Goal: Task Accomplishment & Management: Manage account settings

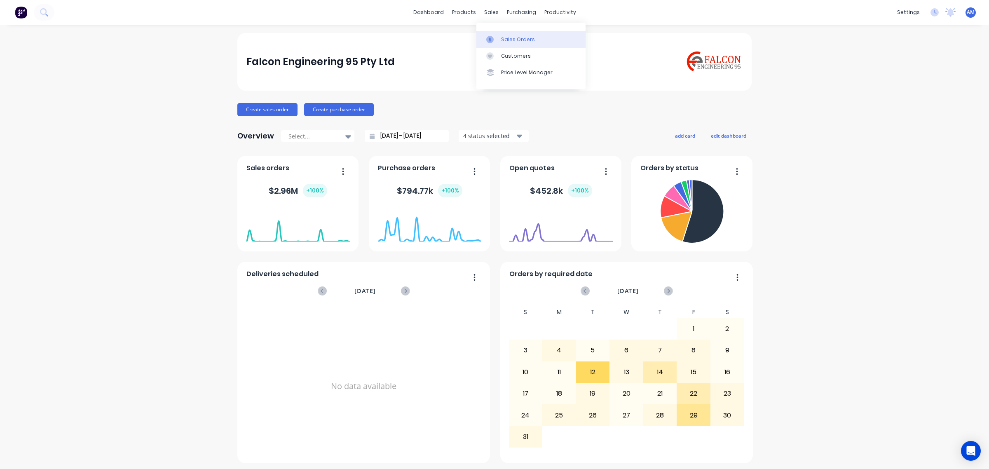
click at [509, 38] on div "Sales Orders" at bounding box center [518, 39] width 34 height 7
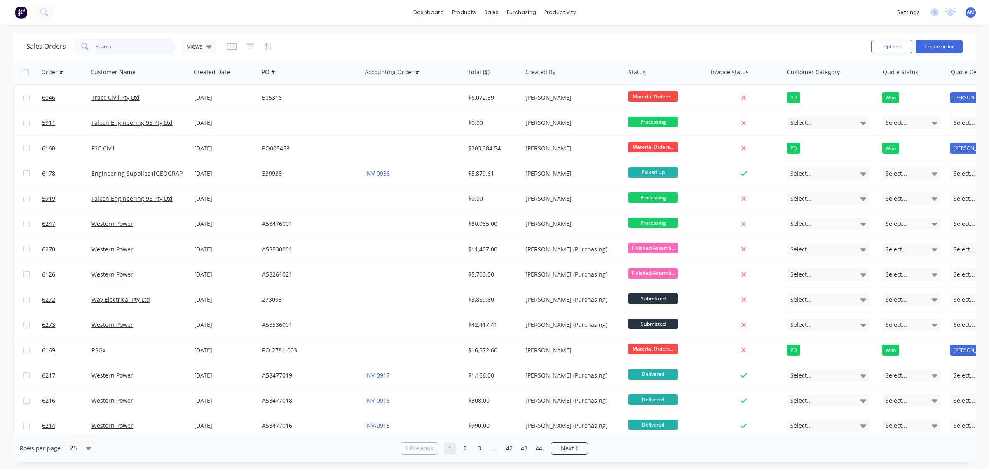
click at [124, 43] on input "text" at bounding box center [136, 46] width 80 height 16
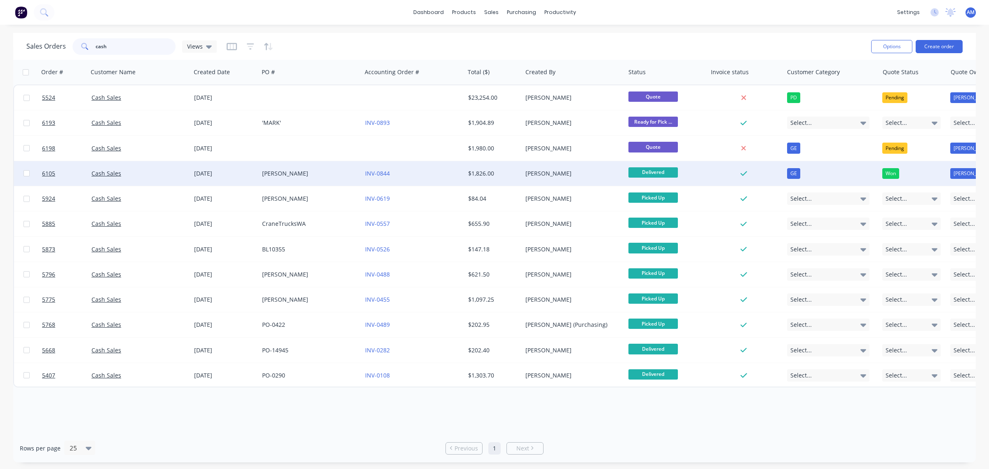
type input "cash"
click at [155, 172] on div "Cash Sales" at bounding box center [136, 173] width 91 height 8
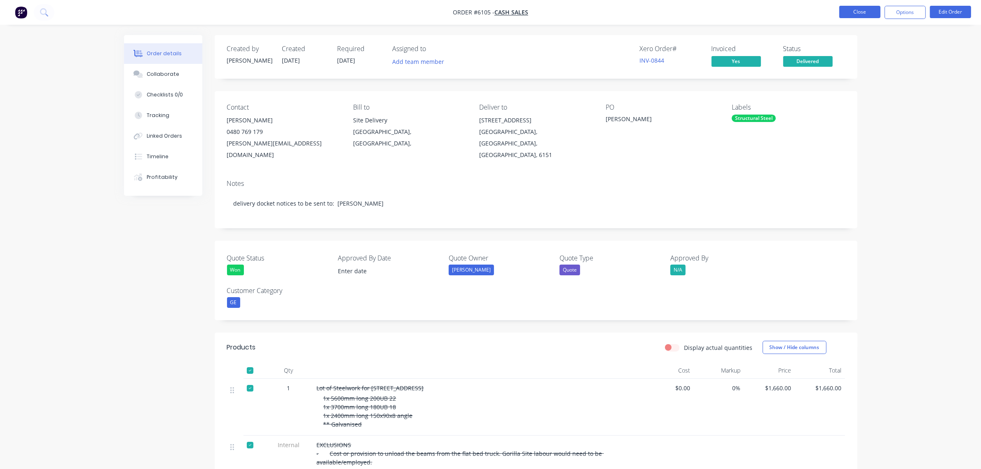
click at [866, 7] on button "Close" at bounding box center [860, 12] width 41 height 12
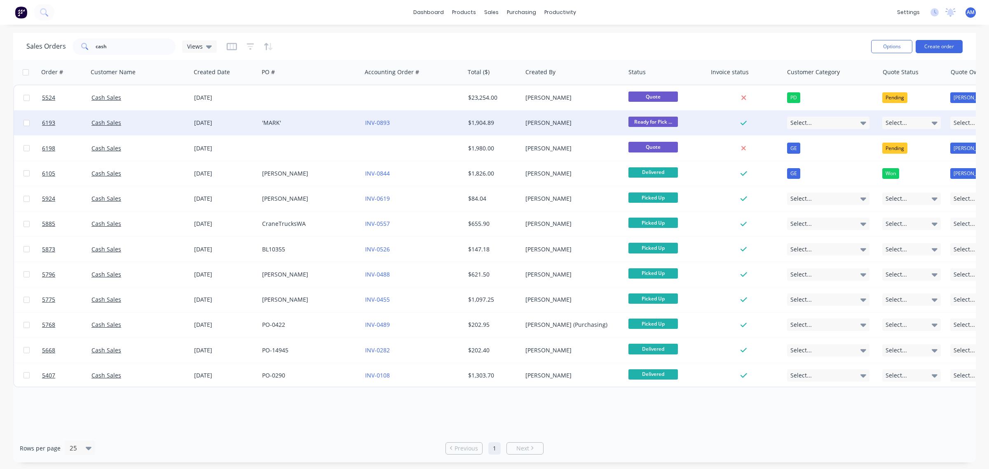
click at [157, 120] on div "Cash Sales" at bounding box center [136, 123] width 91 height 8
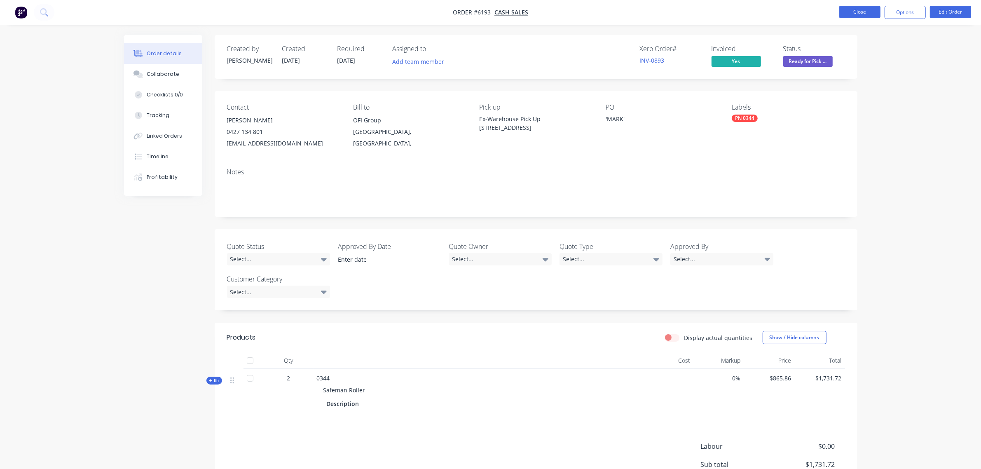
click at [870, 12] on button "Close" at bounding box center [860, 12] width 41 height 12
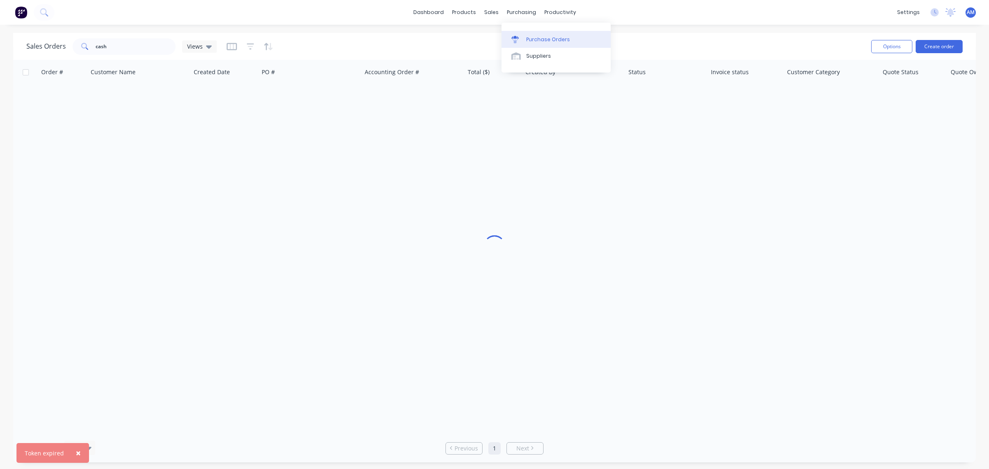
click at [532, 35] on link "Purchase Orders" at bounding box center [556, 39] width 109 height 16
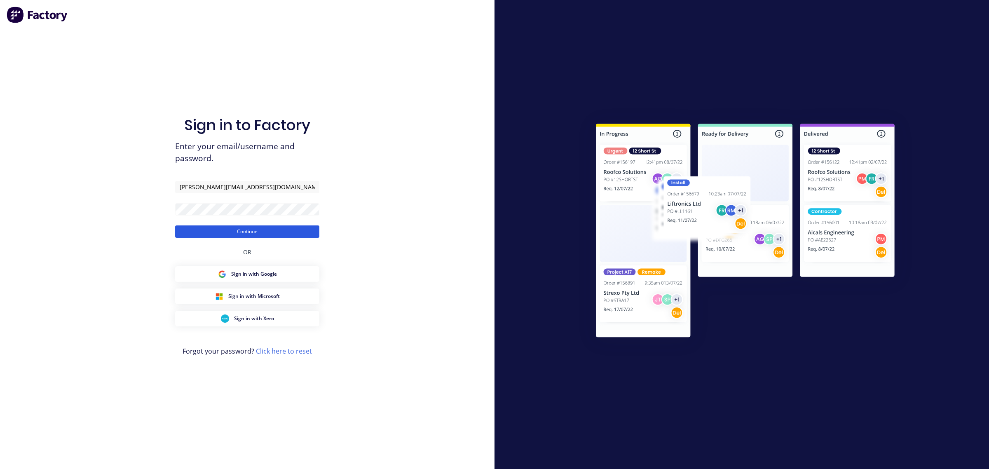
click at [246, 237] on button "Continue" at bounding box center [247, 231] width 144 height 12
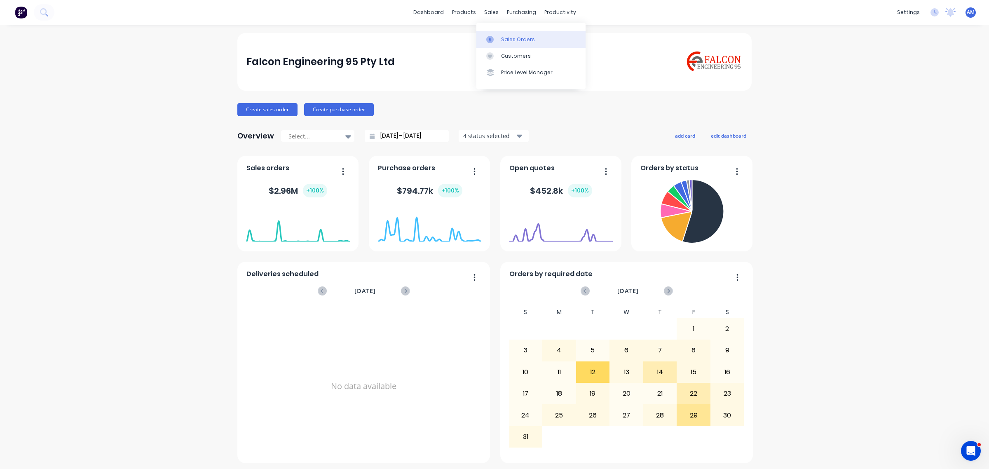
click at [496, 37] on div at bounding box center [492, 39] width 12 height 7
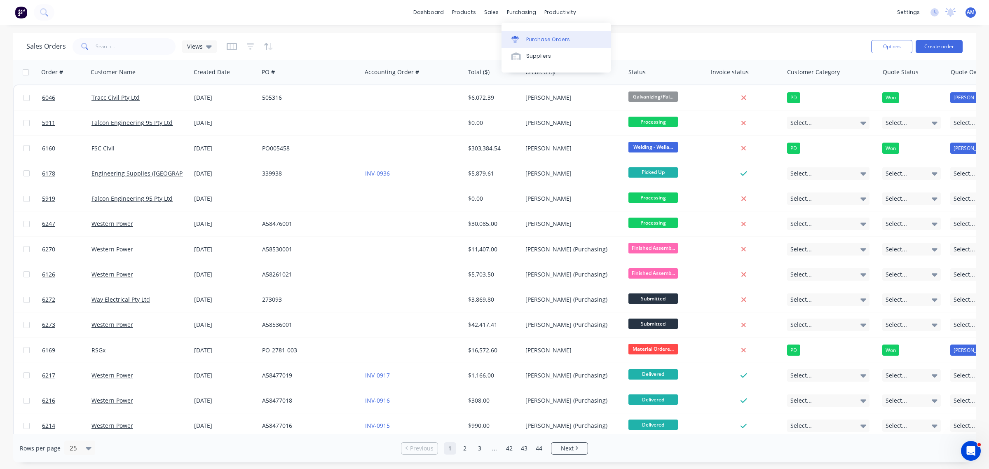
click at [549, 40] on div "Purchase Orders" at bounding box center [548, 39] width 44 height 7
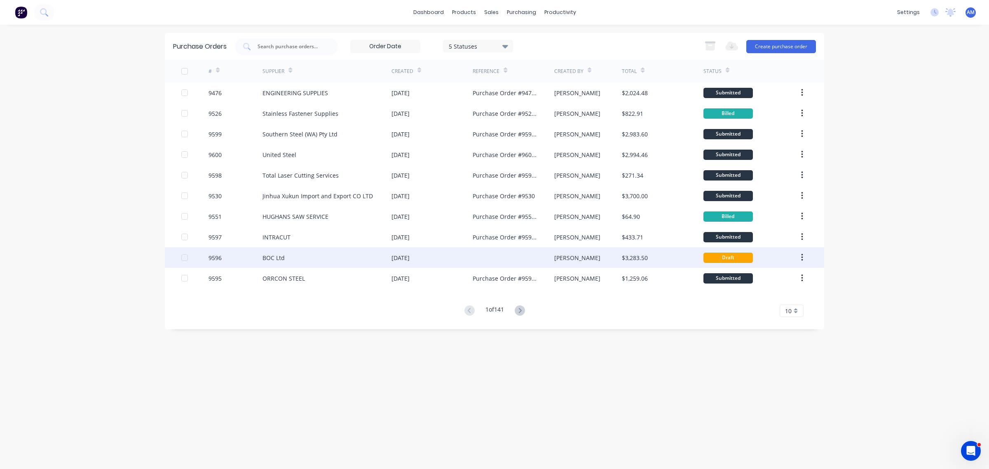
click at [240, 262] on div "9596" at bounding box center [236, 257] width 54 height 21
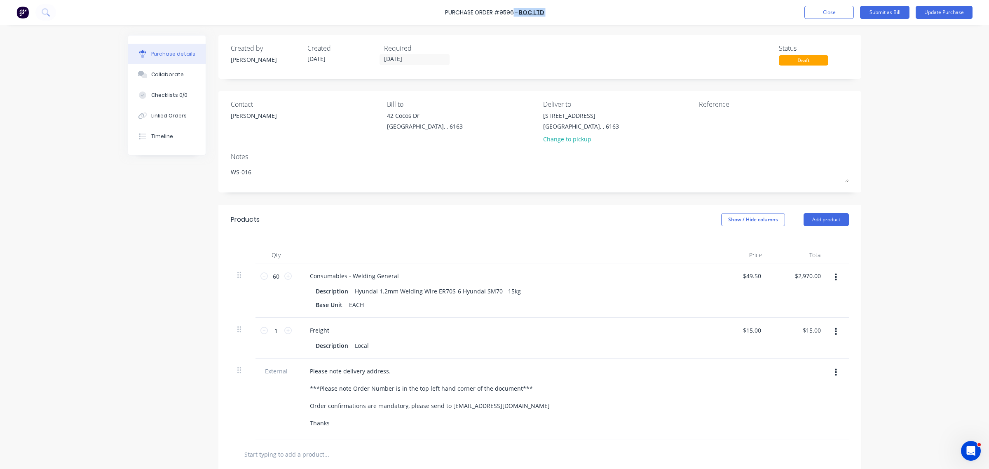
drag, startPoint x: 513, startPoint y: 13, endPoint x: 441, endPoint y: 21, distance: 72.5
click at [441, 19] on div "Purchase Order #9596 - BOC Ltd Add product Close Submit as Bill Update Purchase" at bounding box center [494, 12] width 989 height 25
click at [485, 21] on div "Purchase Order #9596 - BOC Ltd Add product Close Submit as Bill Update Purchase" at bounding box center [494, 12] width 989 height 25
drag, startPoint x: 513, startPoint y: 10, endPoint x: 443, endPoint y: 8, distance: 70.1
click at [443, 8] on div "Purchase Order #9596 - BOC Ltd Add product Close Submit as Bill Update Purchase" at bounding box center [494, 12] width 989 height 25
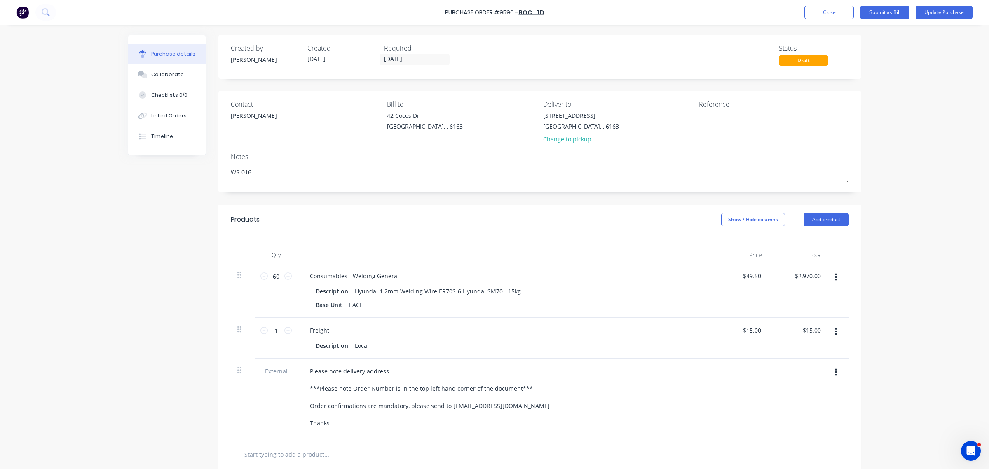
click at [544, 249] on div at bounding box center [503, 255] width 412 height 16
type textarea "x"
click at [825, 9] on button "Close" at bounding box center [828, 12] width 49 height 13
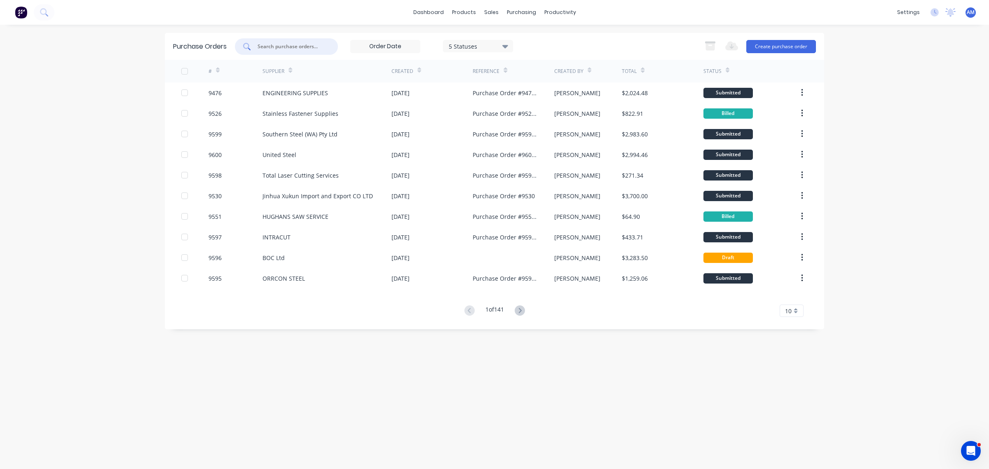
click at [287, 42] on input "text" at bounding box center [291, 46] width 68 height 8
click at [268, 47] on input "text" at bounding box center [291, 46] width 68 height 8
click at [297, 42] on input "text" at bounding box center [291, 46] width 68 height 8
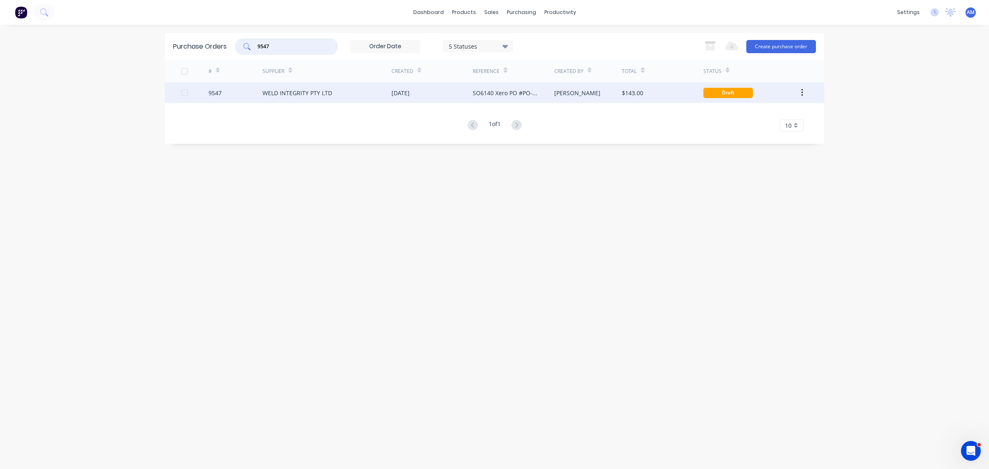
type input "9547"
click at [290, 93] on div "WELD INTEGRITY PTY LTD" at bounding box center [298, 93] width 70 height 9
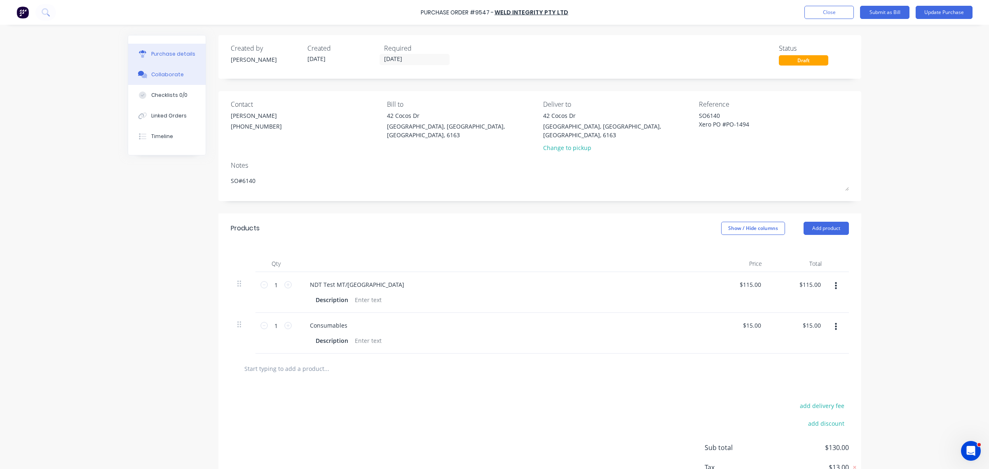
click at [166, 72] on div "Collaborate" at bounding box center [167, 74] width 33 height 7
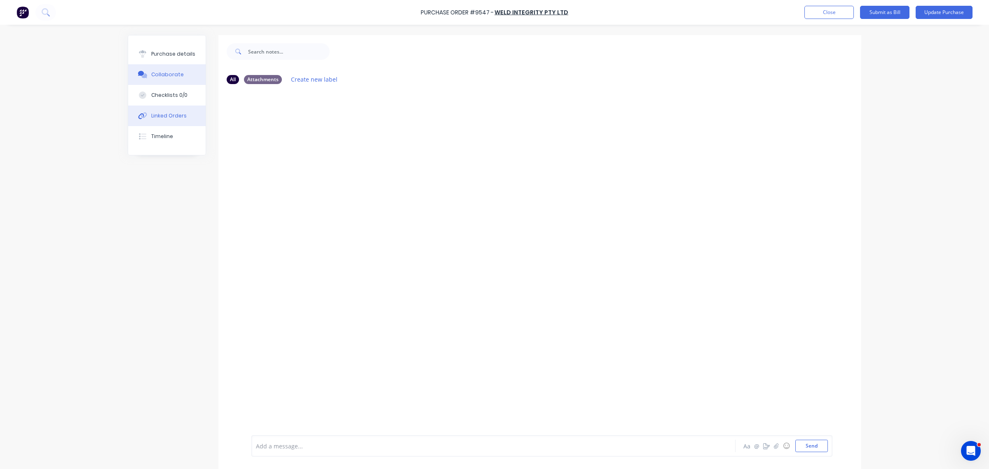
click at [162, 115] on div "Linked Orders" at bounding box center [168, 115] width 35 height 7
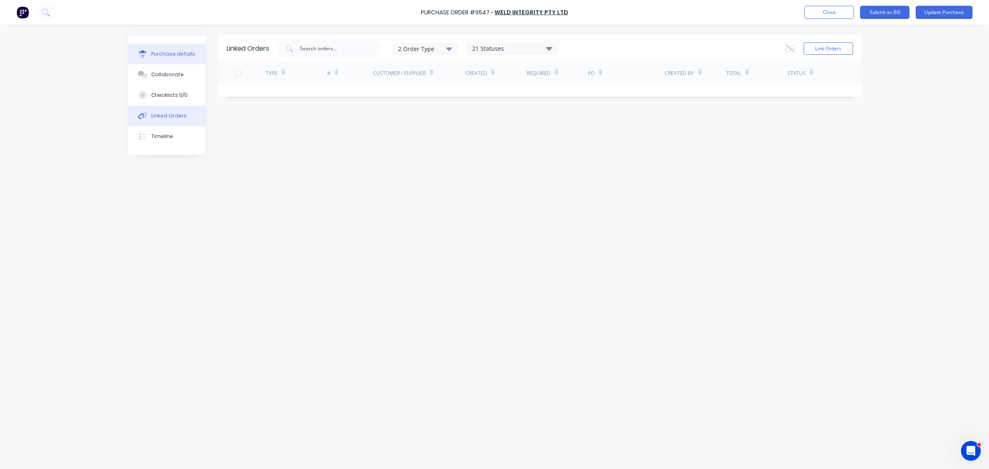
click at [163, 53] on div "Purchase details" at bounding box center [173, 53] width 44 height 7
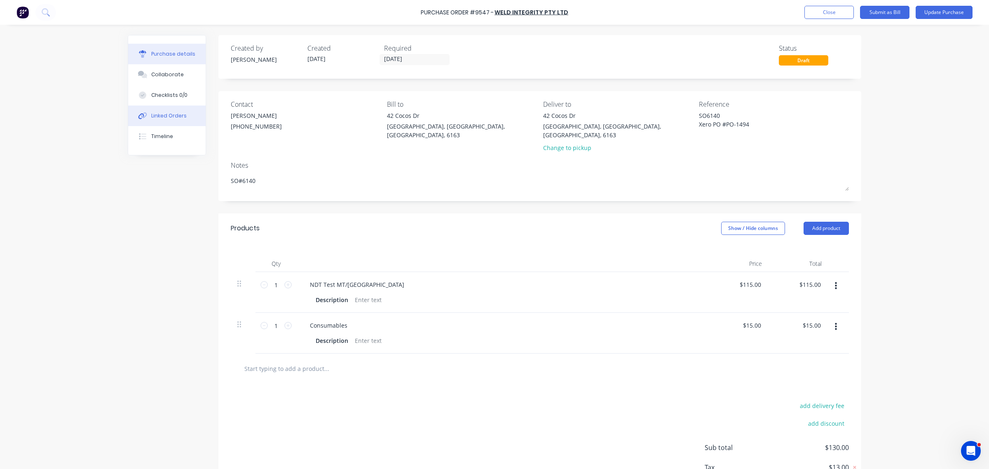
type textarea "x"
click at [155, 113] on div "Linked Orders" at bounding box center [168, 115] width 35 height 7
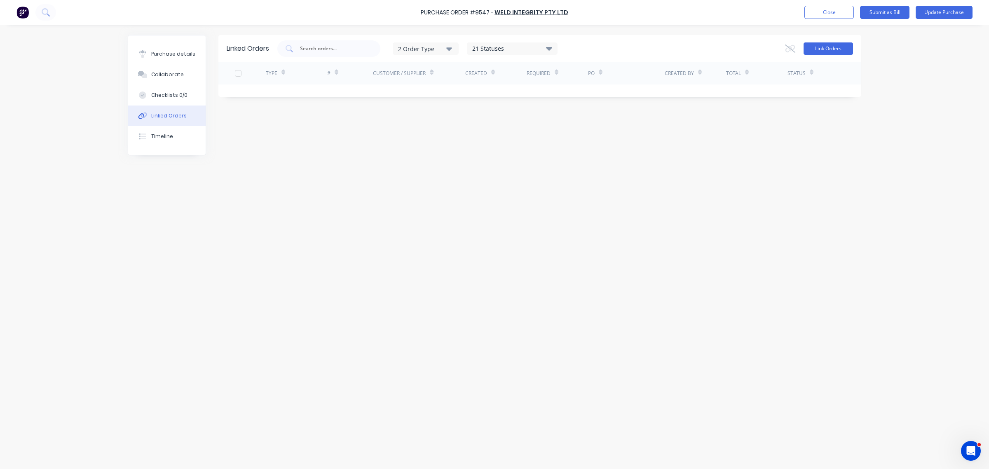
click at [834, 47] on button "Link Orders" at bounding box center [828, 48] width 49 height 12
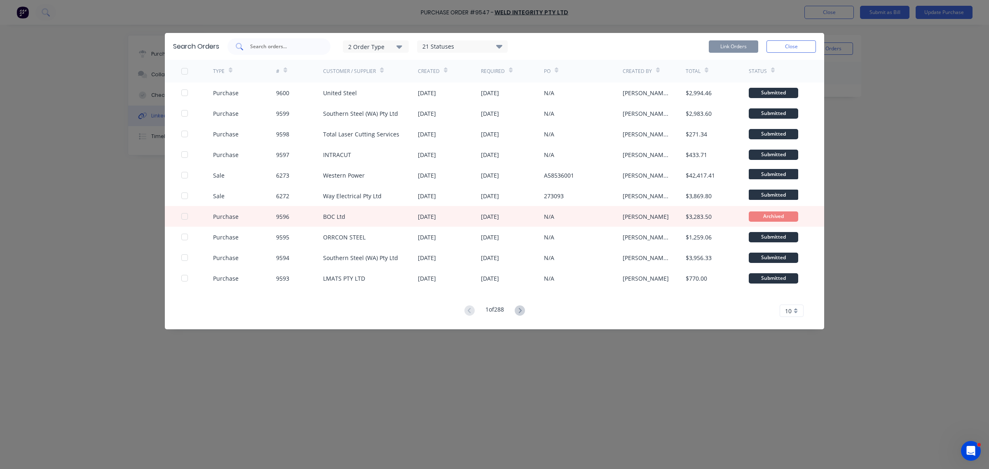
click at [286, 49] on input "text" at bounding box center [283, 46] width 68 height 8
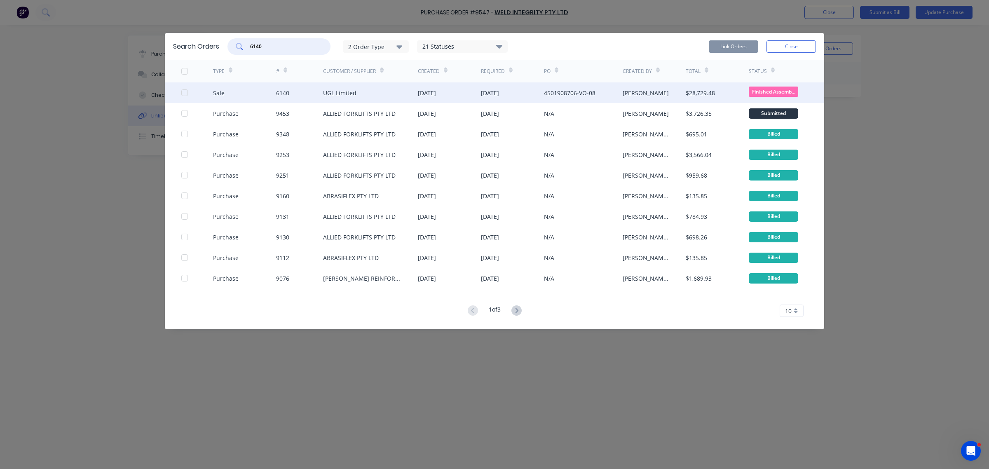
type input "6140"
click at [181, 91] on div "Sale 6140 UGL Limited 29 Jul 2025 28 Aug 2025 4501908706-VO-08 Andrew Marriott …" at bounding box center [494, 92] width 659 height 21
click at [185, 93] on div at bounding box center [184, 92] width 16 height 16
click at [732, 43] on button "Link Orders" at bounding box center [733, 46] width 49 height 12
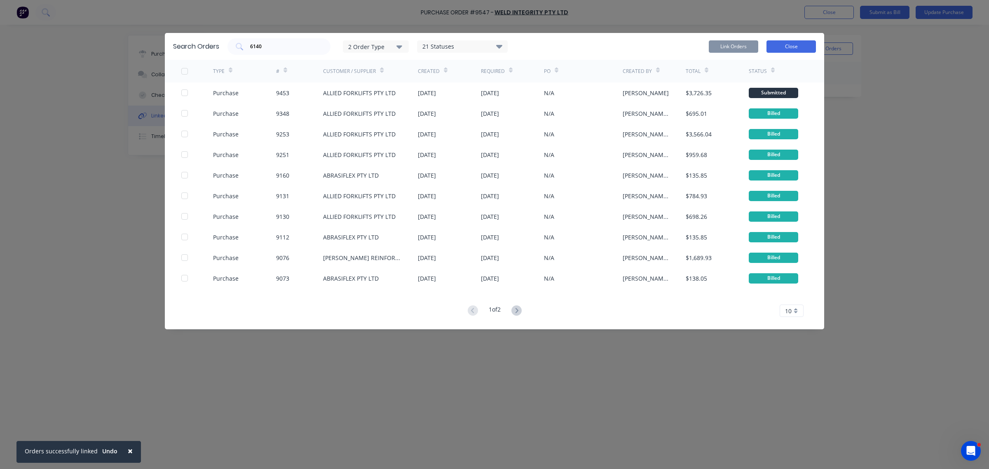
click at [794, 42] on button "Close" at bounding box center [791, 46] width 49 height 12
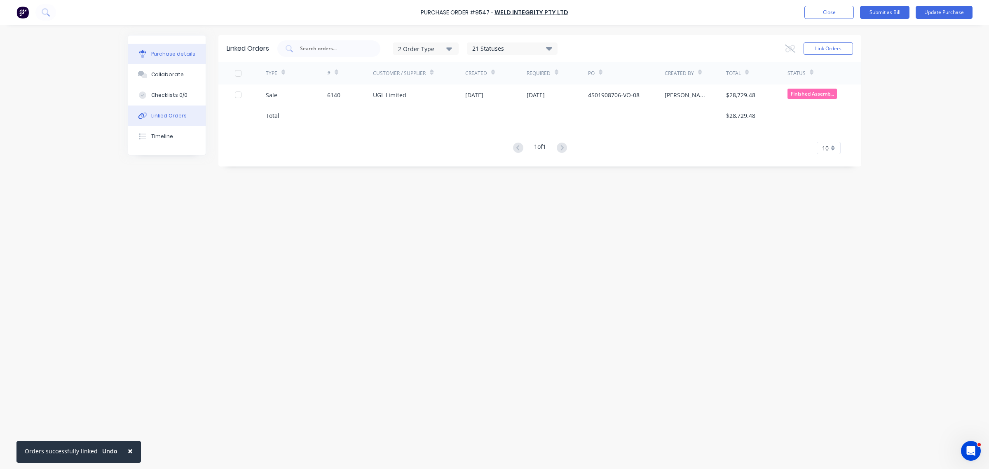
click at [174, 54] on div "Purchase details" at bounding box center [173, 53] width 44 height 7
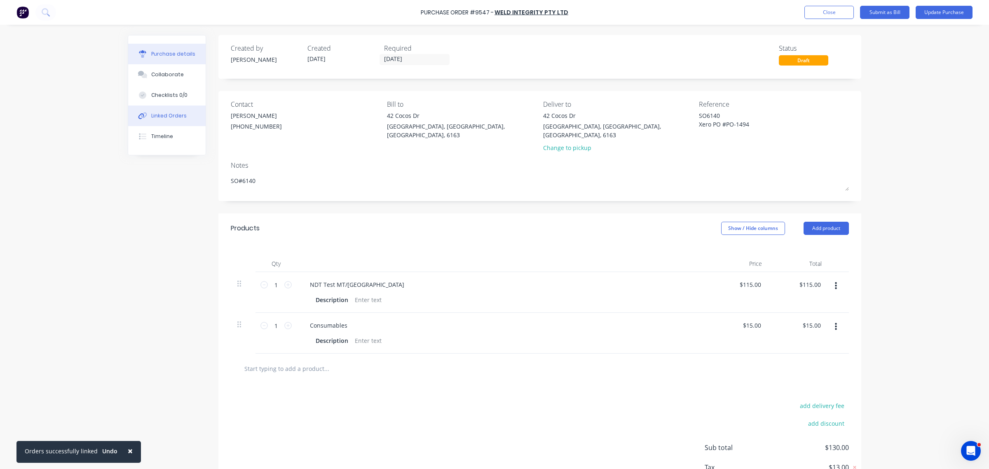
click at [165, 110] on button "Linked Orders" at bounding box center [166, 116] width 77 height 21
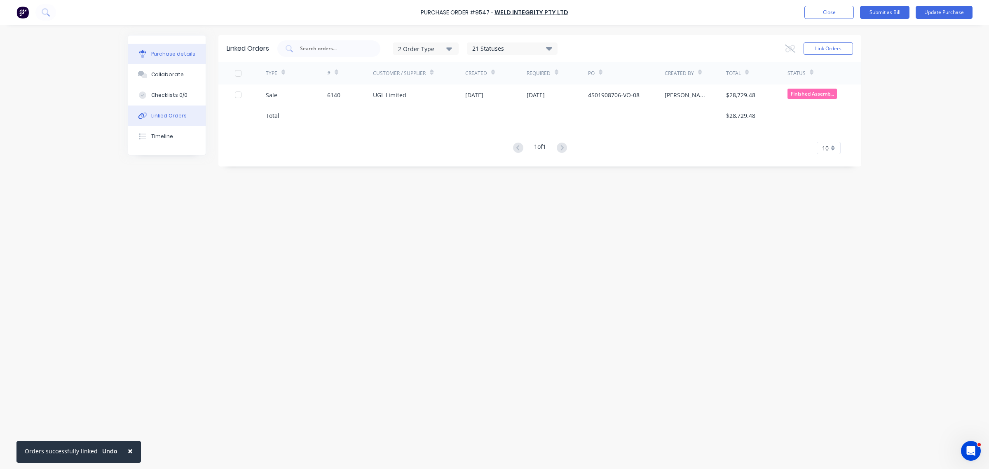
click at [166, 54] on div "Purchase details" at bounding box center [173, 53] width 44 height 7
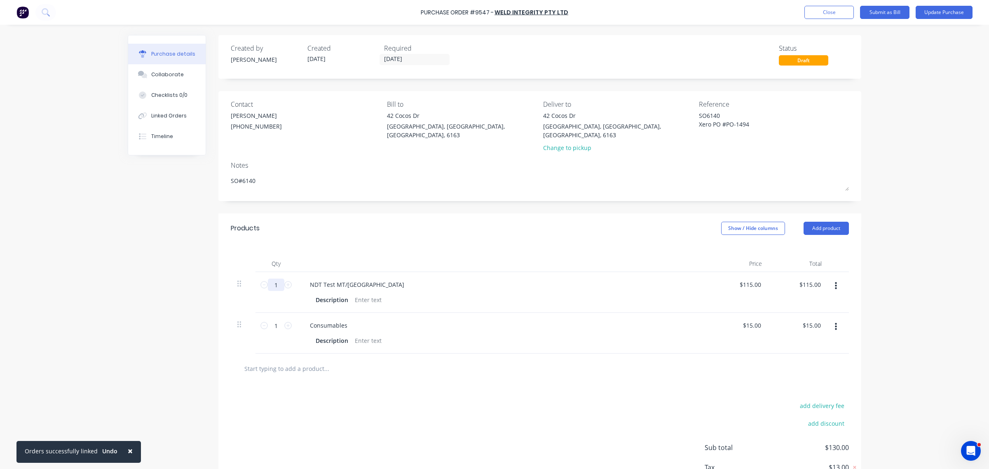
click at [274, 279] on input "1" at bounding box center [276, 285] width 16 height 12
type textarea "x"
type input "2"
type input "$230.00"
type textarea "x"
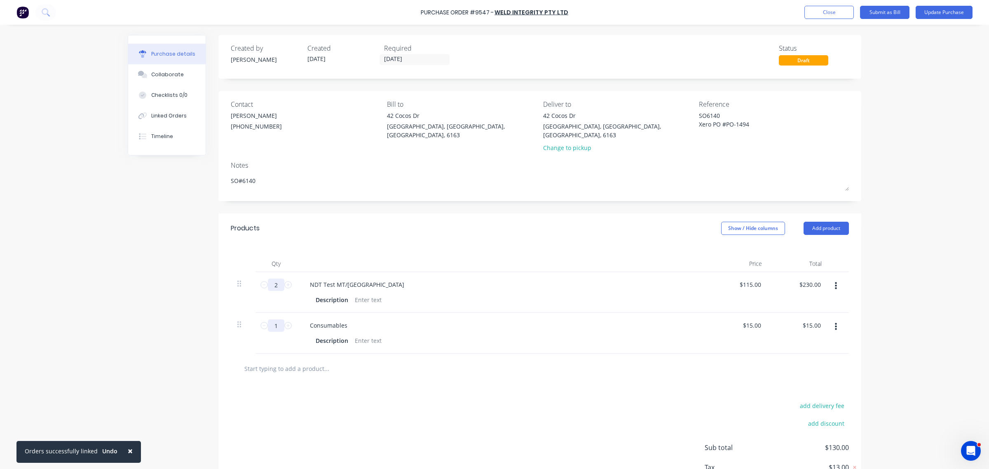
type input "2."
type textarea "x"
type input "2.2"
type input "$253.00"
type textarea "x"
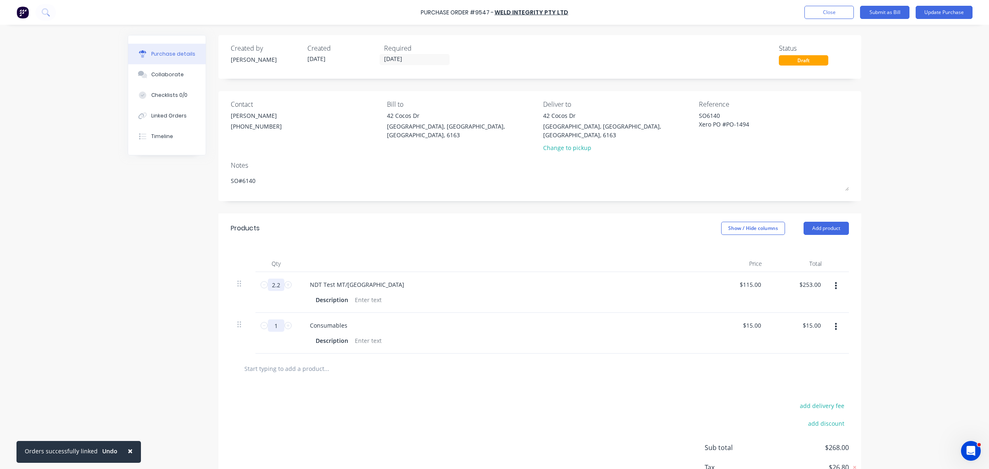
type input "2.25"
type input "$258.75"
type textarea "x"
type input "2.25"
click at [274, 319] on input "1" at bounding box center [276, 325] width 16 height 12
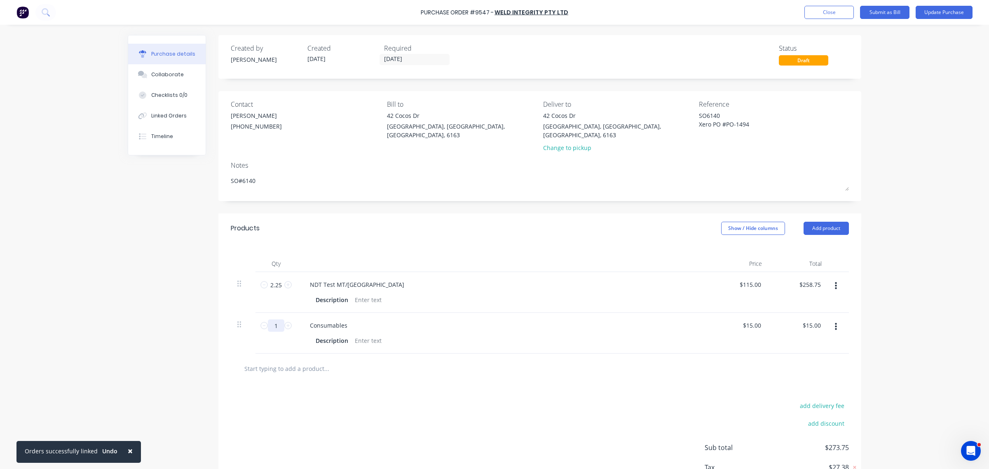
type textarea "x"
type input "2"
type input "$30.00"
type textarea "x"
type input "2"
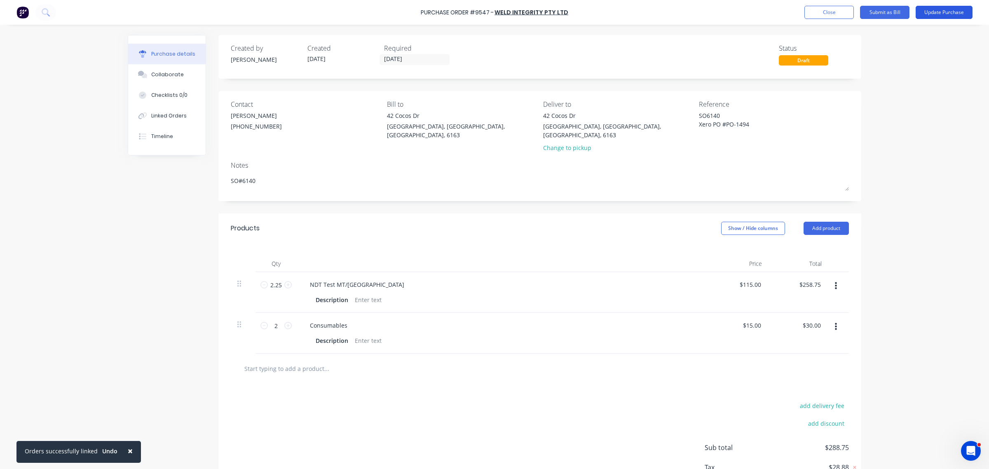
click at [950, 7] on button "Update Purchase" at bounding box center [944, 12] width 57 height 13
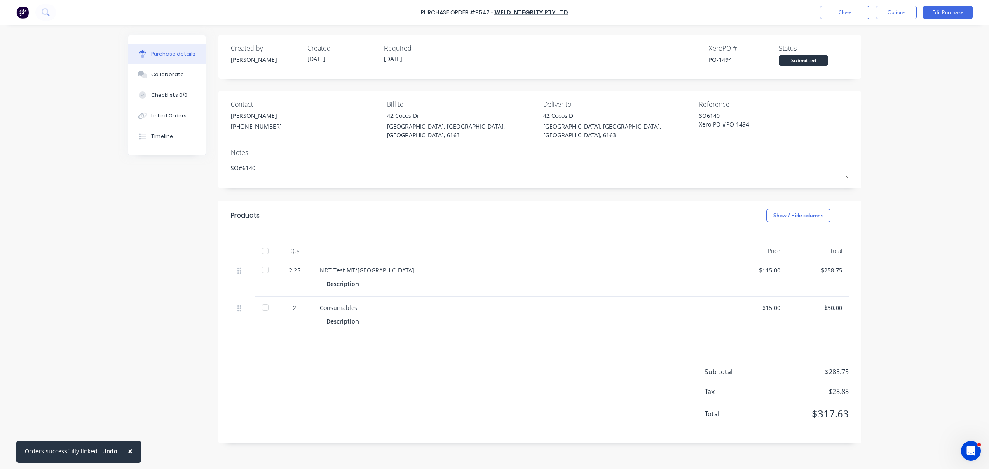
click at [265, 243] on div at bounding box center [265, 251] width 16 height 16
click at [903, 11] on button "Options" at bounding box center [896, 12] width 41 height 13
click at [871, 52] on div "Convert to Bill" at bounding box center [877, 50] width 63 height 12
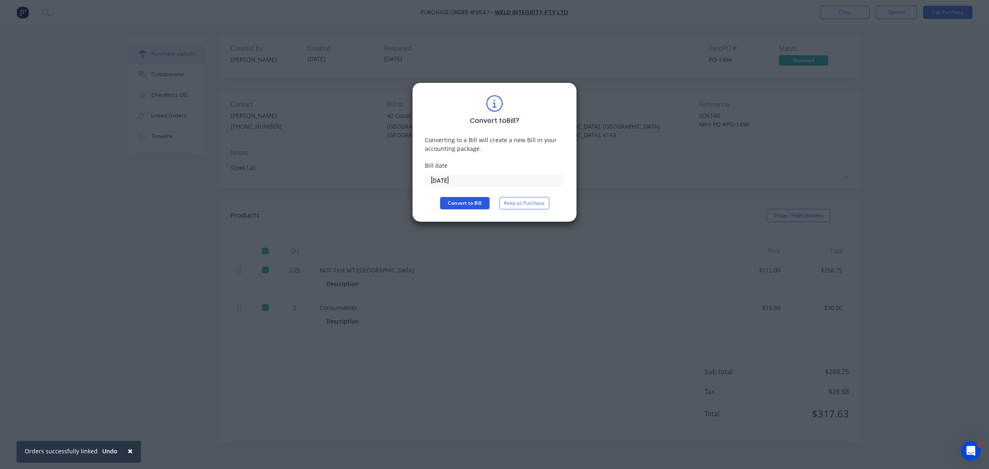
click at [477, 200] on button "Convert to Bill" at bounding box center [464, 203] width 49 height 12
type textarea "x"
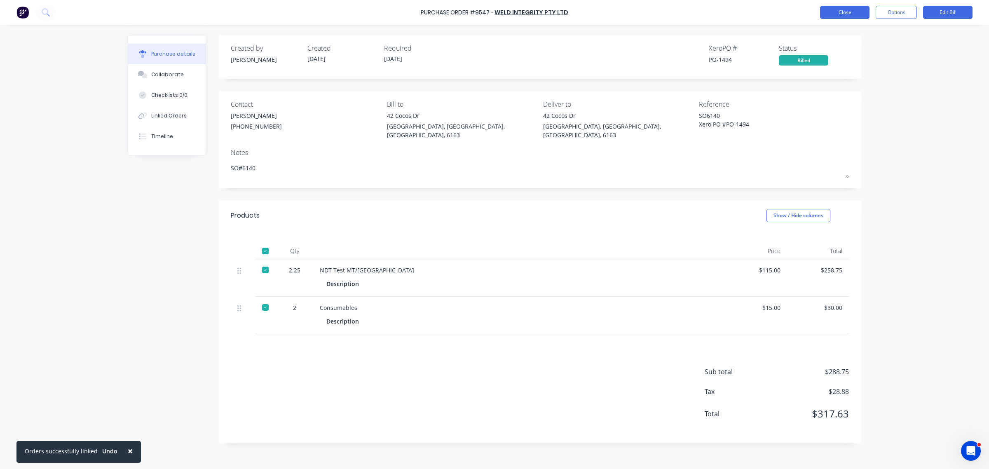
click at [837, 9] on button "Close" at bounding box center [844, 12] width 49 height 13
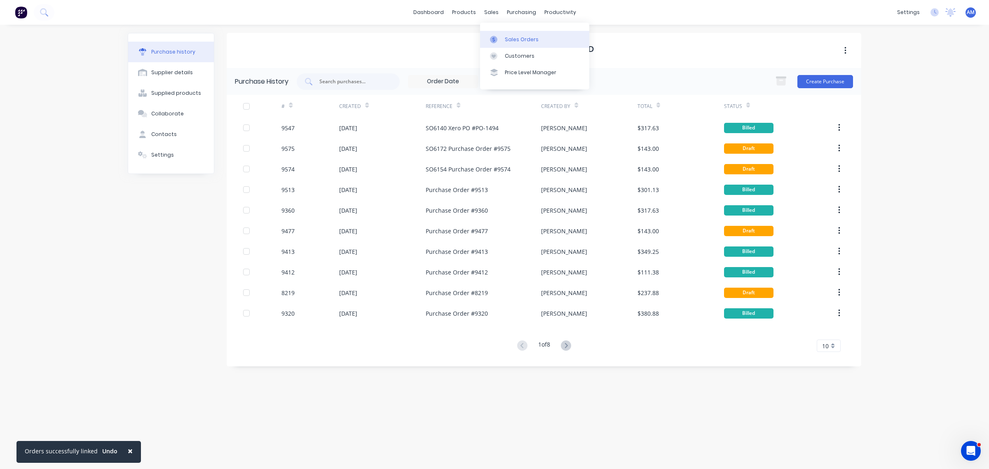
click at [506, 38] on div "Sales Orders" at bounding box center [522, 39] width 34 height 7
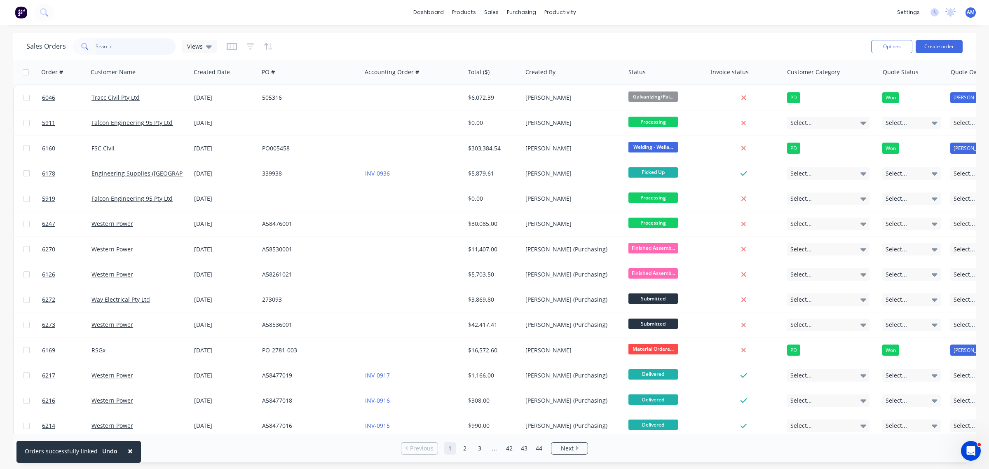
click at [134, 46] on input "text" at bounding box center [136, 46] width 80 height 16
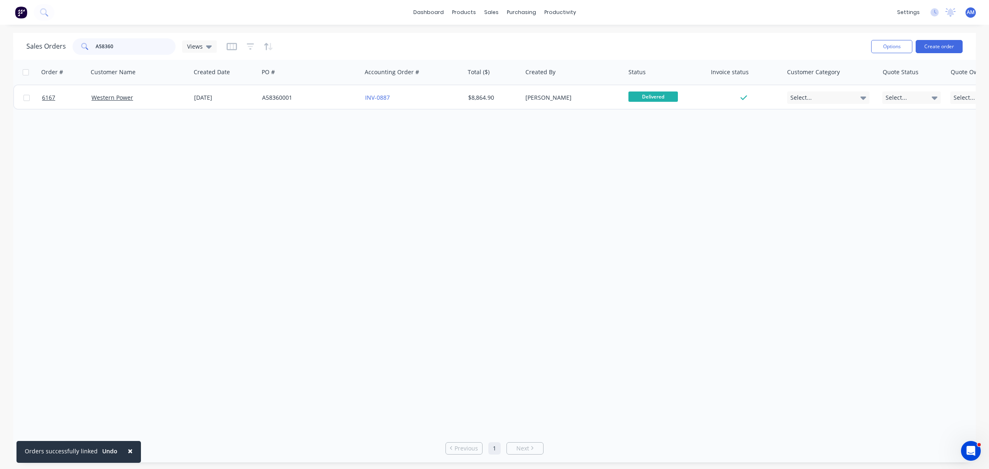
type input "A58360"
click at [516, 35] on link "Sales Orders" at bounding box center [534, 39] width 109 height 16
click at [538, 38] on div "Purchase Orders" at bounding box center [548, 39] width 44 height 7
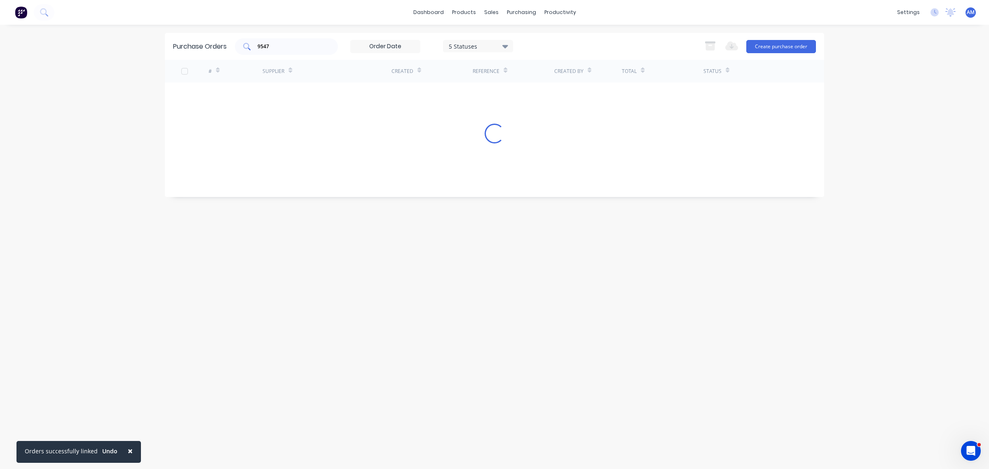
drag, startPoint x: 277, startPoint y: 46, endPoint x: 293, endPoint y: 43, distance: 15.5
click at [277, 46] on input "9547" at bounding box center [291, 46] width 68 height 8
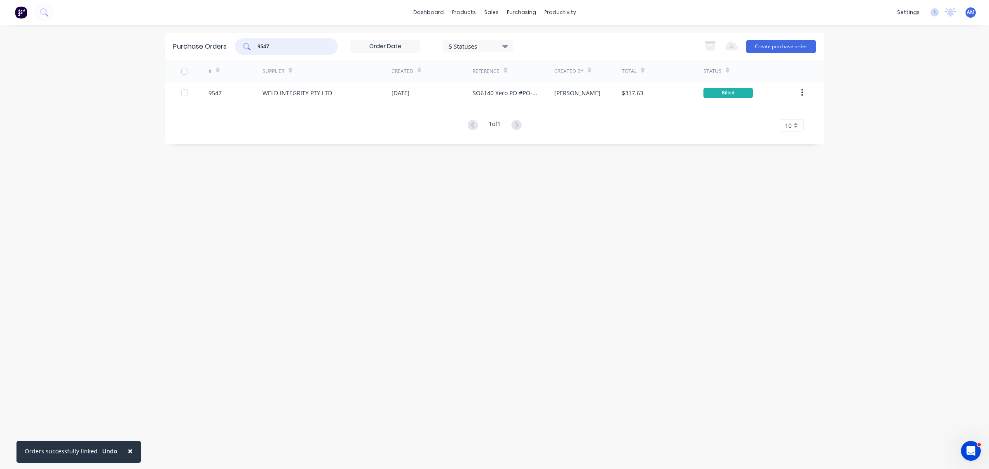
drag, startPoint x: 238, startPoint y: 50, endPoint x: 230, endPoint y: 52, distance: 8.4
click at [230, 52] on div "Purchase Orders 9547 5 Statuses 5 Statuses Export to Excel (XLSX) Create purcha…" at bounding box center [494, 46] width 659 height 27
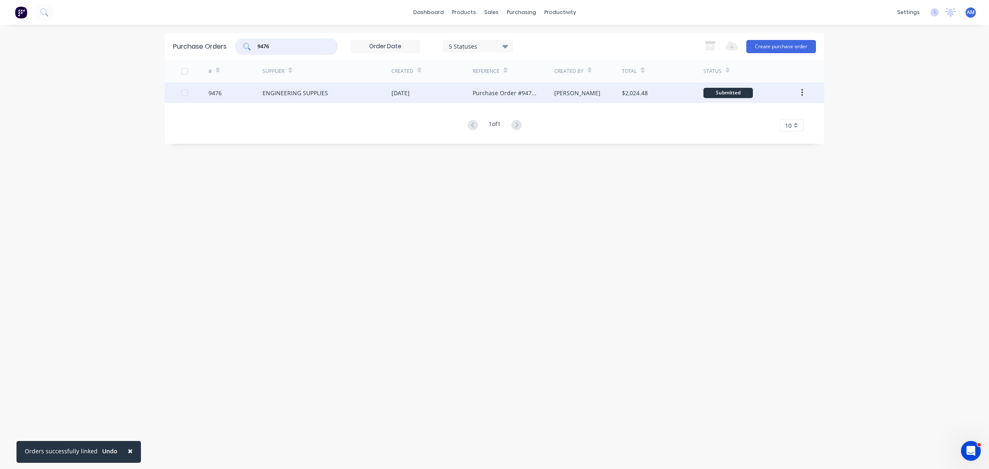
type input "9476"
click at [227, 91] on div "9476" at bounding box center [236, 92] width 54 height 21
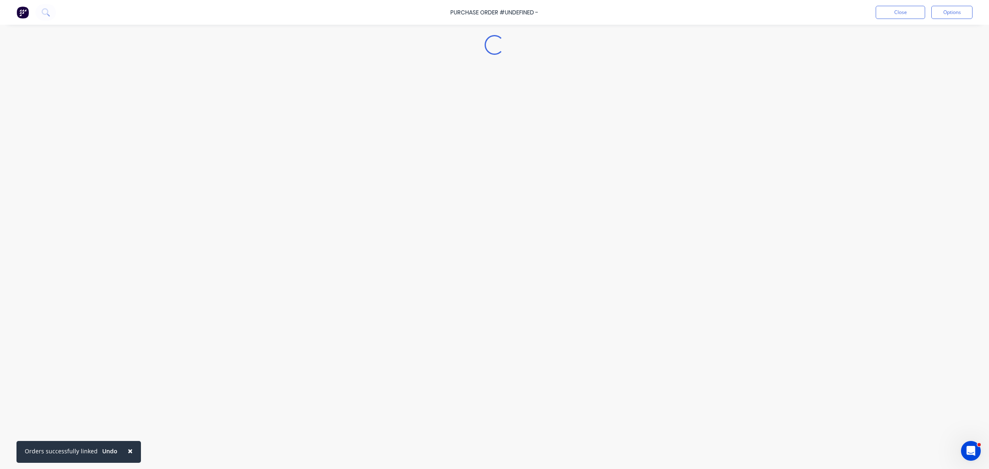
type textarea "x"
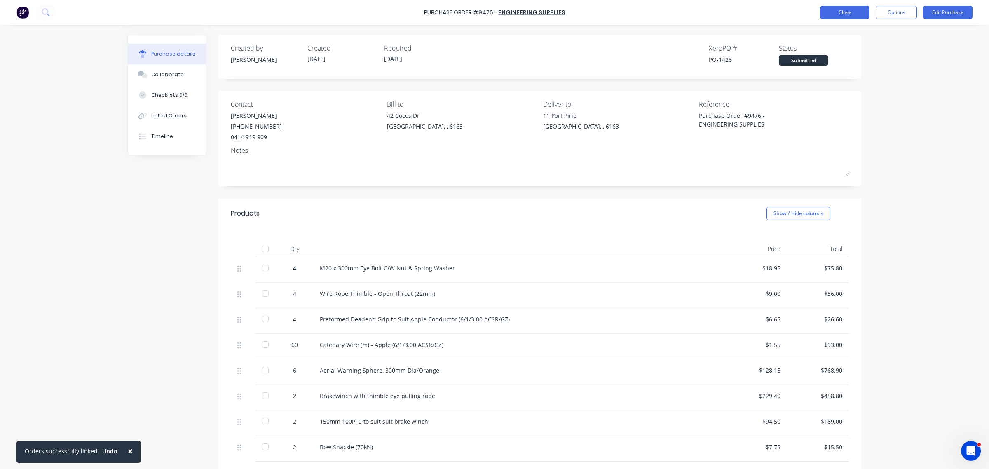
click at [850, 8] on button "Close" at bounding box center [844, 12] width 49 height 13
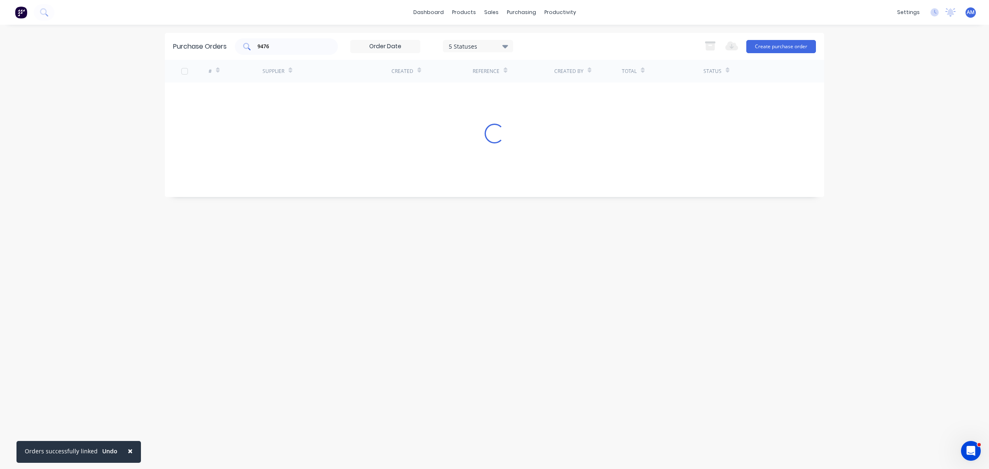
click at [310, 42] on input "9476" at bounding box center [291, 46] width 68 height 8
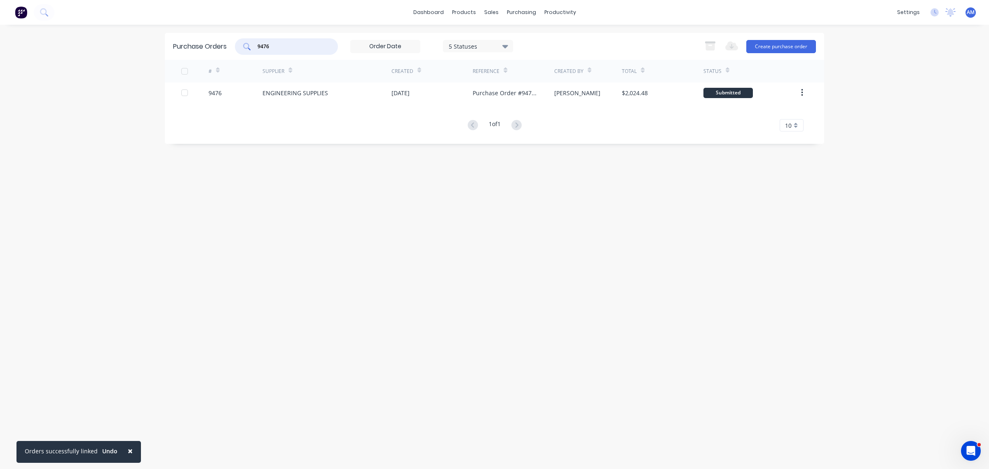
drag, startPoint x: 298, startPoint y: 45, endPoint x: 217, endPoint y: 54, distance: 80.9
click at [219, 53] on div "Purchase Orders 9476 5 Statuses 5 Statuses Export to Excel (XLSX) Create purcha…" at bounding box center [494, 46] width 659 height 27
type input "A57890"
click at [508, 34] on link "Sales Orders" at bounding box center [534, 39] width 109 height 16
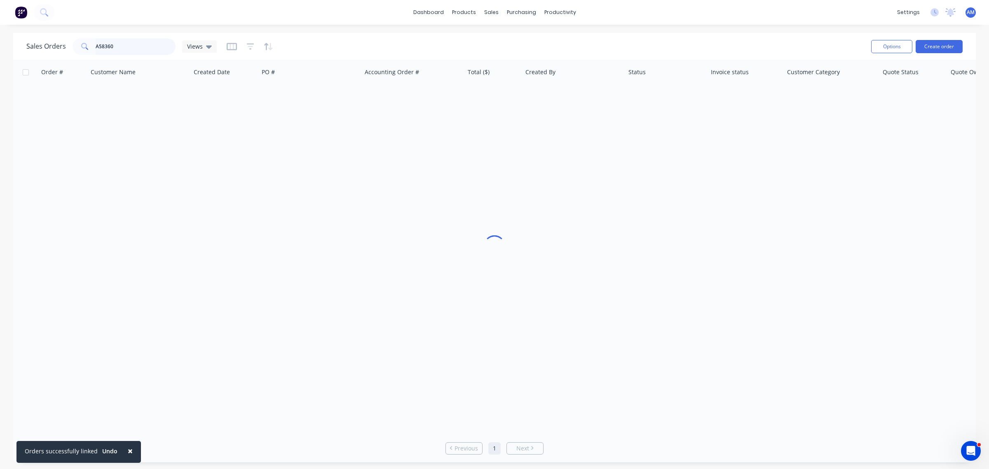
click at [132, 42] on input "A58360" at bounding box center [136, 46] width 80 height 16
click at [107, 48] on input "A58360" at bounding box center [136, 46] width 80 height 16
click at [128, 46] on input "A58360" at bounding box center [136, 46] width 80 height 16
click at [122, 46] on input "A58360" at bounding box center [136, 46] width 80 height 16
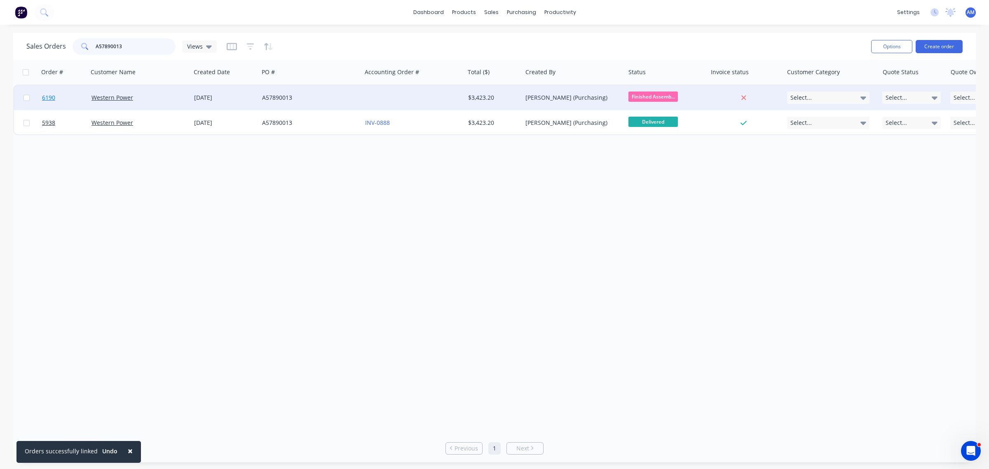
type input "A57890013"
click at [74, 95] on link "6190" at bounding box center [66, 97] width 49 height 25
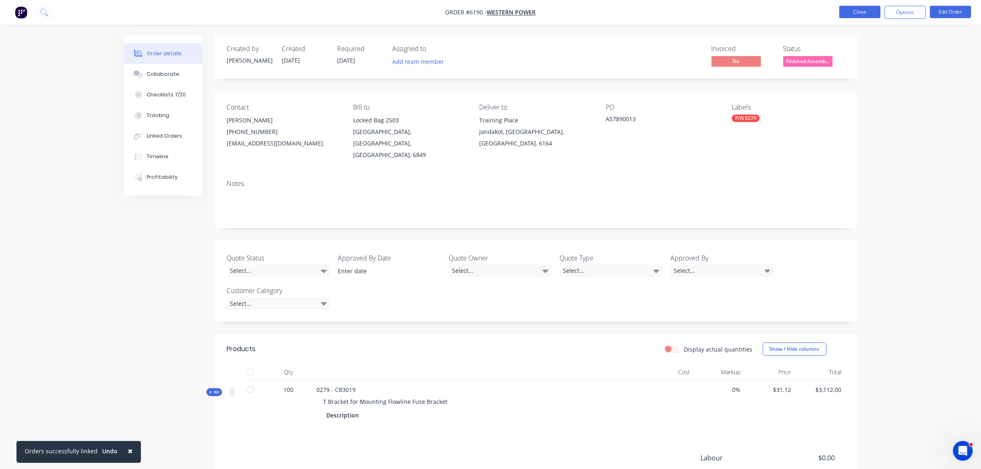
click at [863, 7] on button "Close" at bounding box center [860, 12] width 41 height 12
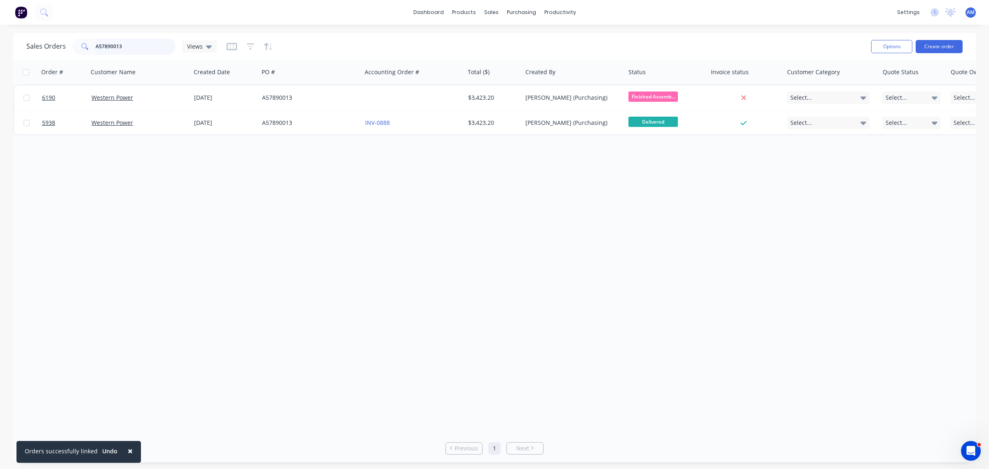
click at [134, 46] on input "A57890013" at bounding box center [136, 46] width 80 height 16
drag, startPoint x: 140, startPoint y: 48, endPoint x: 0, endPoint y: 65, distance: 141.2
click at [0, 65] on div "Sales Orders A57890013 Views Options Create order Order # Customer Name Created…" at bounding box center [494, 247] width 989 height 429
click at [531, 34] on link "Purchase Orders" at bounding box center [556, 39] width 109 height 16
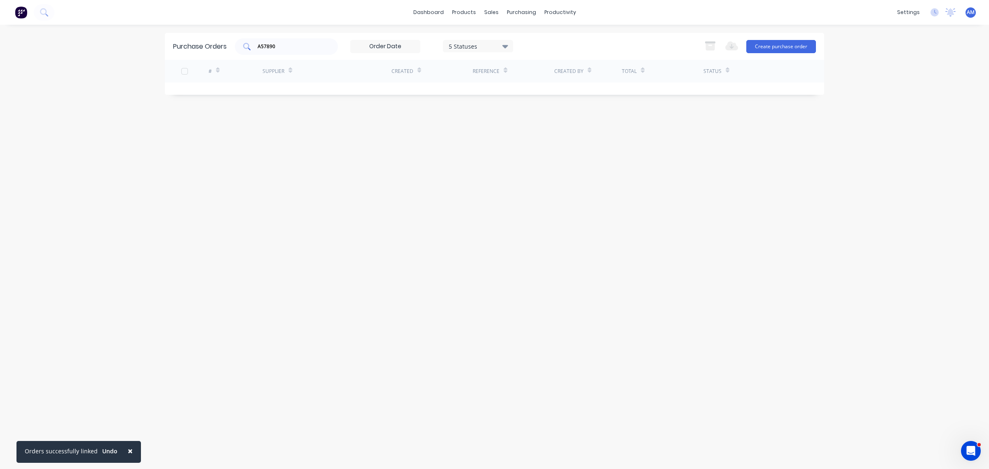
click at [280, 45] on input "A57890" at bounding box center [291, 46] width 68 height 8
drag, startPoint x: 298, startPoint y: 46, endPoint x: 227, endPoint y: 51, distance: 71.1
click at [227, 51] on div "Purchase Orders A57890 5 Statuses 5 Statuses Export to Excel (XLSX) Create purc…" at bounding box center [494, 46] width 659 height 27
type input "Allied forklifts"
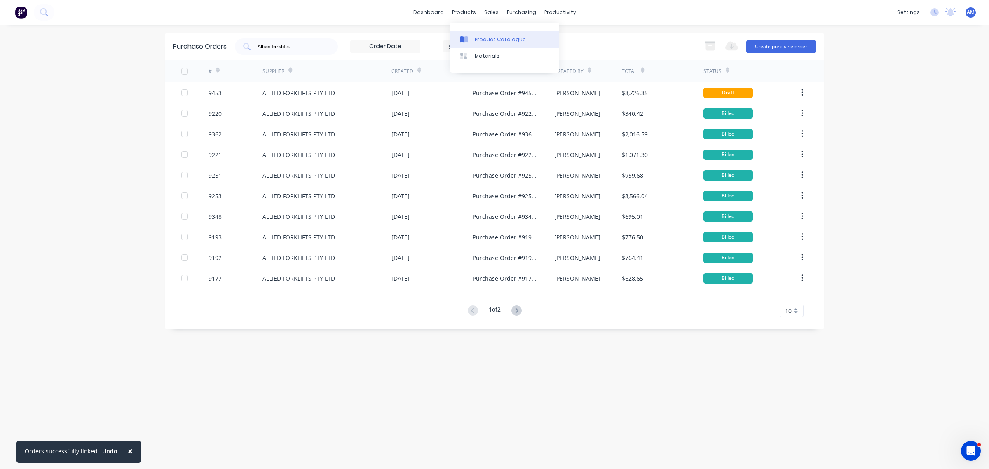
click at [489, 40] on div "Product Catalogue" at bounding box center [500, 39] width 51 height 7
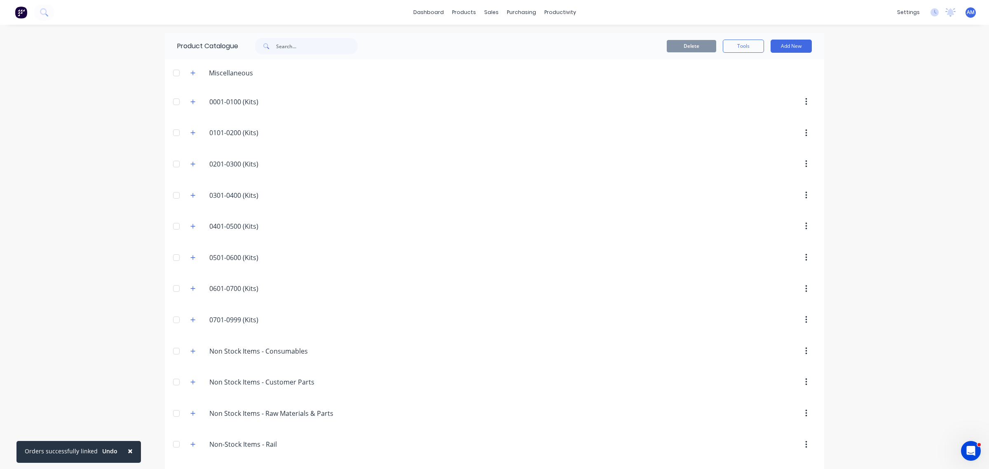
scroll to position [127, 0]
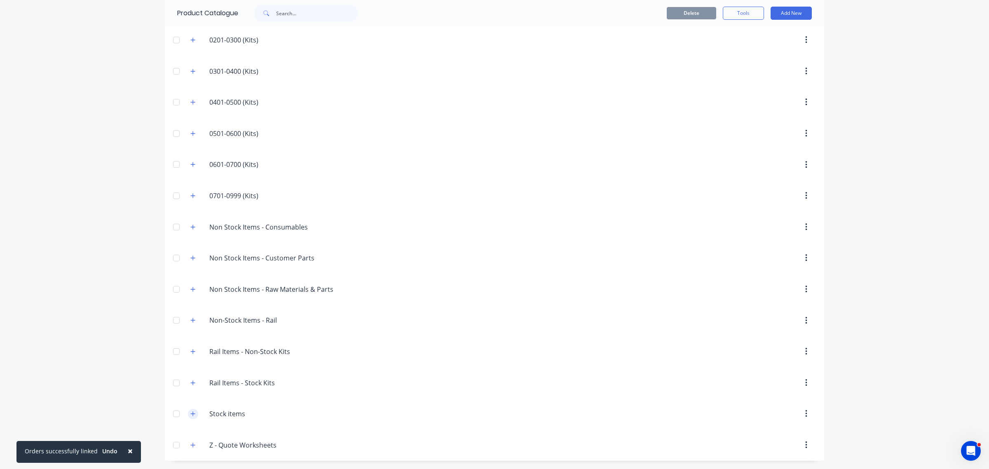
click at [191, 414] on icon "button" at bounding box center [193, 413] width 5 height 5
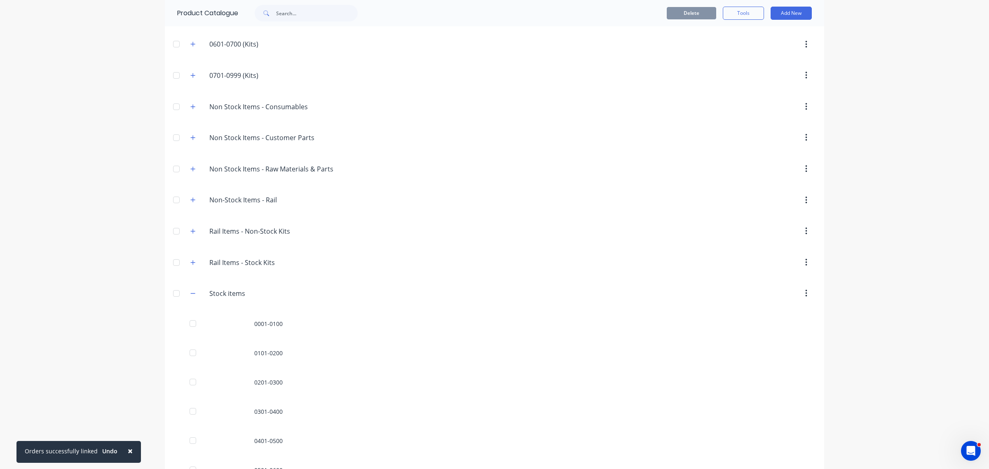
scroll to position [419, 0]
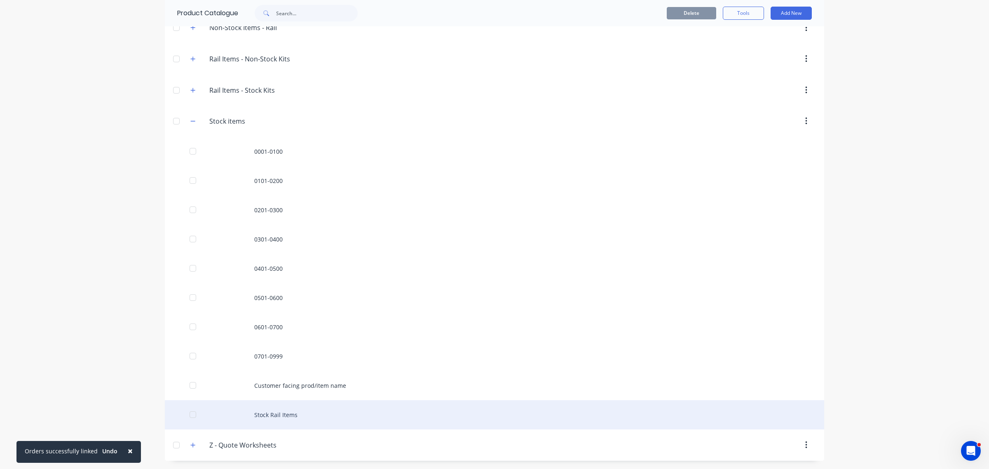
click at [268, 416] on div "Stock Rail Items" at bounding box center [494, 414] width 659 height 29
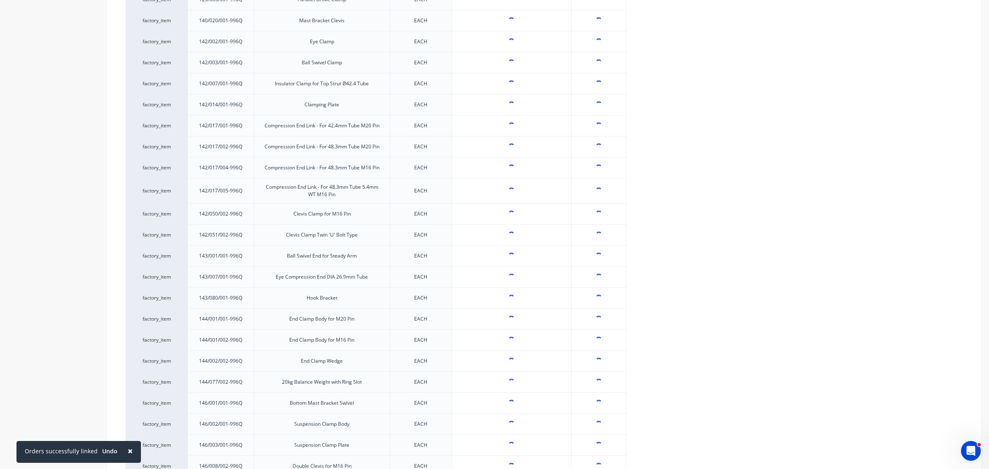
scroll to position [2223, 0]
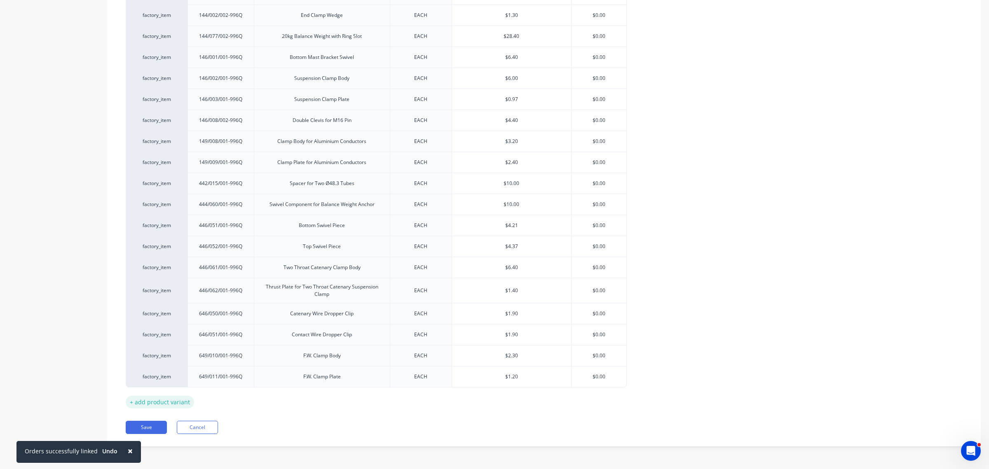
click at [171, 403] on div "+ add product variant" at bounding box center [160, 402] width 68 height 13
click at [165, 408] on div "+ add product variant" at bounding box center [160, 402] width 68 height 13
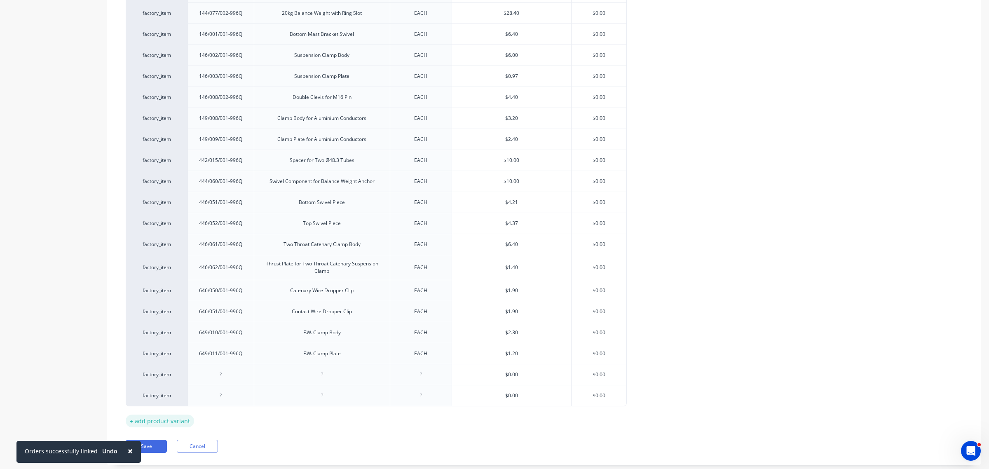
click at [166, 427] on div "+ add product variant" at bounding box center [160, 421] width 68 height 13
type textarea "x"
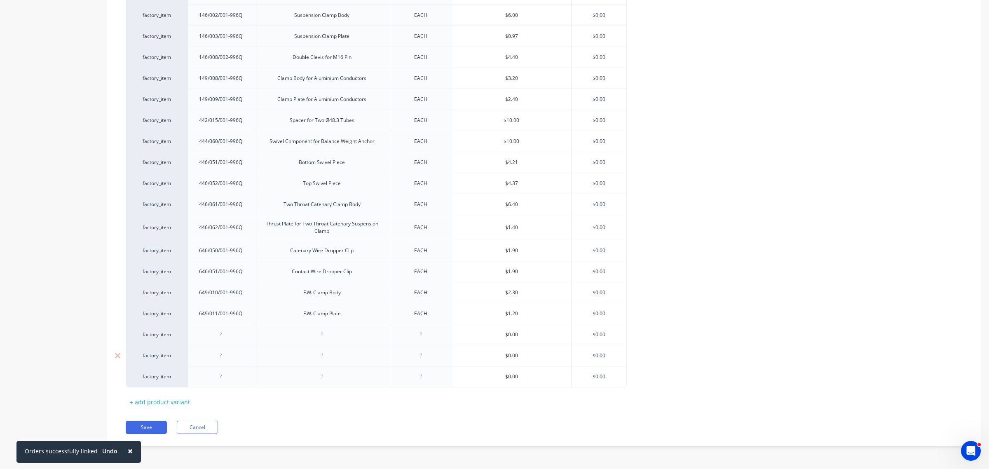
scroll to position [2286, 0]
click at [222, 336] on div at bounding box center [220, 334] width 41 height 11
click at [222, 356] on div at bounding box center [220, 355] width 41 height 11
type textarea "x"
click at [223, 380] on div at bounding box center [220, 376] width 41 height 11
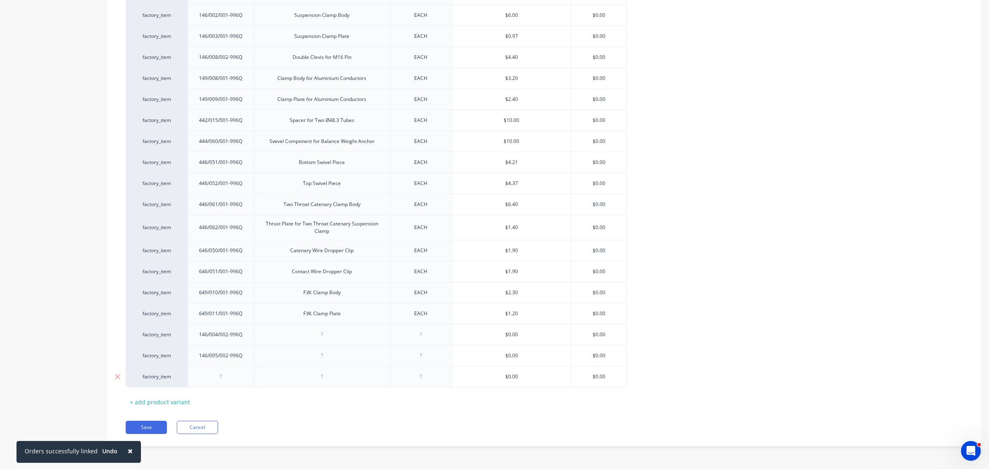
type textarea "x"
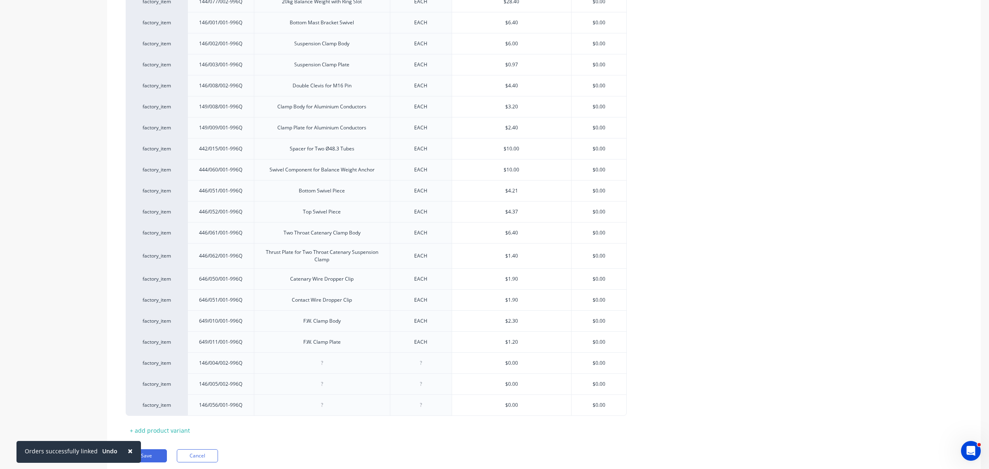
click at [128, 450] on span "×" at bounding box center [130, 451] width 5 height 12
type textarea "x"
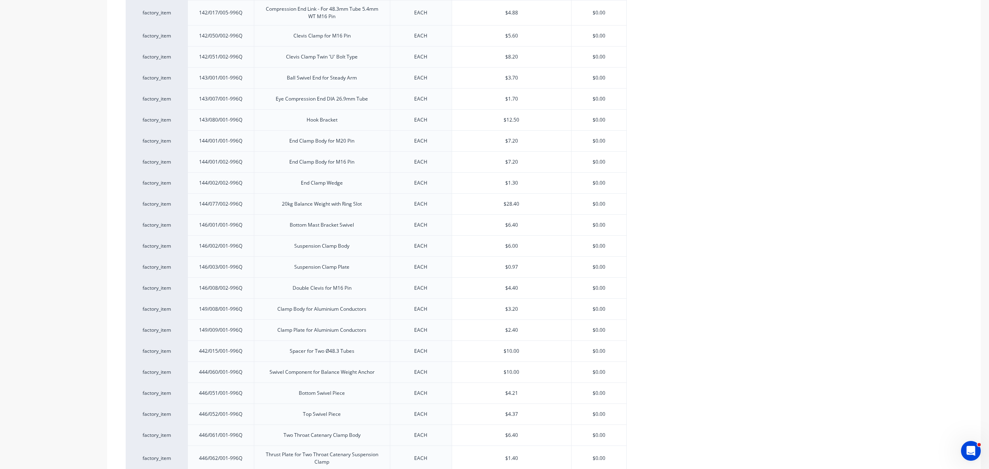
scroll to position [2286, 0]
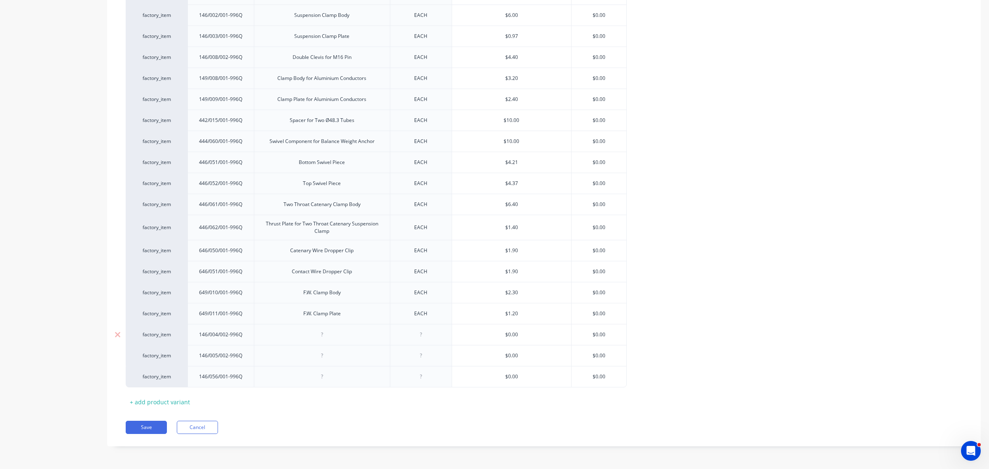
click at [323, 335] on div at bounding box center [321, 334] width 41 height 11
click at [323, 355] on div at bounding box center [321, 355] width 41 height 11
type textarea "x"
click at [341, 357] on div "Suspension" at bounding box center [321, 355] width 41 height 11
drag, startPoint x: 321, startPoint y: 375, endPoint x: 321, endPoint y: 380, distance: 4.5
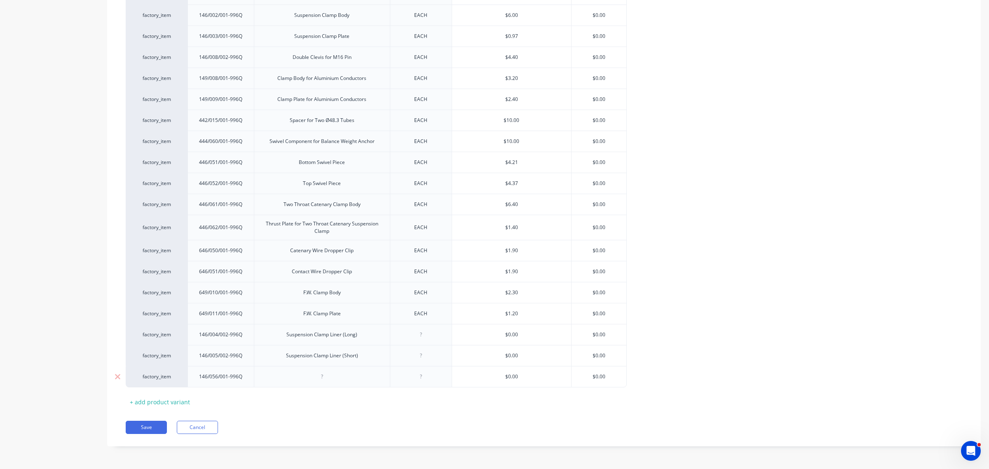
click at [321, 375] on div at bounding box center [321, 376] width 41 height 11
type textarea "x"
click at [424, 336] on div at bounding box center [420, 334] width 41 height 11
type textarea "x"
copy div "EACH"
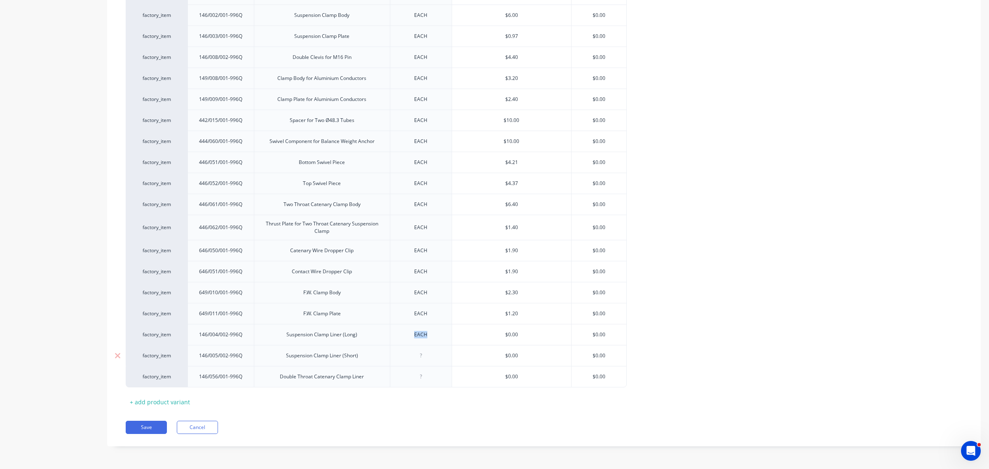
click at [420, 359] on div at bounding box center [420, 355] width 41 height 11
type textarea "x"
paste div
click at [421, 378] on div at bounding box center [420, 376] width 41 height 11
type textarea "x"
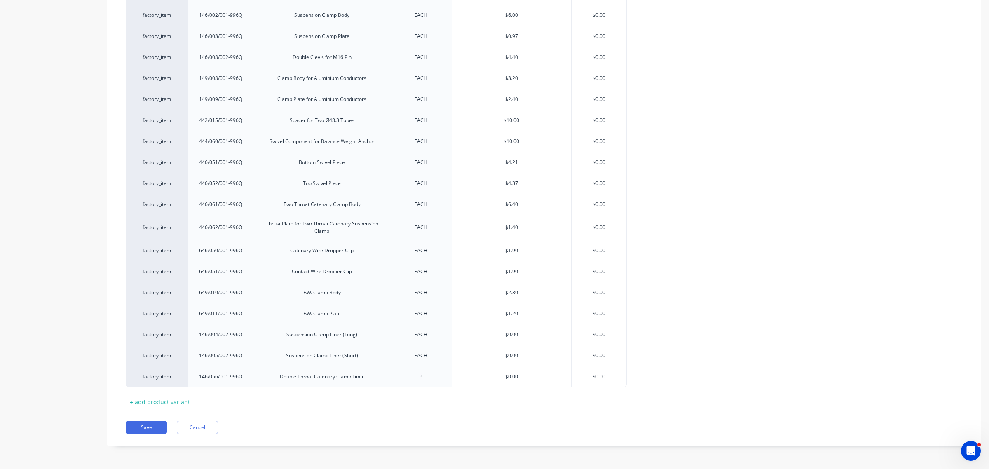
paste div
click at [511, 333] on input "text" at bounding box center [512, 334] width 120 height 7
type textarea "x"
type input "$.00"
type textarea "x"
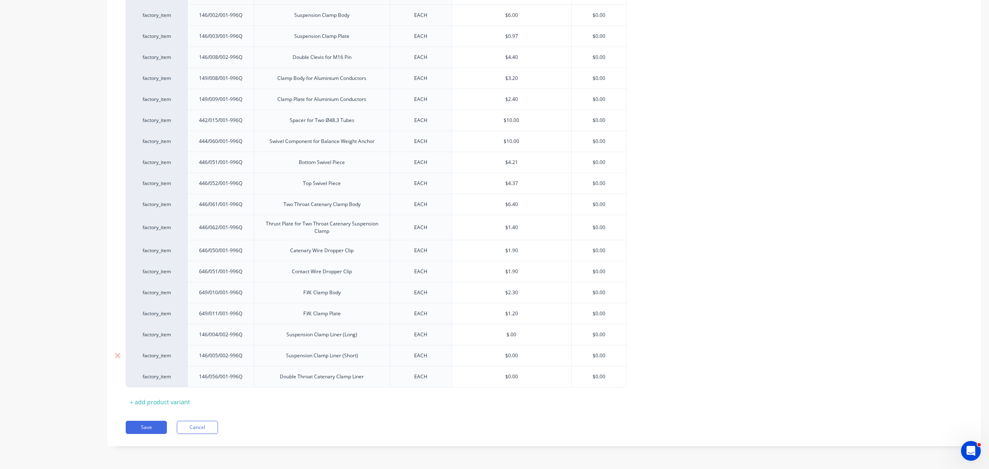
type input "$1.00"
type textarea "x"
type input "$1.200"
type textarea "x"
type input "$1.20"
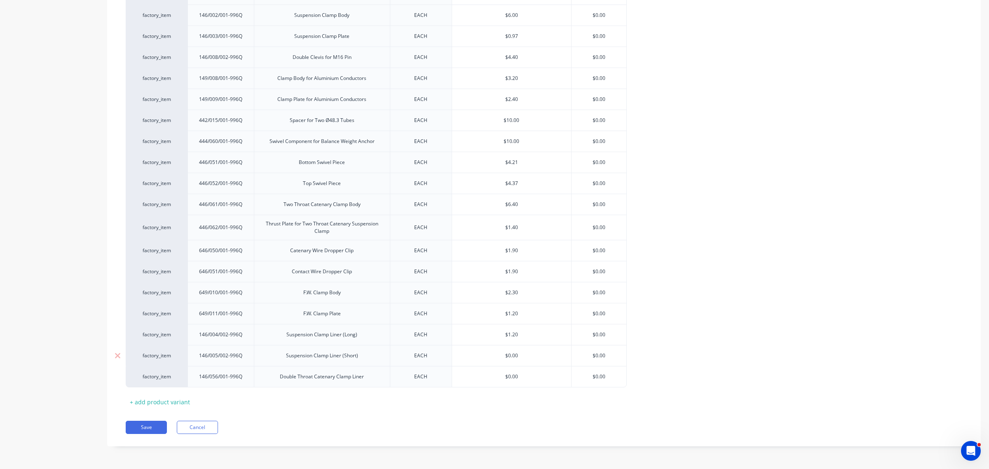
type input "$0.00"
drag, startPoint x: 509, startPoint y: 354, endPoint x: 537, endPoint y: 352, distance: 27.6
click at [537, 352] on input "$0.00" at bounding box center [512, 355] width 120 height 7
type textarea "x"
type input "$0."
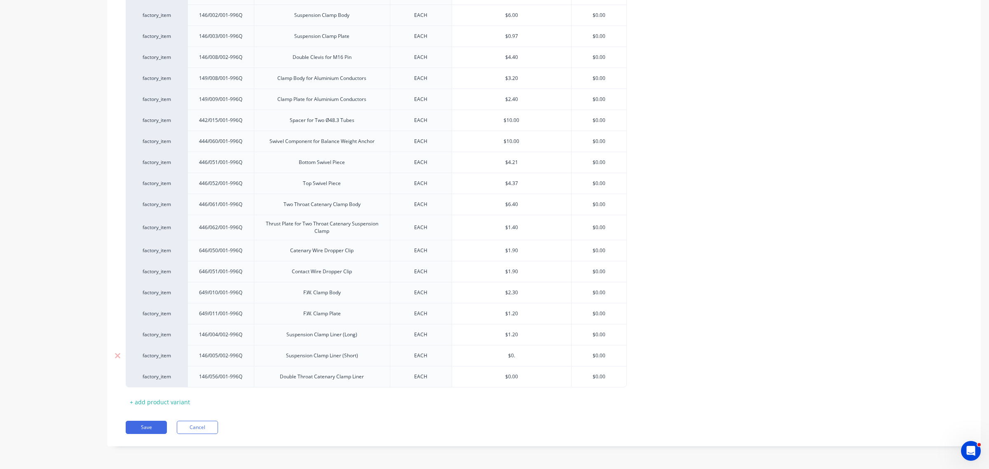
type textarea "x"
type input "$0.4"
type textarea "x"
type input "$0.4"
click at [520, 374] on input "$0.00" at bounding box center [512, 376] width 120 height 7
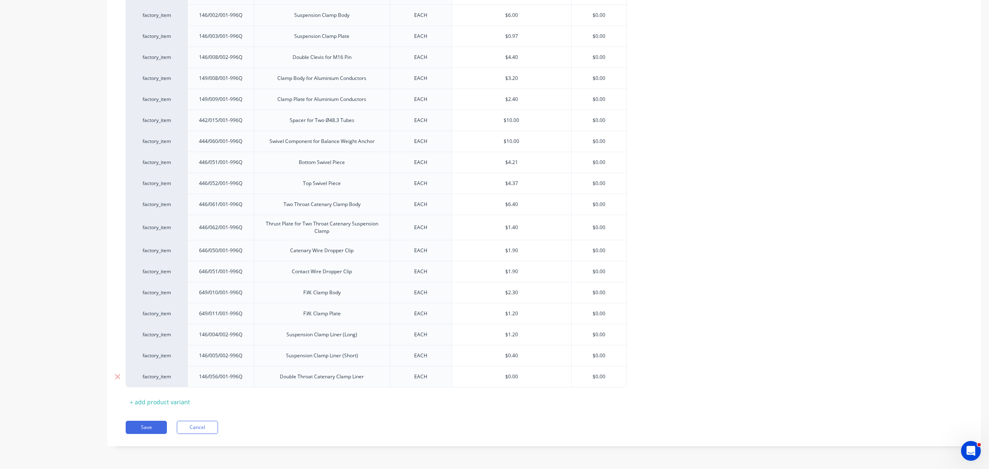
type input "$0.0"
type textarea "x"
type input "$0"
type textarea "x"
type input "$1"
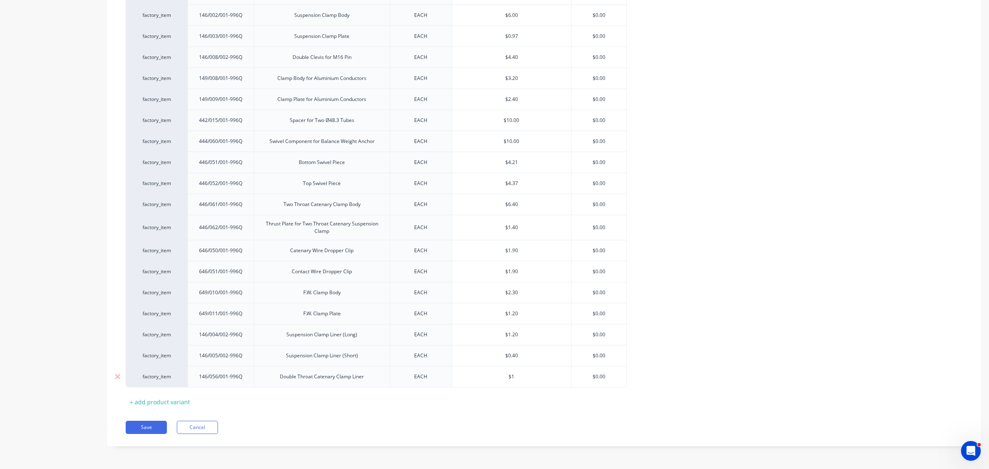
type textarea "x"
type input "$1.10"
type textarea "x"
type input "$1.10"
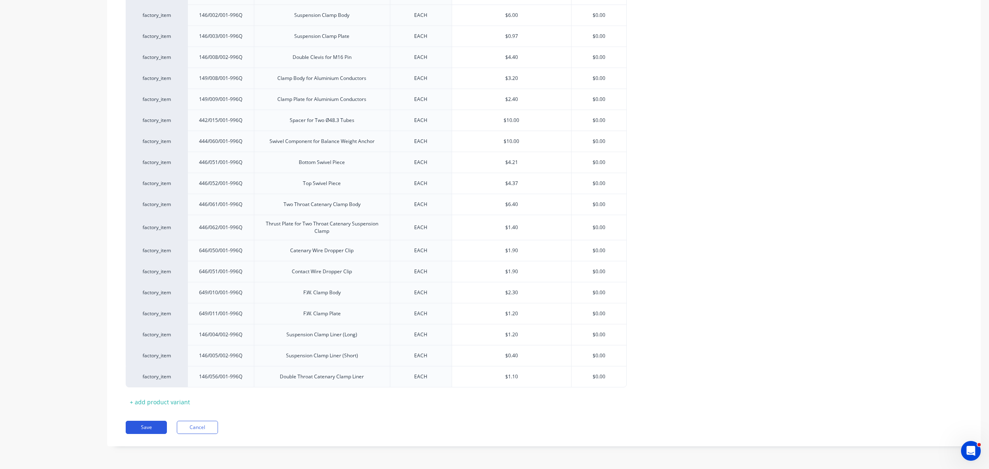
click at [148, 427] on button "Save" at bounding box center [146, 427] width 41 height 13
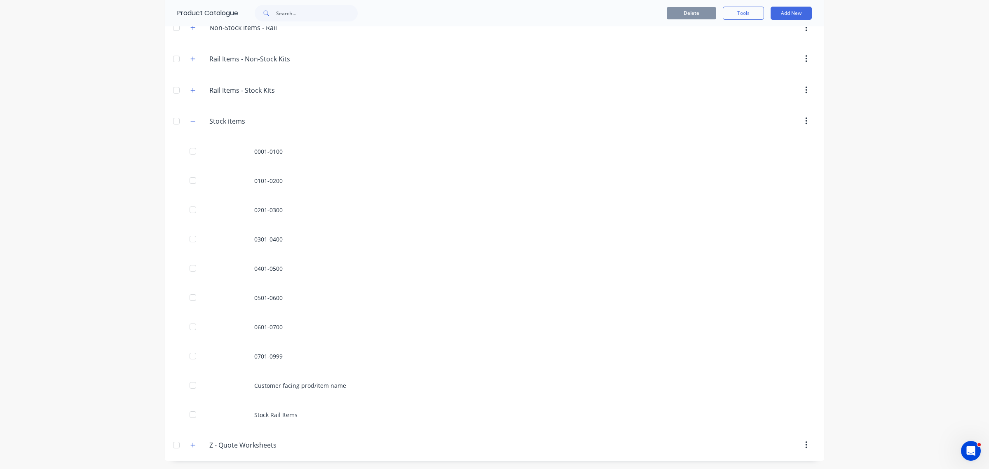
scroll to position [419, 0]
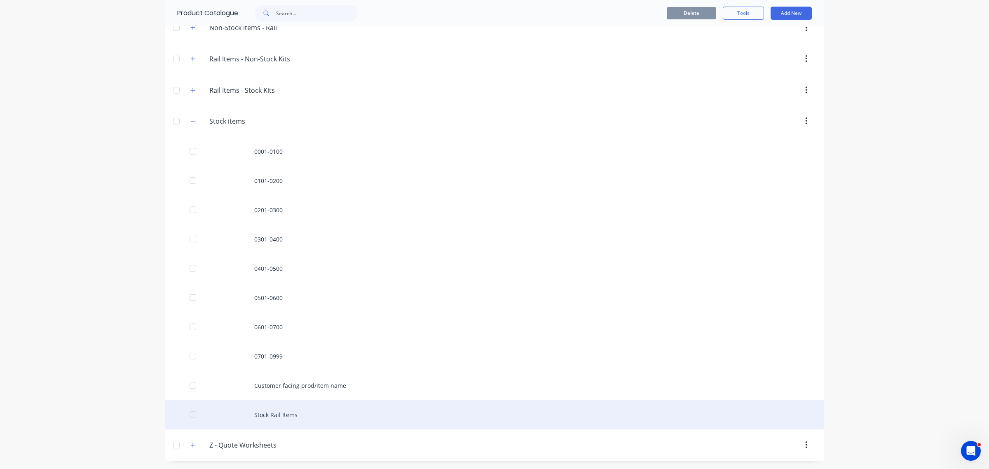
click at [278, 415] on div "Stock Rail Items" at bounding box center [494, 414] width 659 height 29
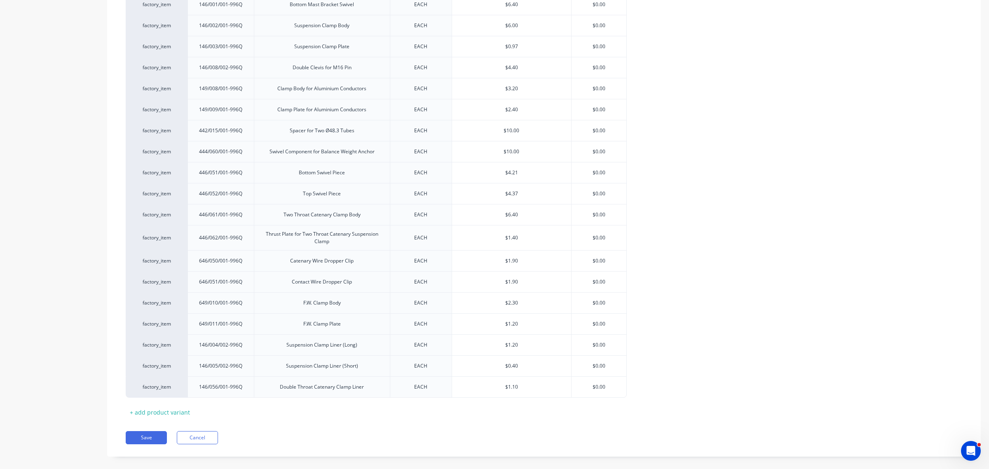
scroll to position [2235, 0]
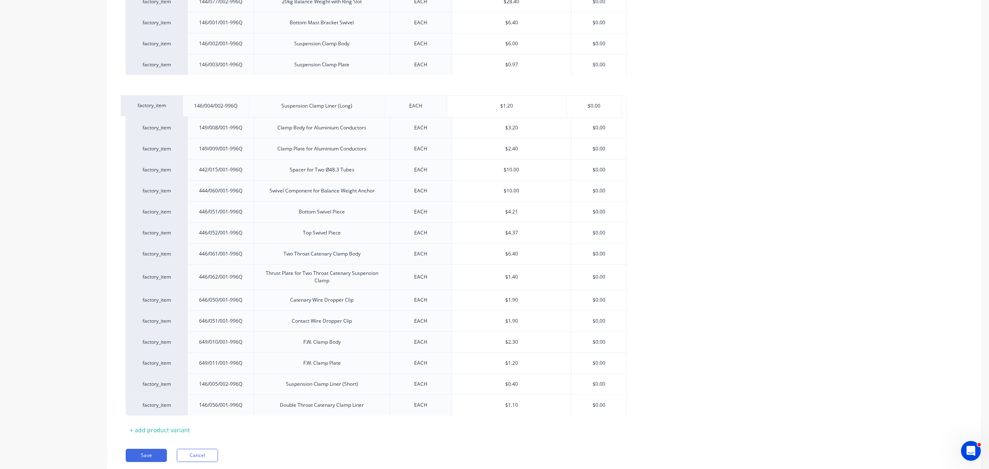
drag, startPoint x: 189, startPoint y: 388, endPoint x: 184, endPoint y: 104, distance: 284.0
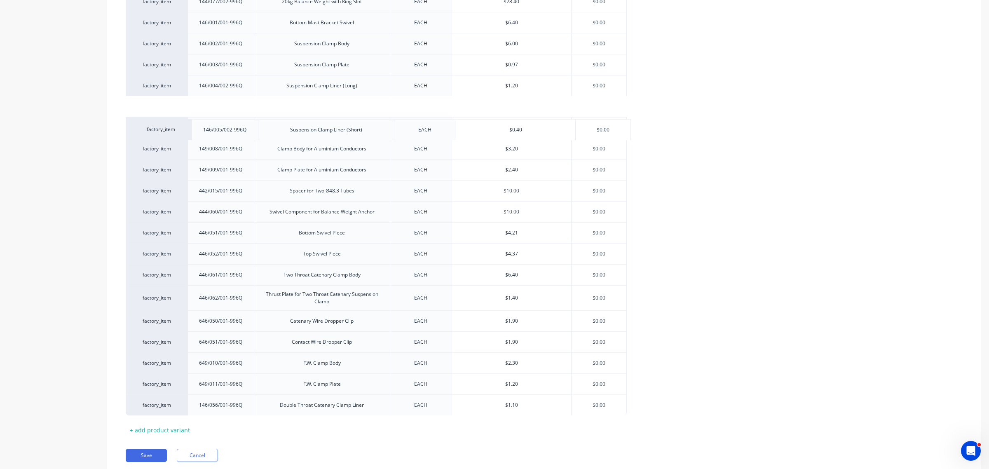
drag, startPoint x: 188, startPoint y: 410, endPoint x: 192, endPoint y: 131, distance: 279.5
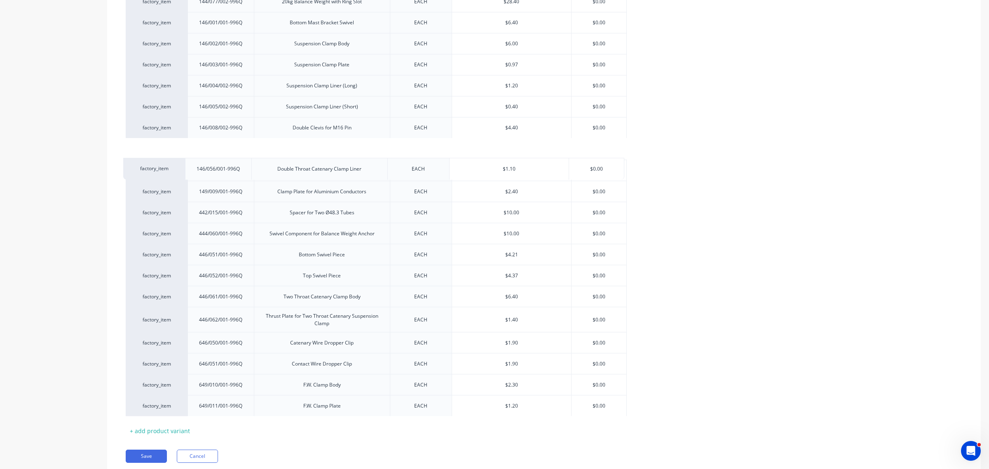
drag, startPoint x: 188, startPoint y: 432, endPoint x: 185, endPoint y: 170, distance: 261.7
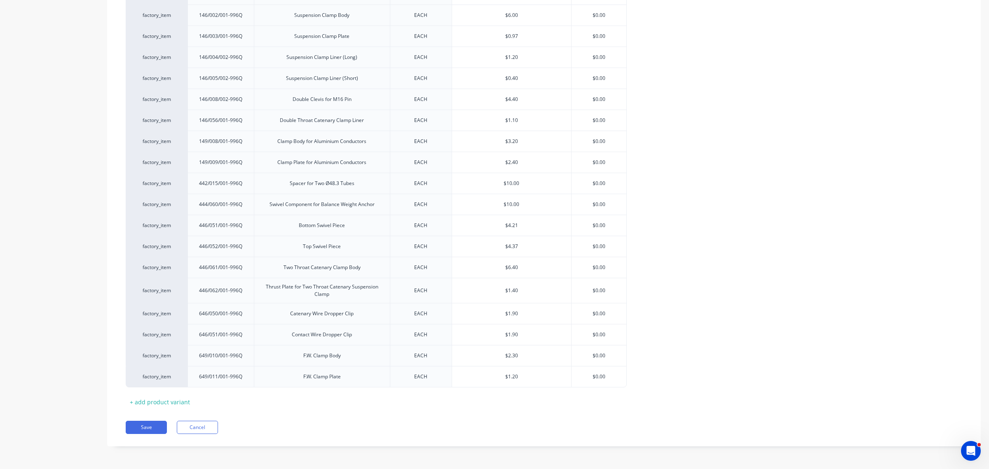
scroll to position [2286, 0]
click at [149, 429] on button "Save" at bounding box center [146, 427] width 41 height 13
type textarea "x"
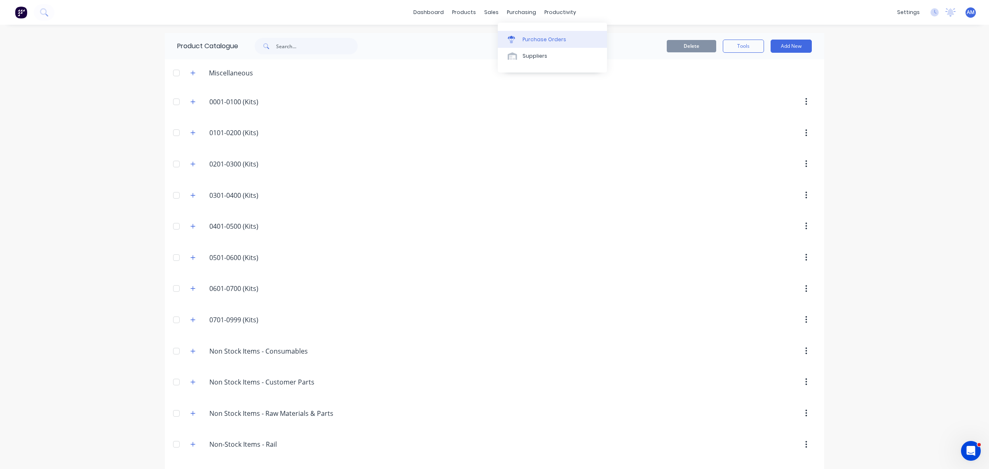
click at [538, 36] on div "Purchase Orders" at bounding box center [545, 39] width 44 height 7
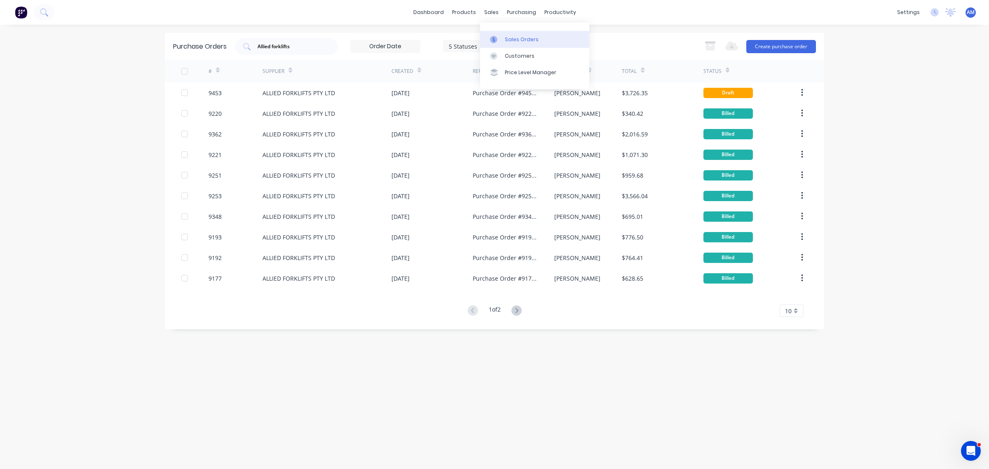
click at [506, 33] on link "Sales Orders" at bounding box center [534, 39] width 109 height 16
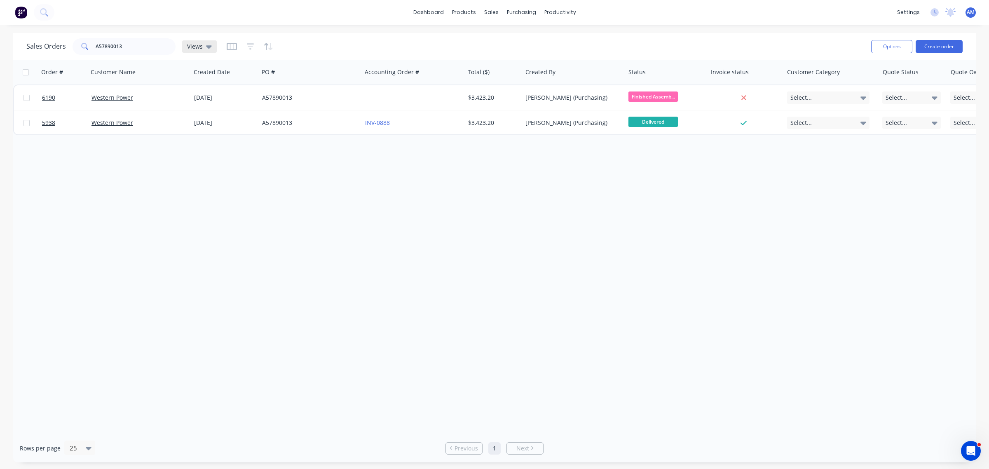
click at [207, 44] on icon at bounding box center [209, 46] width 6 height 9
click at [213, 180] on button "Quote Hub" at bounding box center [232, 182] width 94 height 9
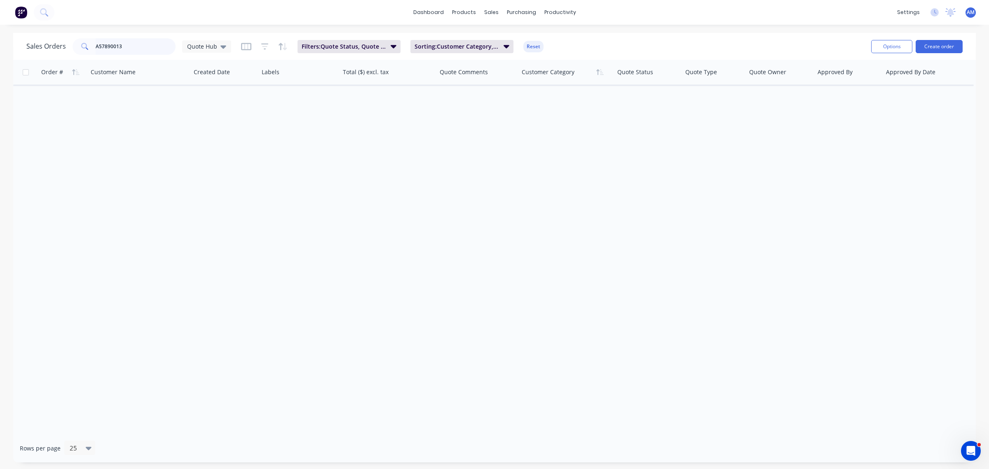
drag, startPoint x: 130, startPoint y: 45, endPoint x: 138, endPoint y: 47, distance: 8.7
click at [131, 45] on input "A57890013" at bounding box center [136, 46] width 80 height 16
drag, startPoint x: 53, startPoint y: 49, endPoint x: 32, endPoint y: 54, distance: 21.2
click at [33, 54] on div "Sales Orders A57890013 Quote Hub Filters: Quote Status, Quote Type Sorting: Cus…" at bounding box center [445, 46] width 838 height 20
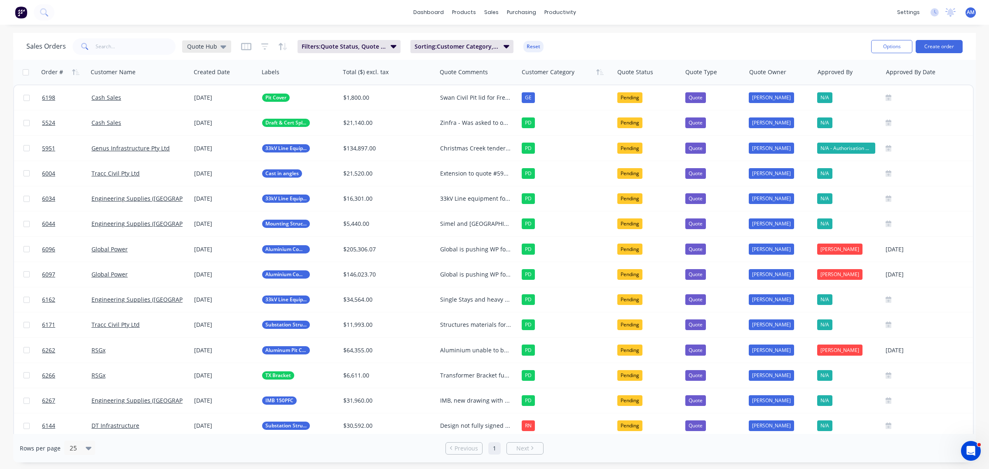
click at [225, 46] on div "Quote Hub" at bounding box center [206, 46] width 49 height 12
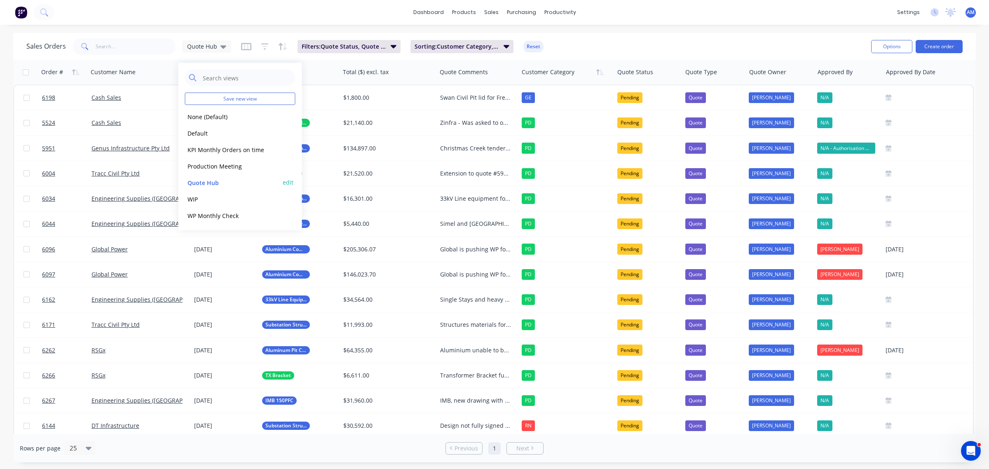
click at [290, 182] on button "edit" at bounding box center [288, 182] width 11 height 9
click at [330, 95] on label "Set as your default view" at bounding box center [363, 97] width 66 height 9
click at [322, 95] on input "Set as your default view" at bounding box center [321, 97] width 7 height 8
checkbox input "true"
click at [333, 116] on button "Update" at bounding box center [345, 114] width 55 height 13
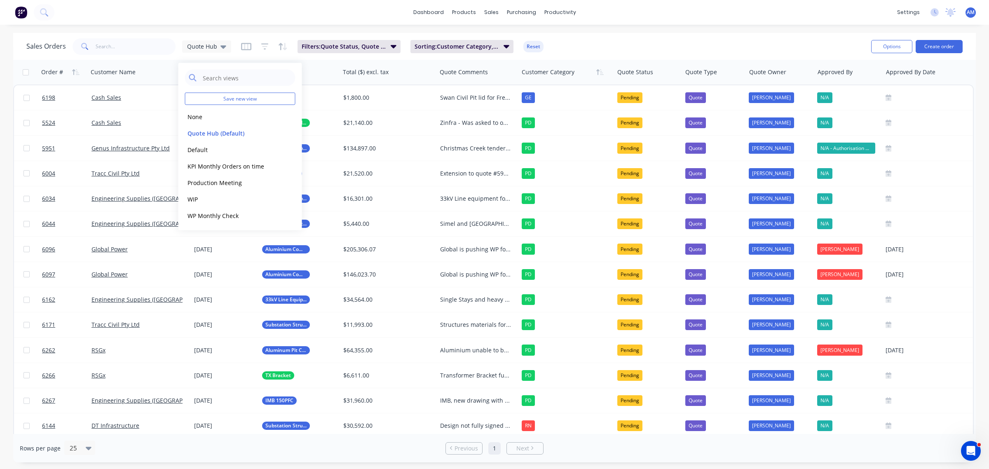
click at [586, 46] on div "Sales Orders Quote Hub Filters: Quote Status, Quote Type Sorting: Customer Cate…" at bounding box center [445, 46] width 838 height 20
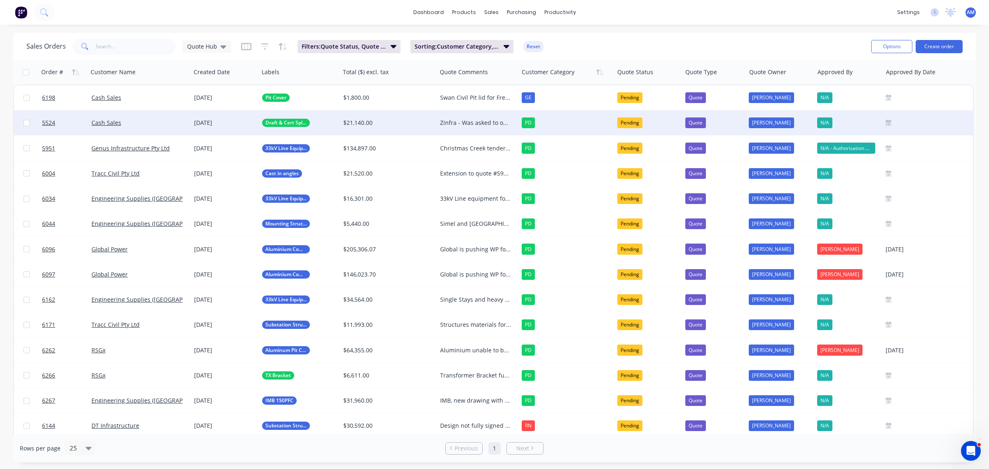
click at [138, 124] on div "Cash Sales" at bounding box center [136, 123] width 91 height 8
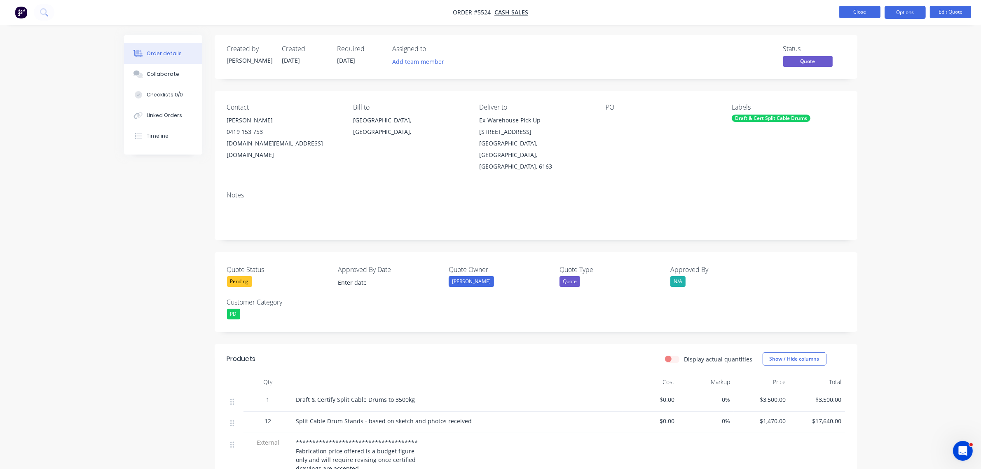
click at [856, 10] on button "Close" at bounding box center [860, 12] width 41 height 12
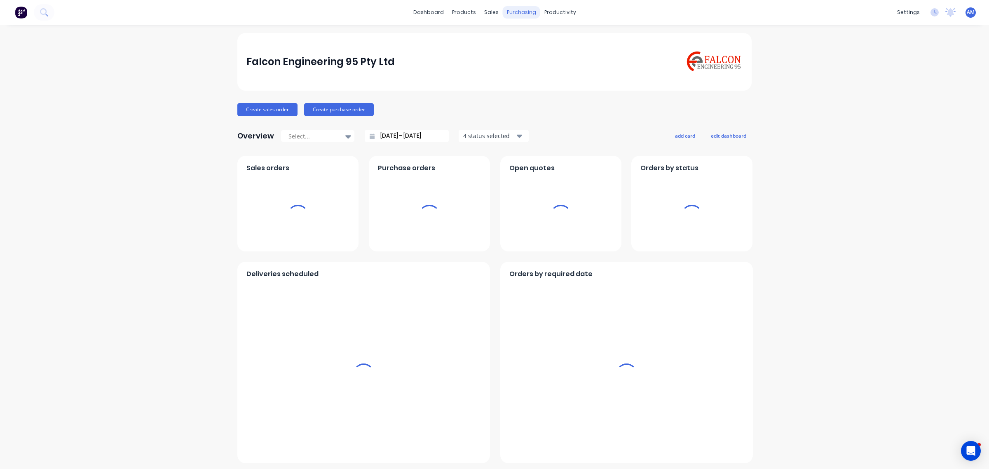
click at [518, 9] on div "purchasing" at bounding box center [522, 12] width 38 height 12
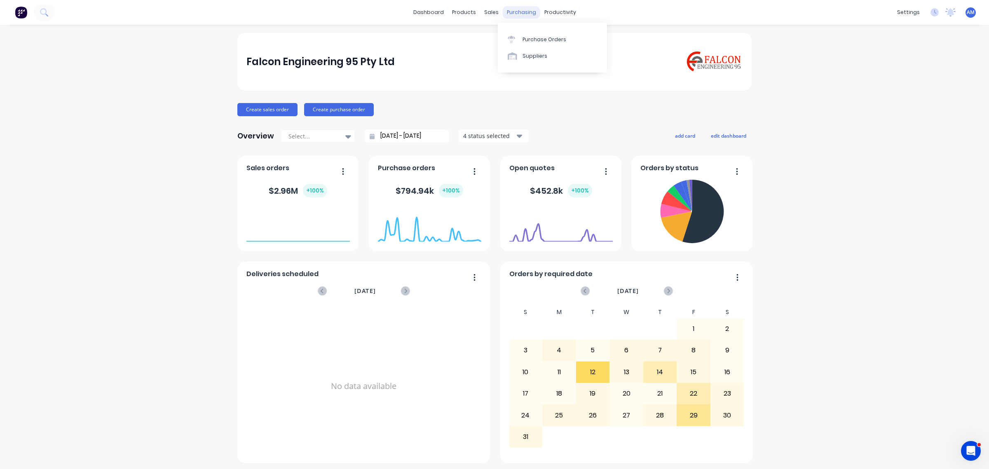
click at [515, 11] on div "purchasing" at bounding box center [522, 12] width 38 height 12
click at [527, 38] on div "Purchase Orders" at bounding box center [545, 39] width 44 height 7
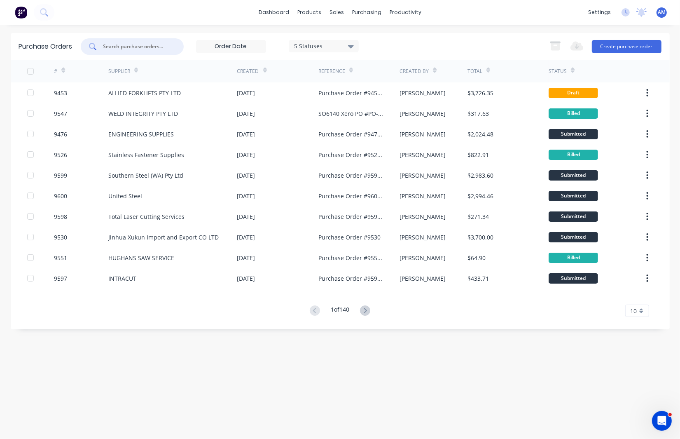
click at [134, 43] on input "text" at bounding box center [137, 46] width 68 height 8
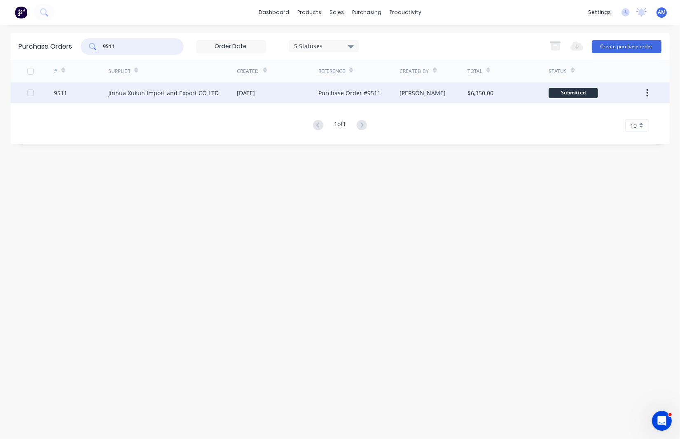
type input "9511"
click at [138, 91] on div "Jinhua Xukun Import and Export CO LTD" at bounding box center [163, 93] width 110 height 9
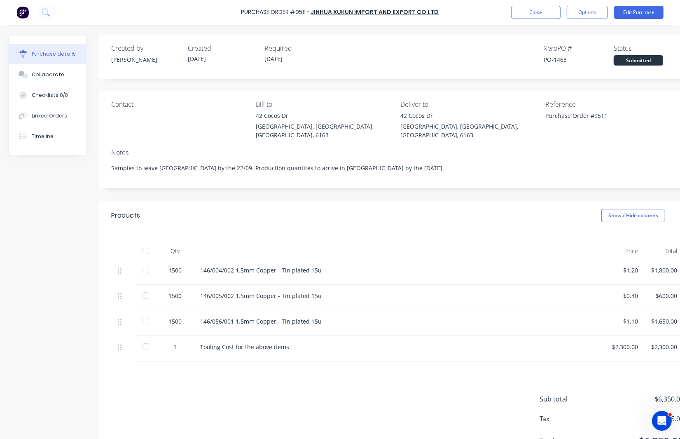
type textarea "x"
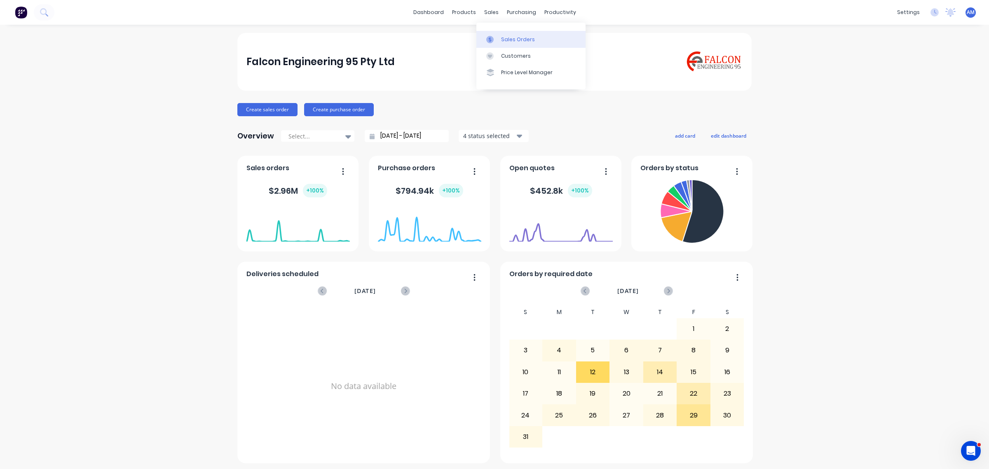
click at [508, 38] on div "Sales Orders" at bounding box center [518, 39] width 34 height 7
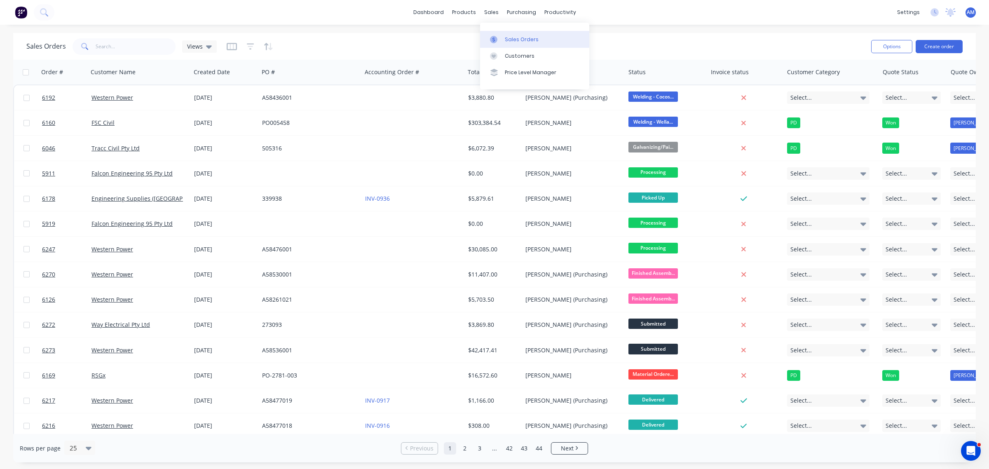
click at [514, 42] on div "Sales Orders" at bounding box center [522, 39] width 34 height 7
click at [949, 45] on button "Create order" at bounding box center [939, 46] width 47 height 13
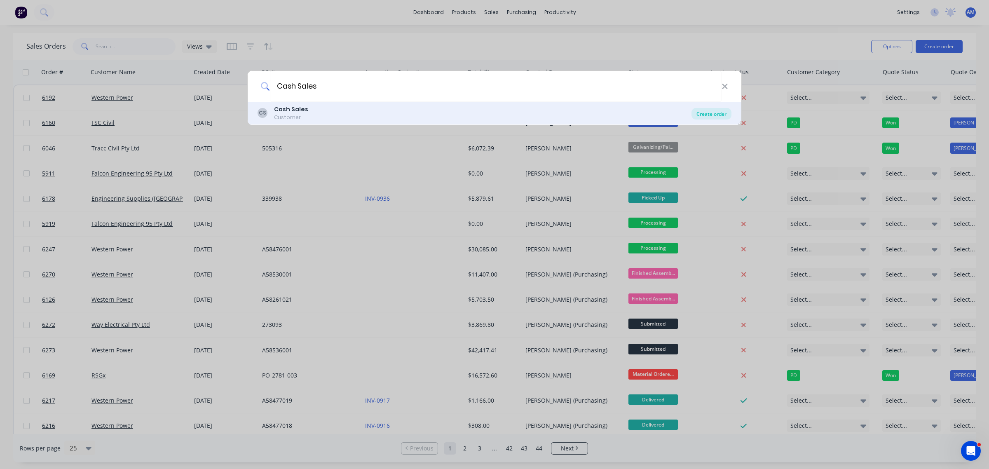
type input "Cash Sales"
click at [715, 116] on div "Create order" at bounding box center [712, 114] width 40 height 12
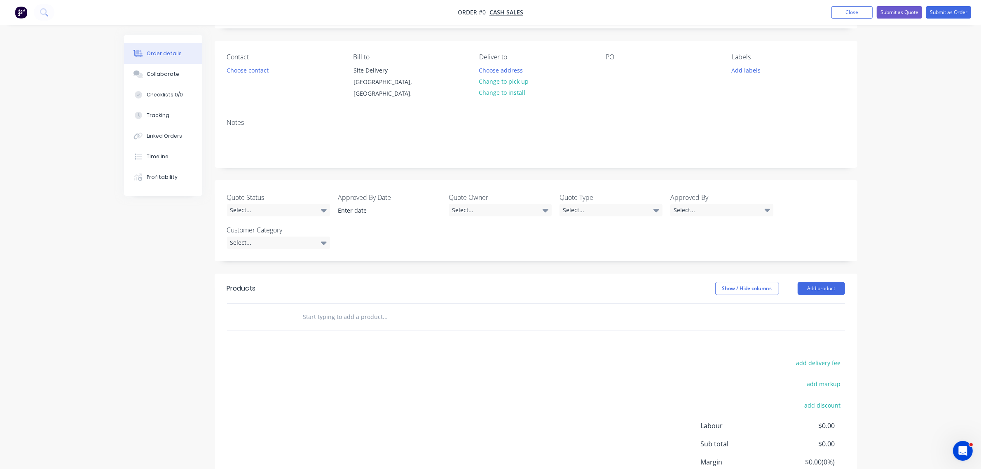
scroll to position [52, 0]
click at [809, 289] on button "Add product" at bounding box center [821, 287] width 47 height 13
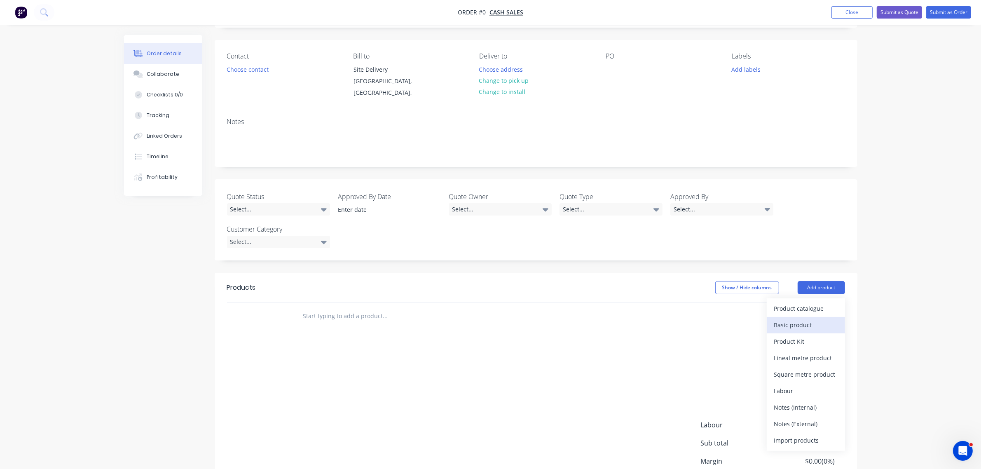
click at [791, 324] on div "Basic product" at bounding box center [805, 325] width 63 height 12
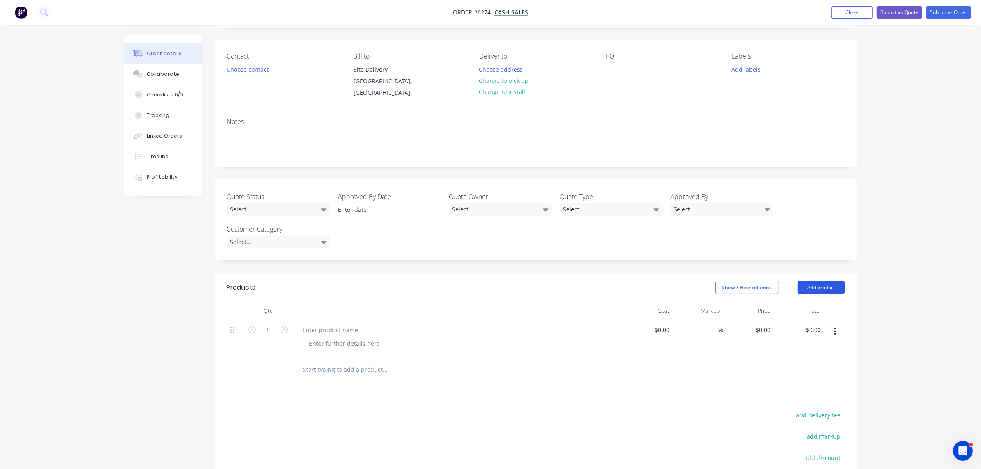
click at [813, 288] on button "Add product" at bounding box center [821, 287] width 47 height 13
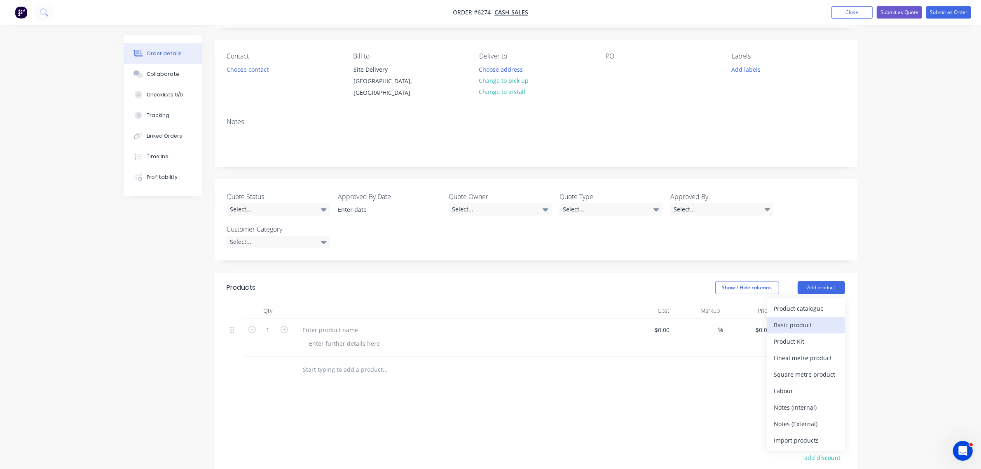
click at [807, 326] on div "Basic product" at bounding box center [805, 325] width 63 height 12
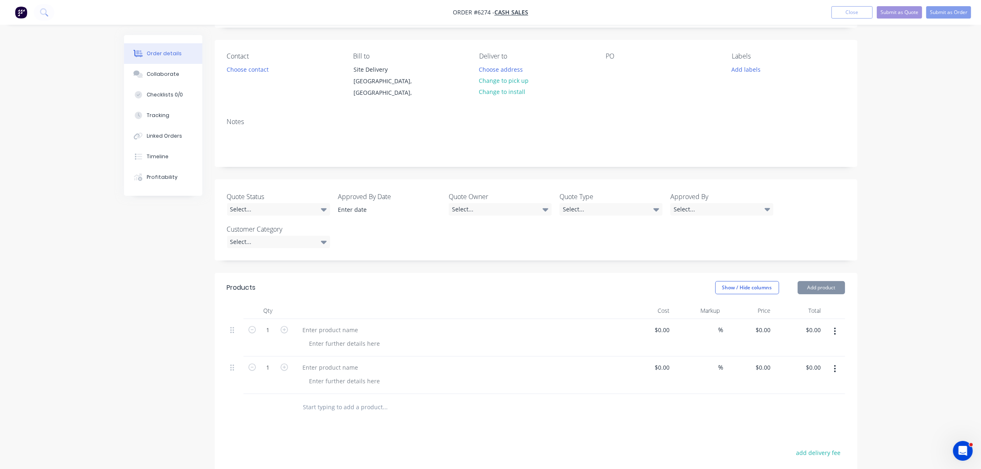
click at [815, 286] on button "Add product" at bounding box center [821, 287] width 47 height 13
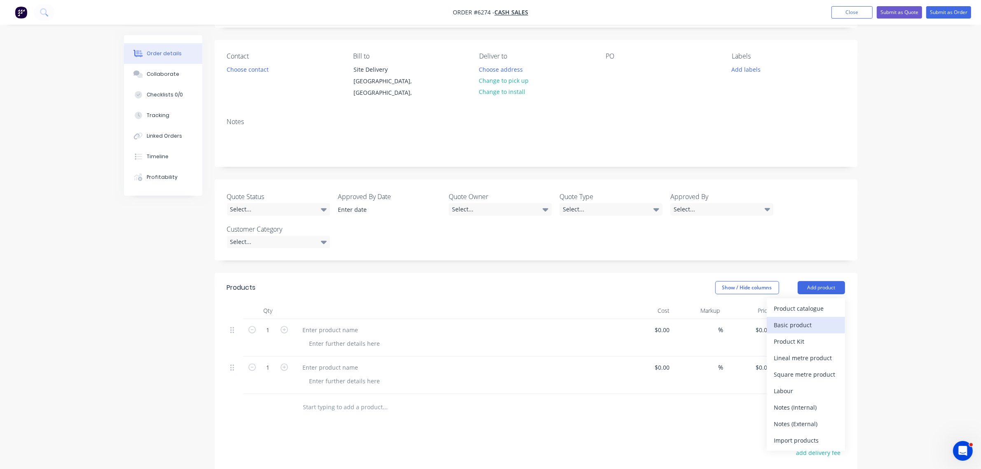
click at [807, 320] on div "Basic product" at bounding box center [805, 325] width 63 height 12
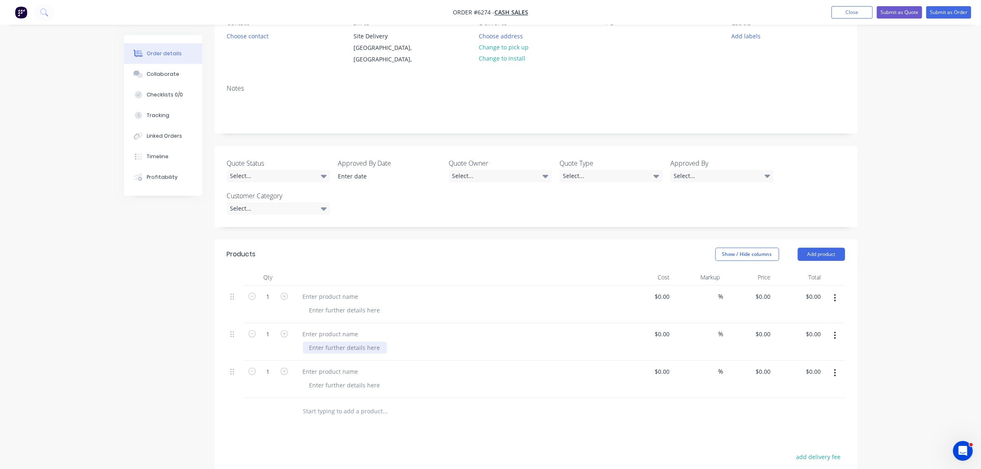
scroll to position [103, 0]
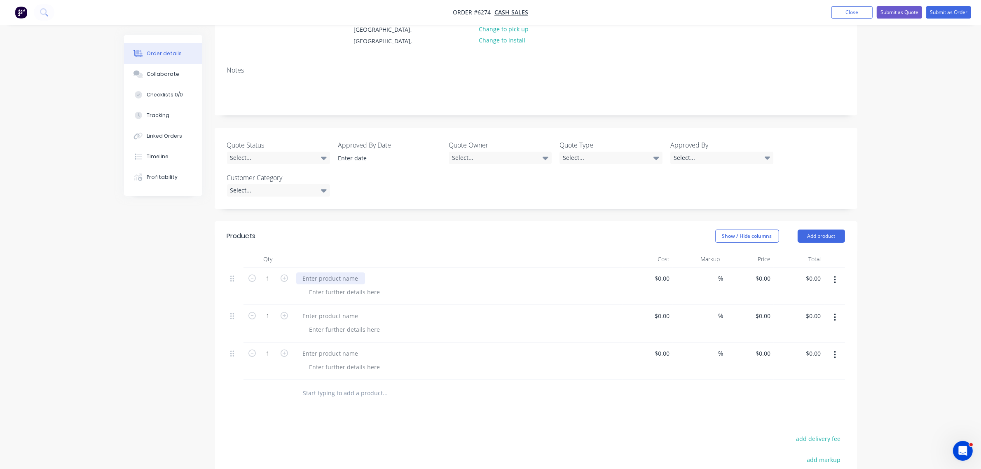
click at [330, 275] on div at bounding box center [330, 278] width 69 height 12
paste div
click at [337, 315] on div at bounding box center [330, 316] width 69 height 12
paste div
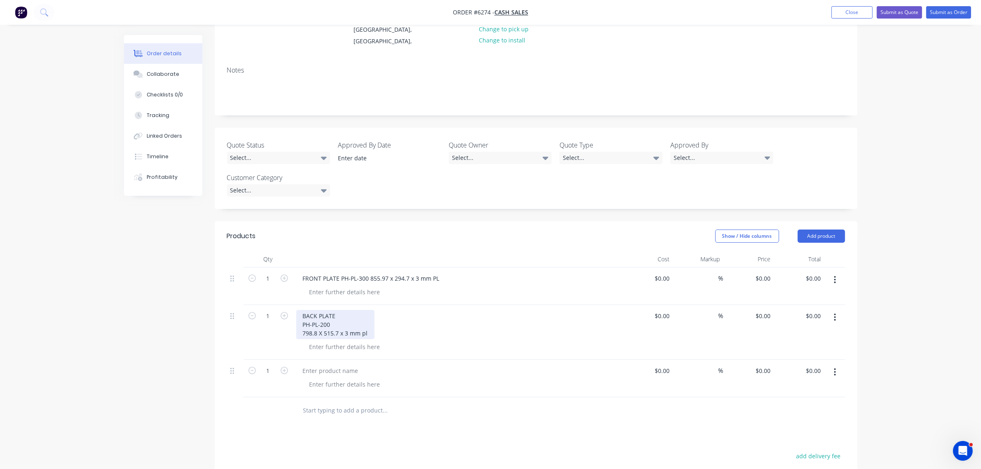
click at [354, 317] on div "BACK PLATE PH-PL-200 798.8 X 515.7 x 3 mm pl" at bounding box center [335, 324] width 78 height 29
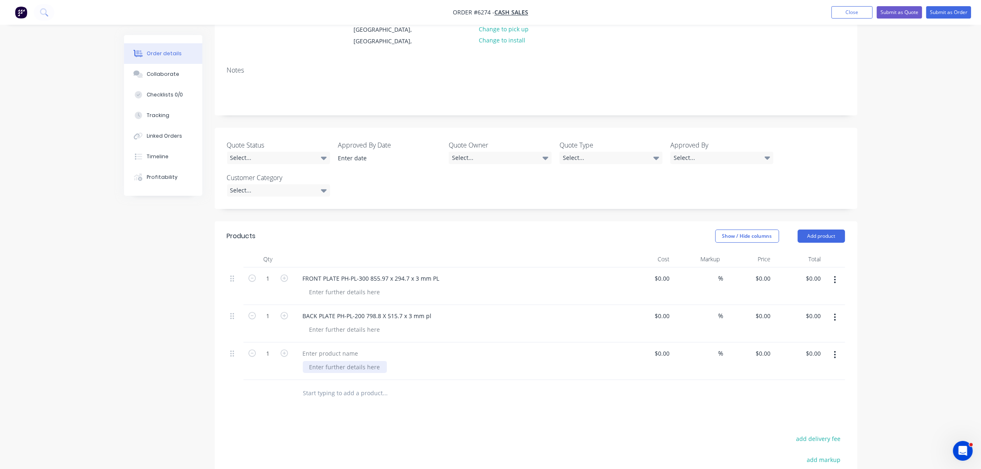
click at [338, 363] on div at bounding box center [345, 367] width 84 height 12
click at [336, 352] on div at bounding box center [330, 353] width 69 height 12
paste div
click at [336, 353] on div "THIRD PLATE PH-PL-100" at bounding box center [320, 357] width 48 height 21
click at [363, 350] on div "THIRD PLATE PH-PL-100" at bounding box center [334, 353] width 77 height 12
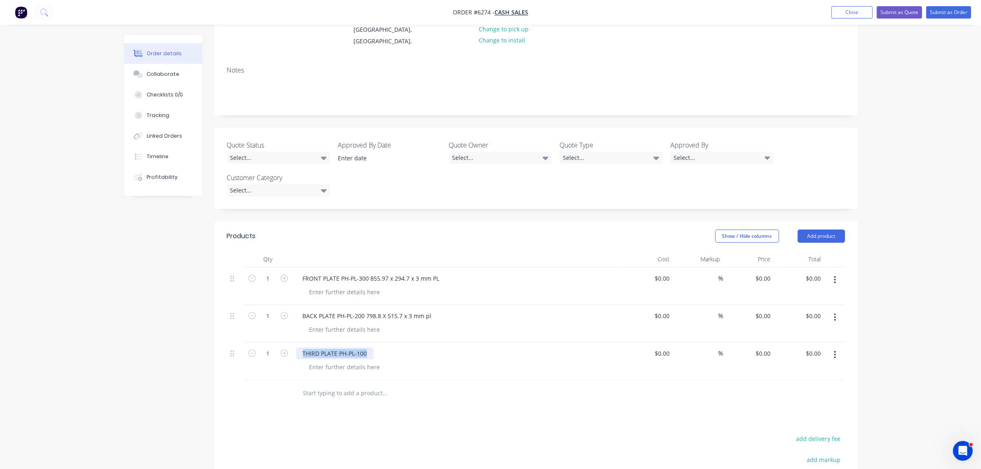
drag, startPoint x: 367, startPoint y: 352, endPoint x: 232, endPoint y: 362, distance: 135.9
click at [232, 362] on div "1 THIRD PLATE PH-PL-100 $0.00 $0.00 % $0.00 $0.00 $0.00 $0.00" at bounding box center [536, 361] width 618 height 38
click at [347, 354] on div "THIRD PLATE PH-PL-100 32.75 x 187.69x 3 mm PL" at bounding box center [336, 361] width 80 height 29
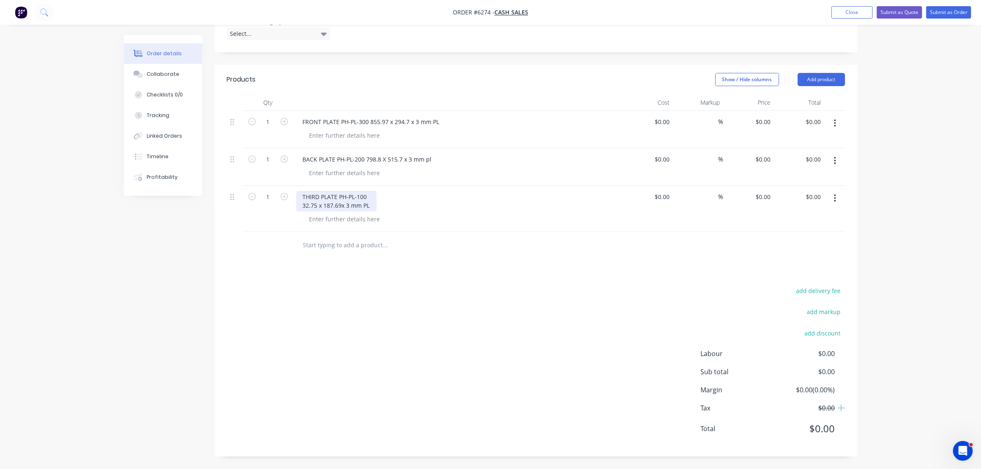
click at [371, 198] on div "THIRD PLATE PH-PL-100 32.75 x 187.69x 3 mm PL" at bounding box center [336, 201] width 80 height 21
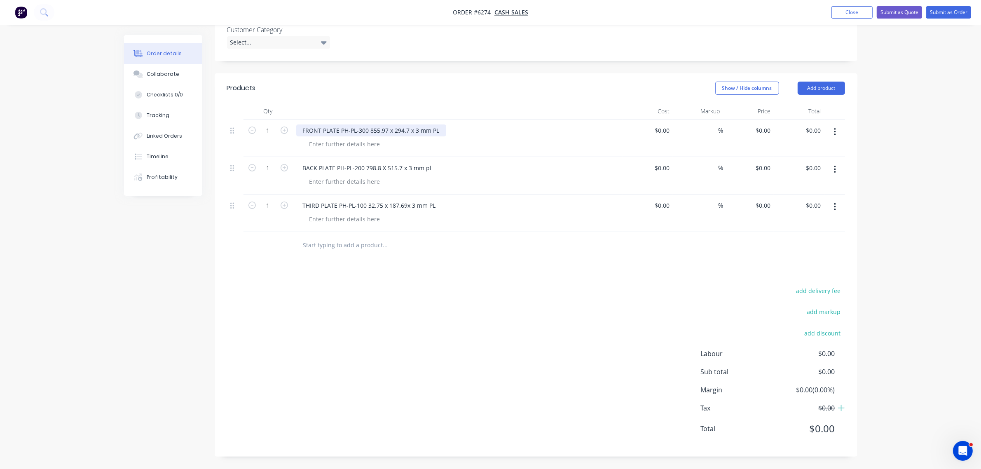
click at [440, 128] on div "FRONT PLATE PH-PL-300 855.97 x 294.7 x 3 mm PL" at bounding box center [371, 130] width 150 height 12
click at [433, 127] on div "FRONT PLATE PH-PL-300 855.97 x 294.7 x 3 mm PL" at bounding box center [371, 130] width 150 height 12
click at [440, 129] on div "FRONT PLATE PH-PL-300 855.97 x 294.7 x 3 mm PL" at bounding box center [371, 130] width 150 height 12
copy div "- Aluminium G5083"
click at [434, 170] on div "BACK PLATE PH-PL-200 798.8 X 515.7 x 3 mm pl" at bounding box center [367, 168] width 142 height 12
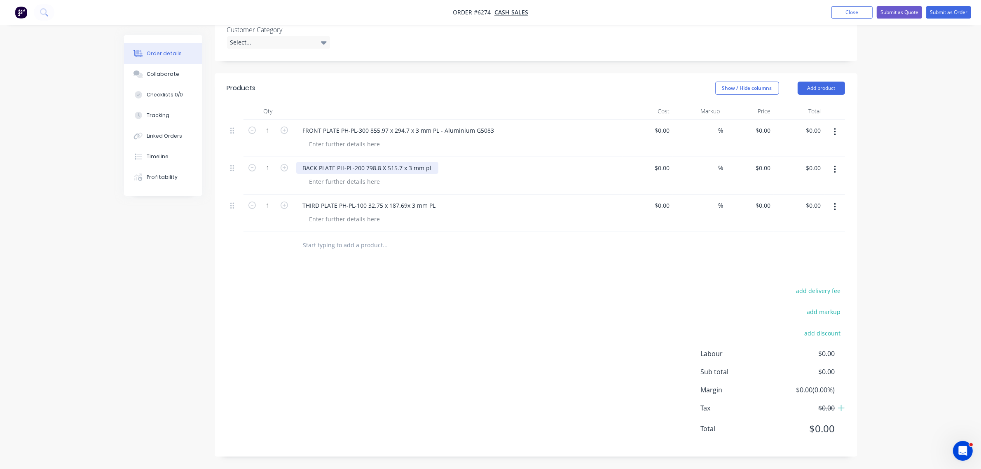
drag, startPoint x: 427, startPoint y: 165, endPoint x: 435, endPoint y: 169, distance: 9.2
click at [427, 166] on div "BACK PLATE PH-PL-200 798.8 X 515.7 x 3 mm pl" at bounding box center [367, 168] width 142 height 12
drag, startPoint x: 434, startPoint y: 166, endPoint x: 435, endPoint y: 172, distance: 6.6
click at [434, 166] on div "BACK PLATE PH-PL-200 798.8 X 515.7 x 3 mm pl" at bounding box center [367, 168] width 142 height 12
click at [436, 206] on div "THIRD PLATE PH-PL-100 32.75 x 187.69x 3 mm PL" at bounding box center [369, 205] width 146 height 12
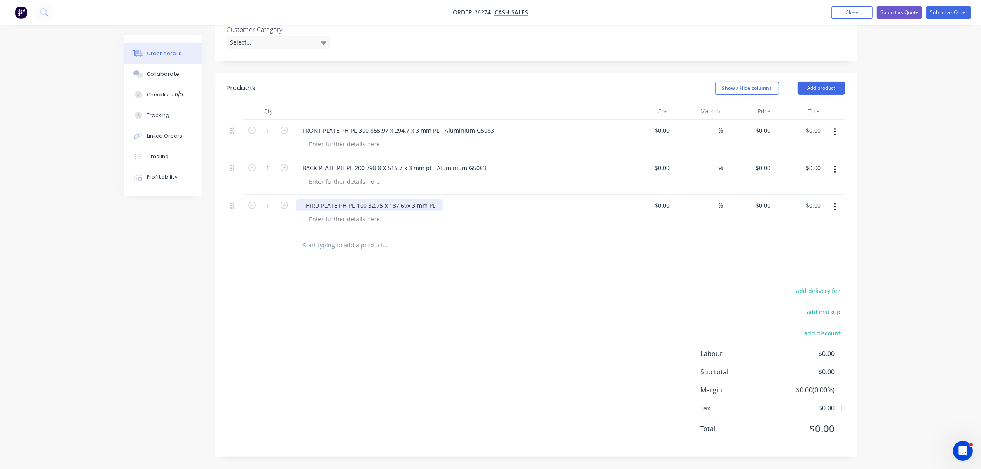
click at [436, 204] on div "THIRD PLATE PH-PL-100 32.75 x 187.69x 3 mm PL" at bounding box center [369, 205] width 146 height 12
click at [821, 87] on button "Add product" at bounding box center [821, 88] width 47 height 13
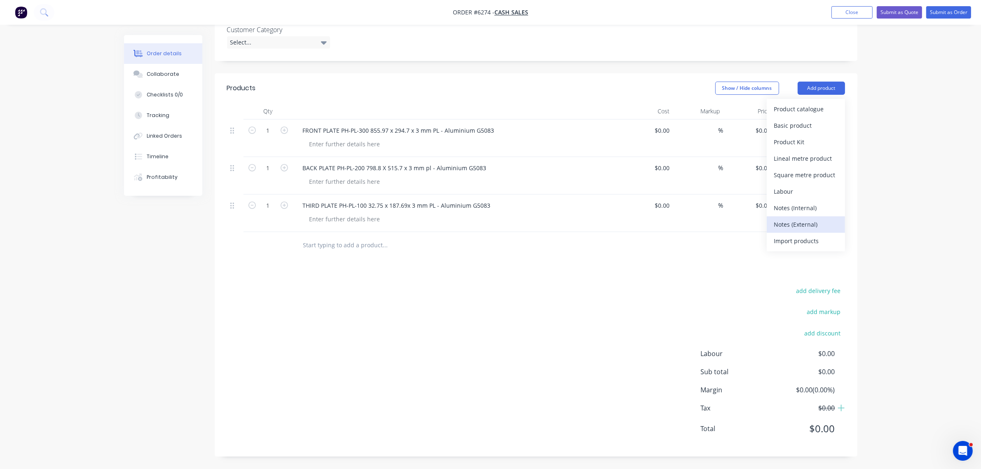
drag, startPoint x: 791, startPoint y: 211, endPoint x: 792, endPoint y: 221, distance: 10.7
click at [792, 221] on div "Product catalogue Basic product Product Kit Lineal metre product Square metre p…" at bounding box center [806, 175] width 78 height 152
click at [792, 221] on div "Notes (External)" at bounding box center [805, 224] width 63 height 12
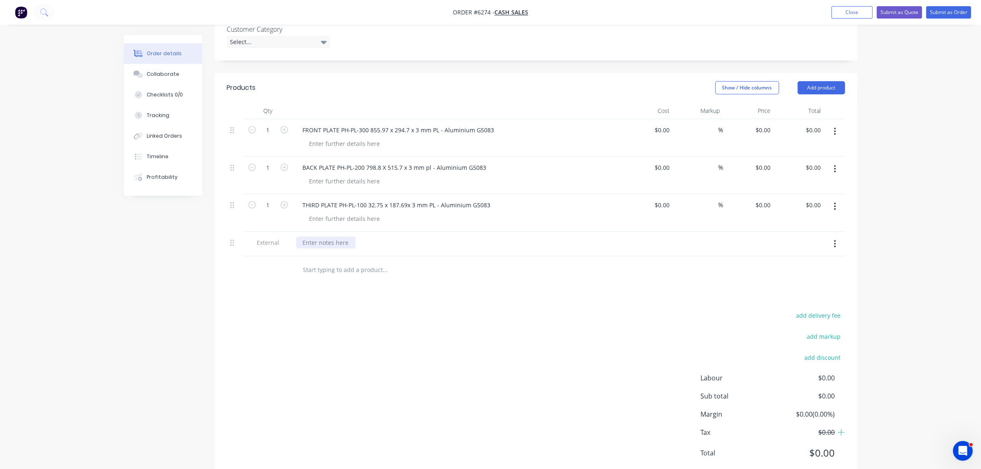
click at [330, 239] on div at bounding box center [325, 243] width 59 height 12
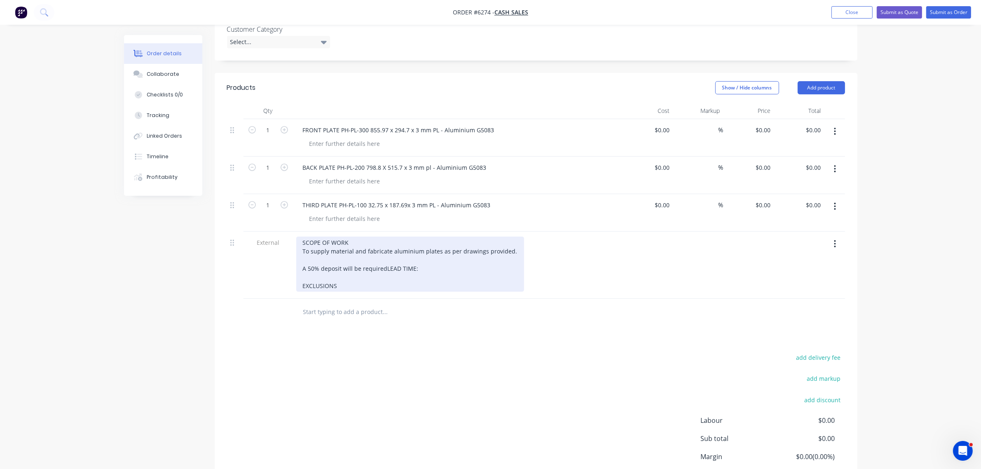
copy div "A 50% deposit will be required"
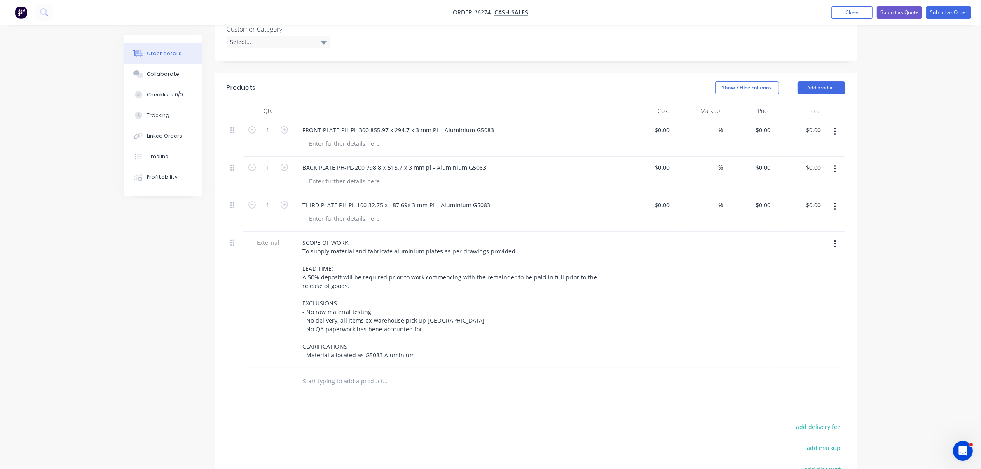
click at [759, 124] on div "$0.00 $0.00" at bounding box center [749, 138] width 51 height 38
drag, startPoint x: 762, startPoint y: 129, endPoint x: 762, endPoint y: 148, distance: 19.4
click at [762, 131] on div "0 $0.00" at bounding box center [763, 130] width 22 height 12
type input "$1,591.50"
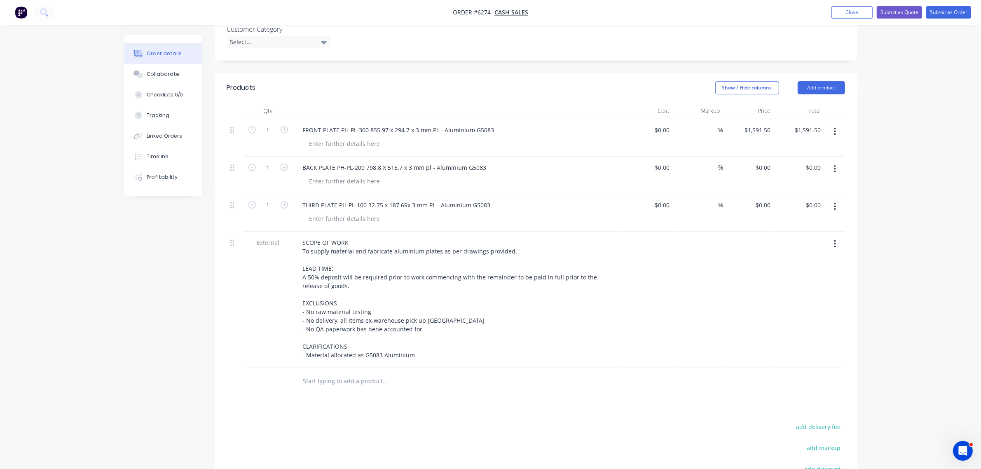
click at [763, 159] on div "$0.00 $0.00" at bounding box center [749, 176] width 51 height 38
click at [765, 176] on div "$0.00 $0.00" at bounding box center [749, 176] width 51 height 38
click at [763, 169] on div "0 $0.00" at bounding box center [763, 168] width 22 height 12
type input "$1,332.00"
drag, startPoint x: 763, startPoint y: 206, endPoint x: 763, endPoint y: 214, distance: 8.2
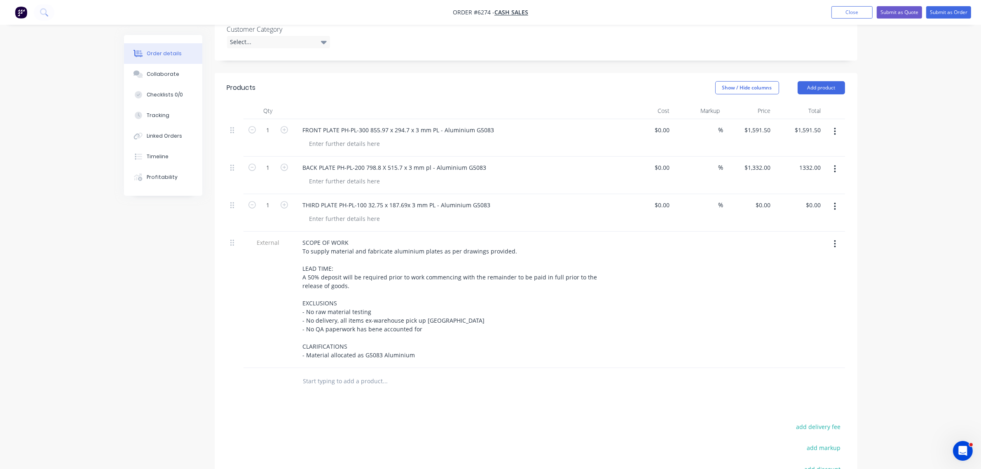
click at [763, 206] on div "$0.00 $0.00" at bounding box center [763, 205] width 22 height 12
type input "$1,332.00"
type input "$469.50"
click at [545, 399] on div "Products Show / Hide columns Add product Qty Cost Markup Price Total 1 FRONT PL…" at bounding box center [536, 333] width 643 height 520
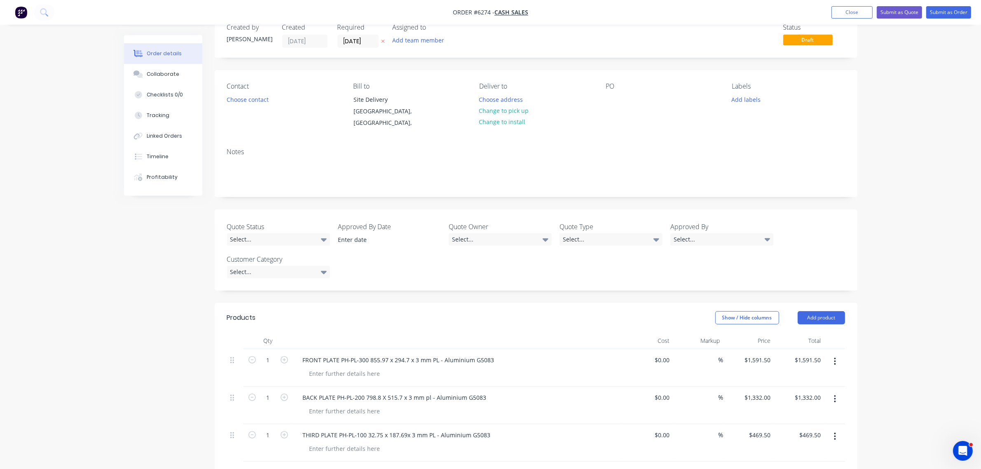
scroll to position [0, 0]
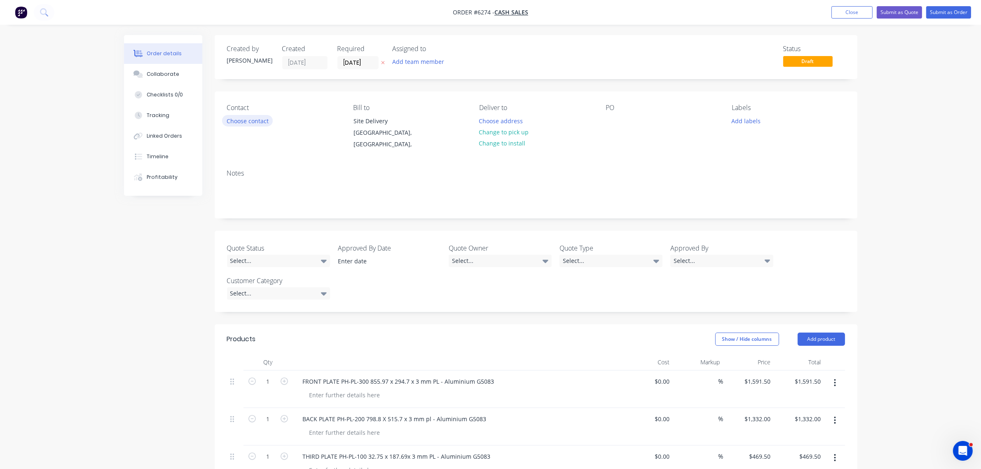
click at [252, 117] on button "Choose contact" at bounding box center [247, 120] width 51 height 11
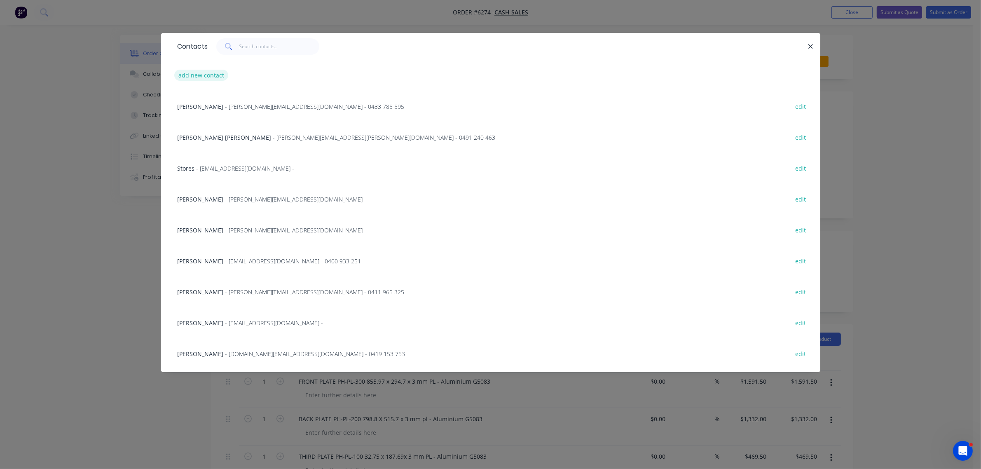
click at [194, 75] on button "add new contact" at bounding box center [201, 75] width 54 height 11
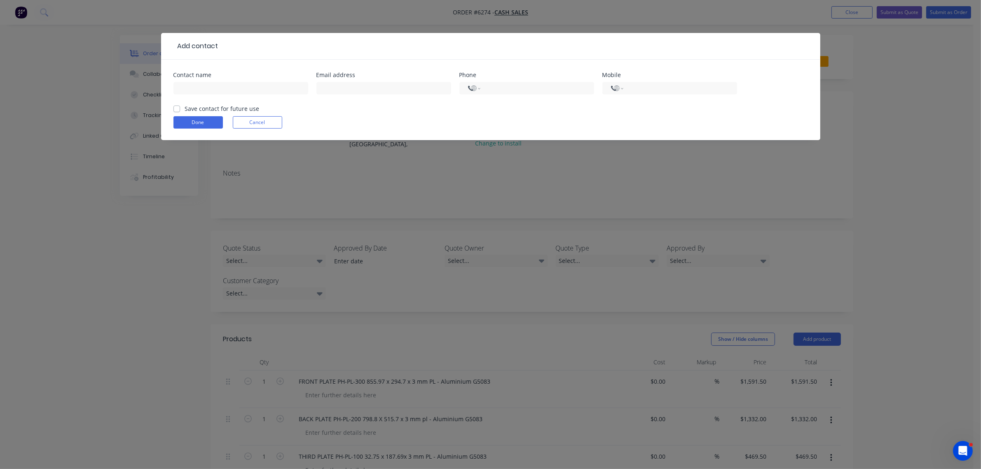
select select "AU"
click at [201, 89] on input "text" at bounding box center [241, 88] width 135 height 12
type input "Paul Lavall"
click at [385, 92] on input "text" at bounding box center [384, 88] width 135 height 12
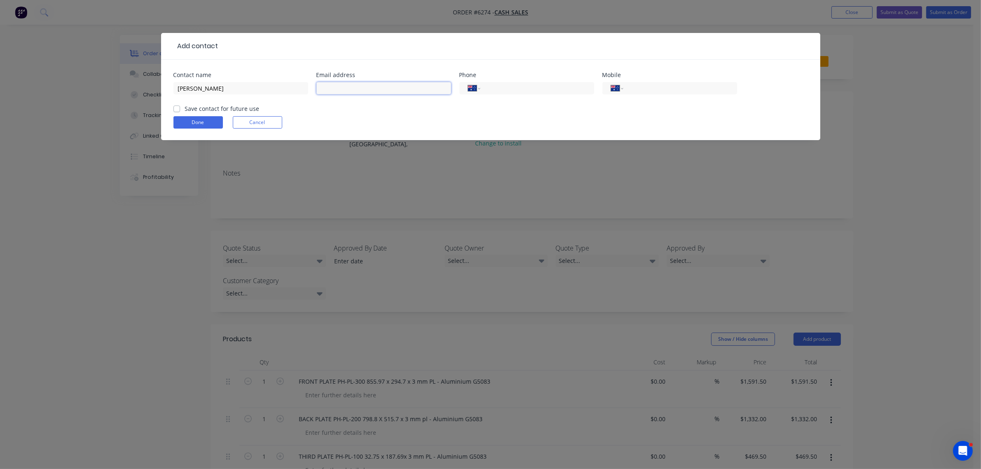
paste input "paul.lavall@jamieson.com.au"
type input "paul.lavall@jamieson.com.au"
click at [652, 87] on input "tel" at bounding box center [678, 88] width 99 height 9
type input "0452 617 968"
click at [185, 109] on label "Save contact for future use" at bounding box center [222, 108] width 75 height 9
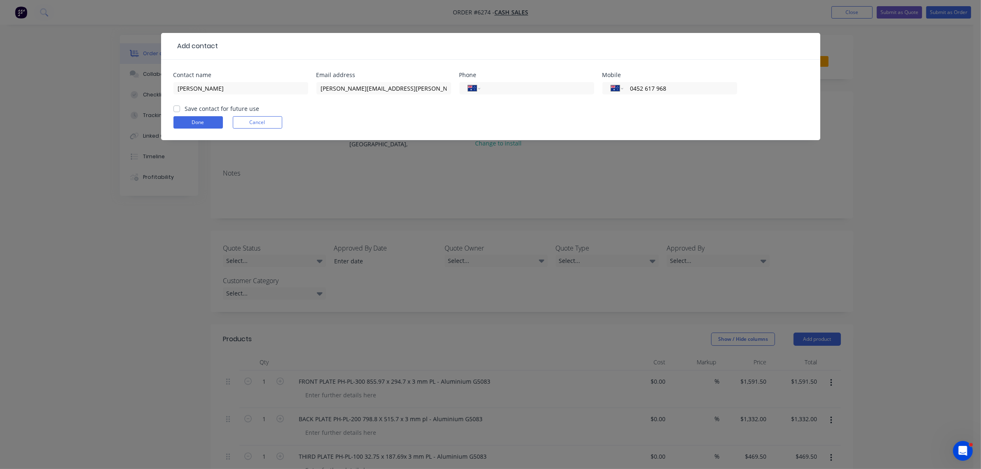
click at [176, 109] on input "Save contact for future use" at bounding box center [177, 108] width 7 height 8
checkbox input "true"
click at [182, 123] on button "Done" at bounding box center [198, 122] width 49 height 12
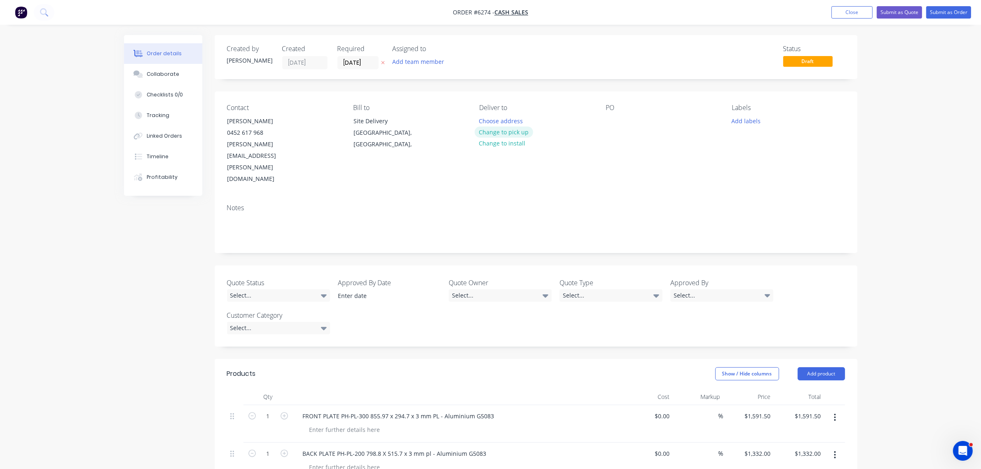
click at [507, 131] on button "Change to pick up" at bounding box center [504, 132] width 59 height 11
click at [743, 120] on button "Add labels" at bounding box center [746, 120] width 38 height 11
drag, startPoint x: 769, startPoint y: 145, endPoint x: 769, endPoint y: 155, distance: 9.1
click at [769, 145] on input "text" at bounding box center [800, 145] width 86 height 16
type input "Aluminium Plates & Machining"
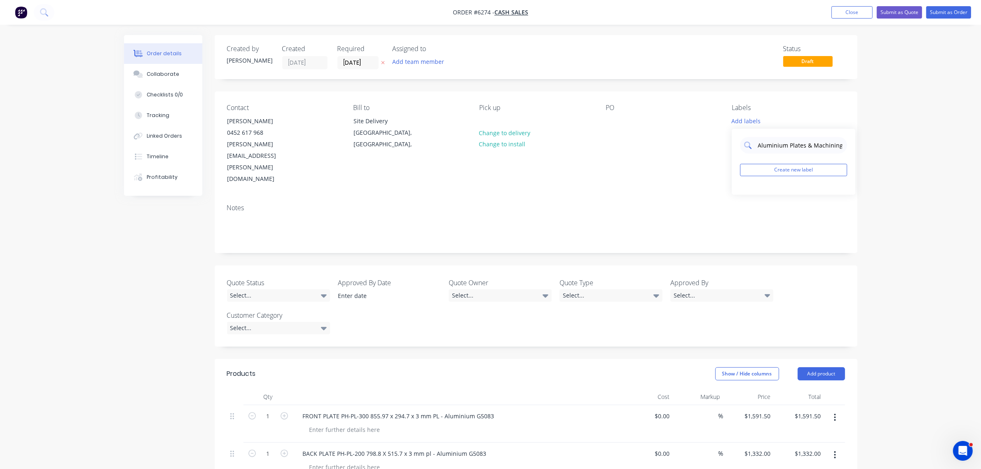
drag, startPoint x: 753, startPoint y: 145, endPoint x: 784, endPoint y: 143, distance: 31.4
click at [784, 143] on div "Aluminium Plates & Machining" at bounding box center [793, 145] width 107 height 16
drag, startPoint x: 759, startPoint y: 145, endPoint x: 864, endPoint y: 140, distance: 105.6
click at [864, 140] on body "Order #6274 - Cash Sales Add product Close Submit as Quote Submit as Order Orde…" at bounding box center [490, 445] width 981 height 891
click at [809, 168] on button "Create new label" at bounding box center [793, 170] width 107 height 12
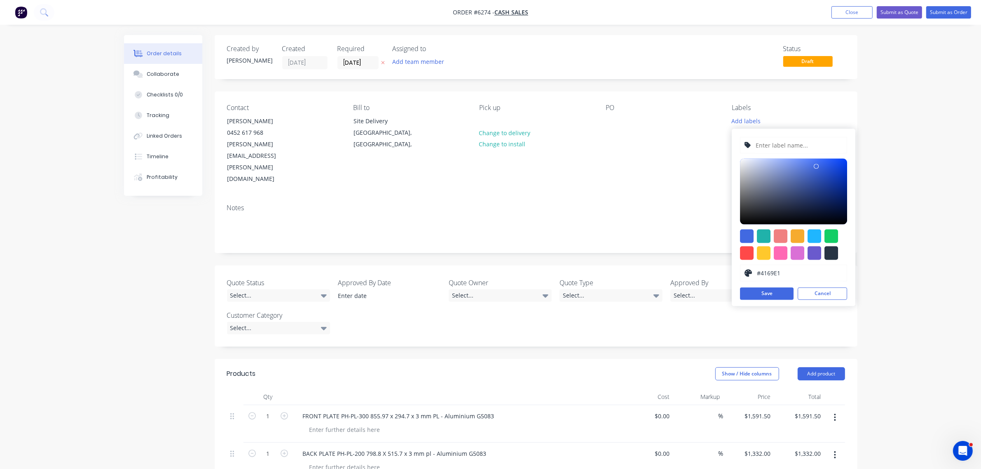
click at [781, 146] on input "text" at bounding box center [799, 146] width 88 height 16
paste input "Aluminium Plates & Machining"
type input "Aluminium Plates & Machining"
click at [832, 237] on div at bounding box center [832, 237] width 14 height 14
type input "#13CE66"
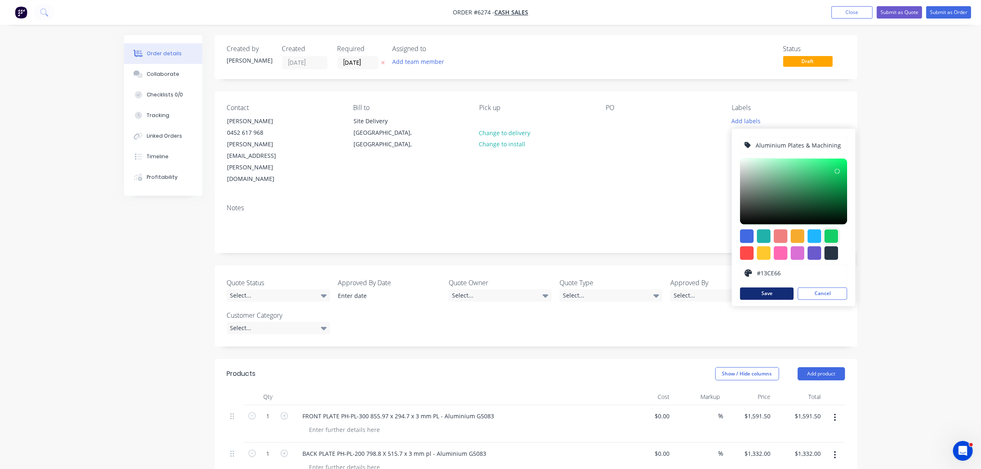
click at [772, 291] on button "Save" at bounding box center [767, 294] width 54 height 12
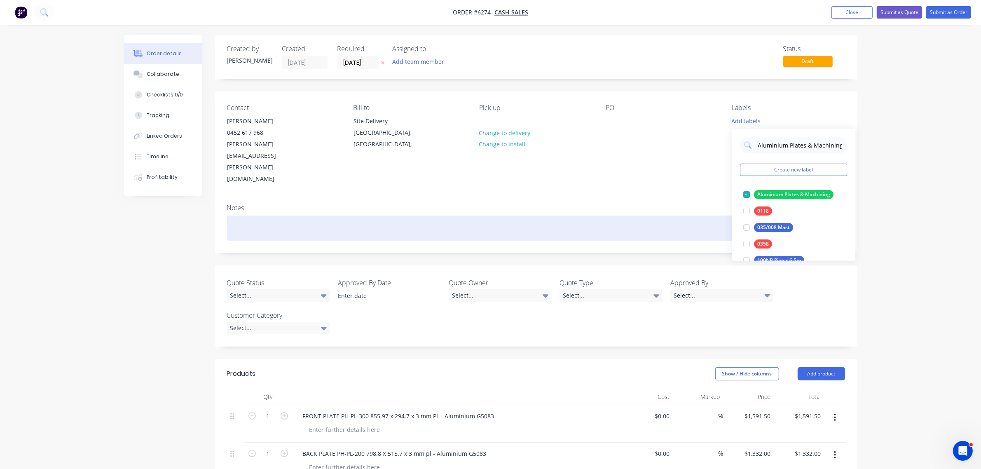
click at [673, 216] on div at bounding box center [536, 228] width 618 height 25
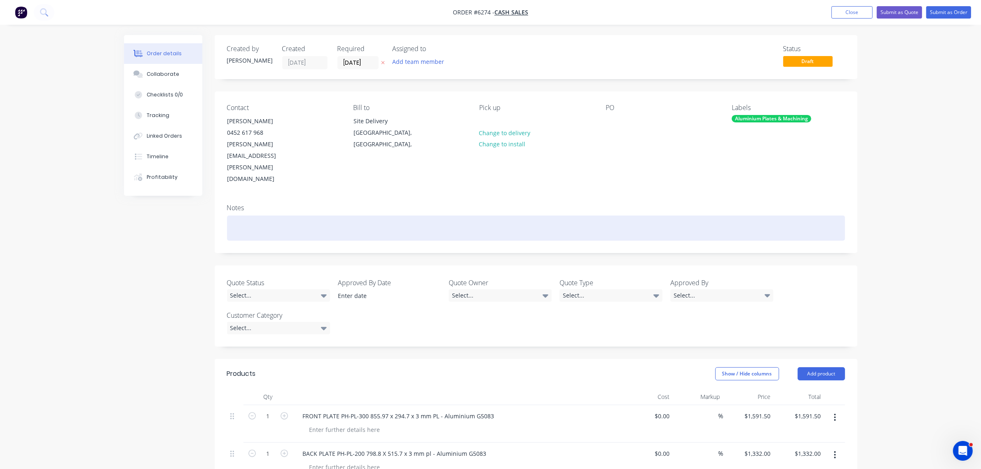
scroll to position [52, 0]
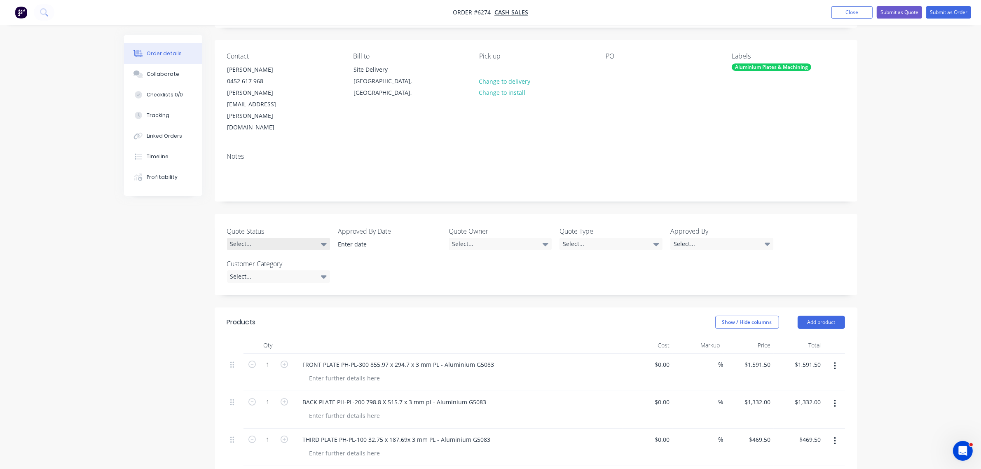
click at [285, 238] on div "Select..." at bounding box center [278, 244] width 103 height 12
click at [242, 272] on div "Pending" at bounding box center [245, 276] width 25 height 11
click at [471, 238] on div "Select..." at bounding box center [500, 244] width 103 height 12
click at [472, 241] on div "[PERSON_NAME]" at bounding box center [477, 243] width 45 height 11
click at [757, 359] on input "1591.5" at bounding box center [763, 365] width 22 height 12
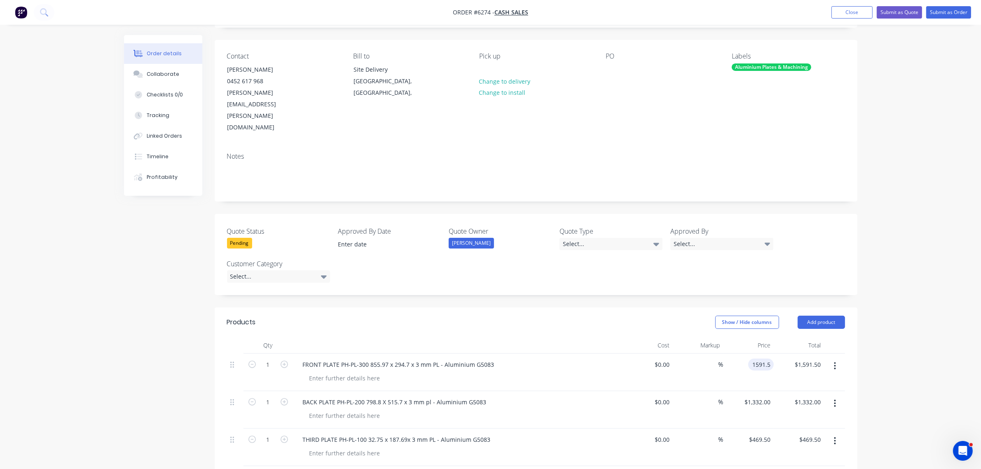
click at [757, 359] on input "1591.5" at bounding box center [763, 365] width 22 height 12
click at [756, 359] on input "1591.5" at bounding box center [763, 365] width 22 height 12
click at [759, 359] on input "1591.5" at bounding box center [763, 365] width 22 height 12
type input "$1,549.30"
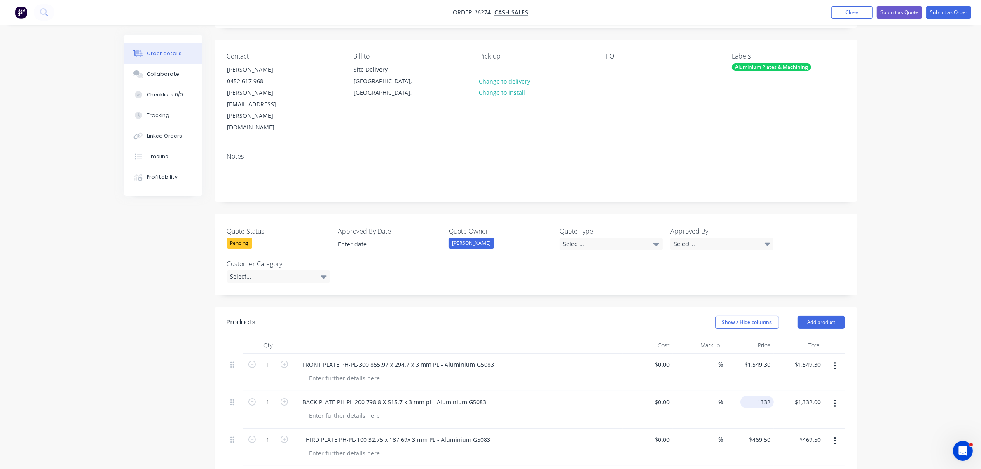
drag, startPoint x: 755, startPoint y: 363, endPoint x: 755, endPoint y: 371, distance: 7.4
click at [755, 396] on div "1332 $1,332.00" at bounding box center [757, 402] width 33 height 12
type input "$1,324.40"
click at [765, 434] on input "469.5" at bounding box center [764, 440] width 19 height 12
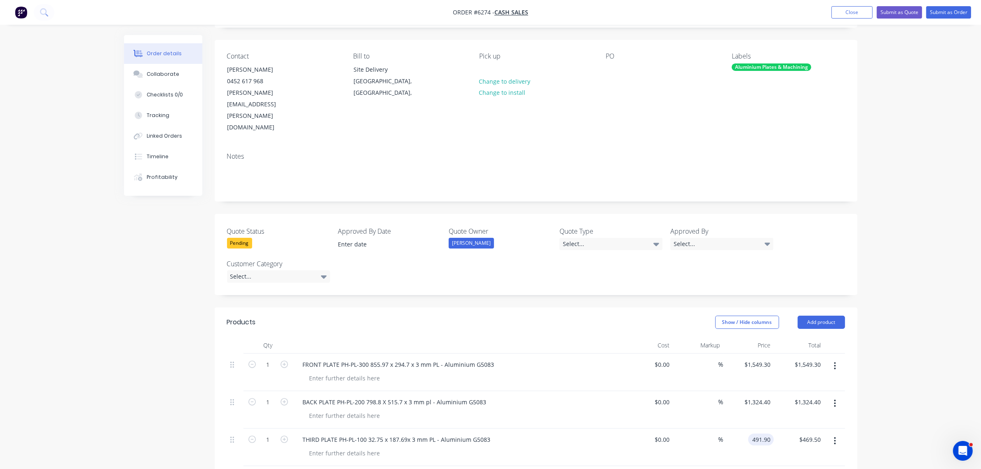
type input "$491.90"
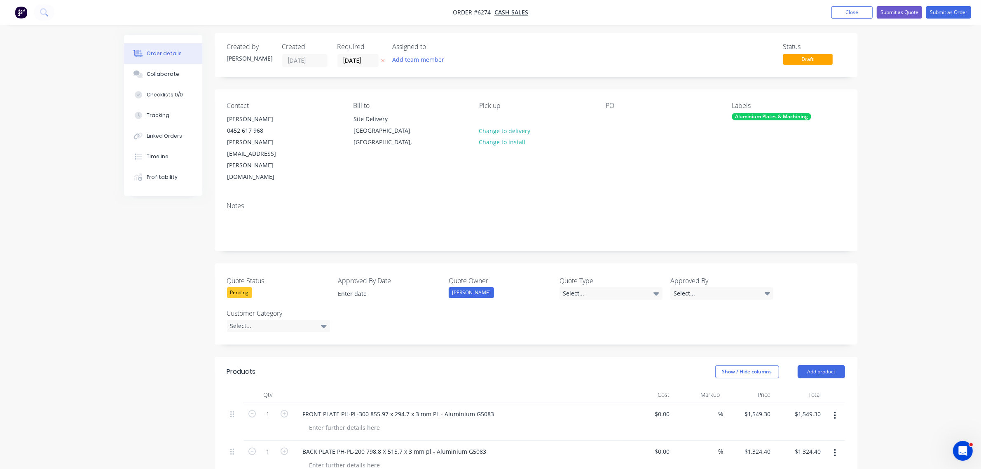
scroll to position [0, 0]
type input "$491.90"
click at [893, 9] on button "Submit as Quote" at bounding box center [899, 12] width 45 height 12
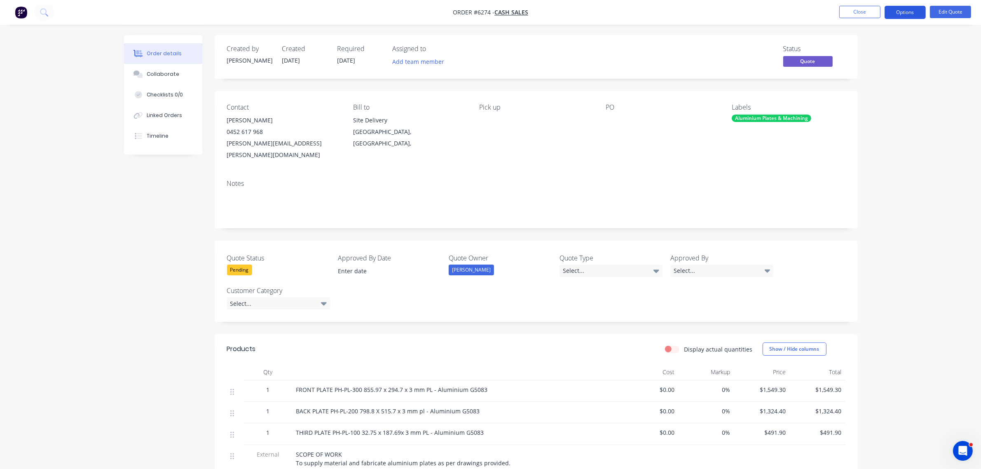
click at [900, 9] on button "Options" at bounding box center [905, 12] width 41 height 13
click at [849, 46] on div "Quote" at bounding box center [881, 50] width 76 height 12
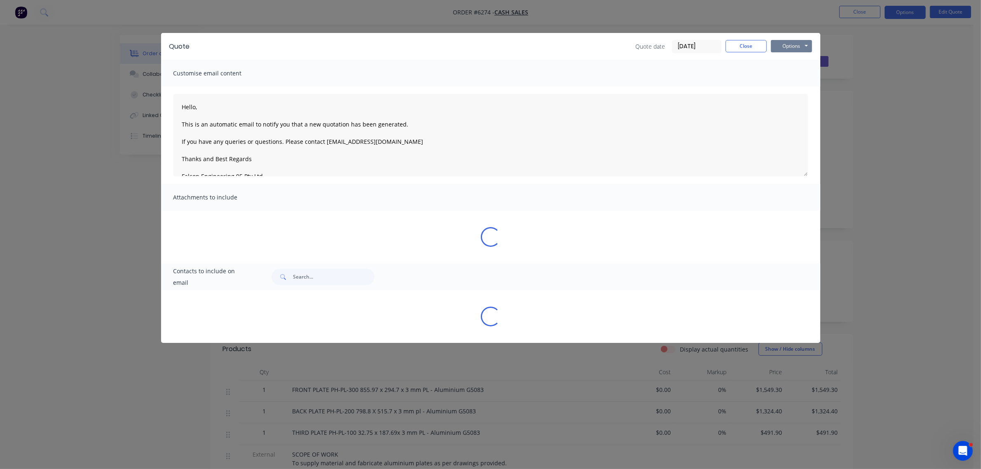
click at [793, 45] on button "Options" at bounding box center [791, 46] width 41 height 12
click at [790, 63] on button "Preview" at bounding box center [797, 61] width 53 height 14
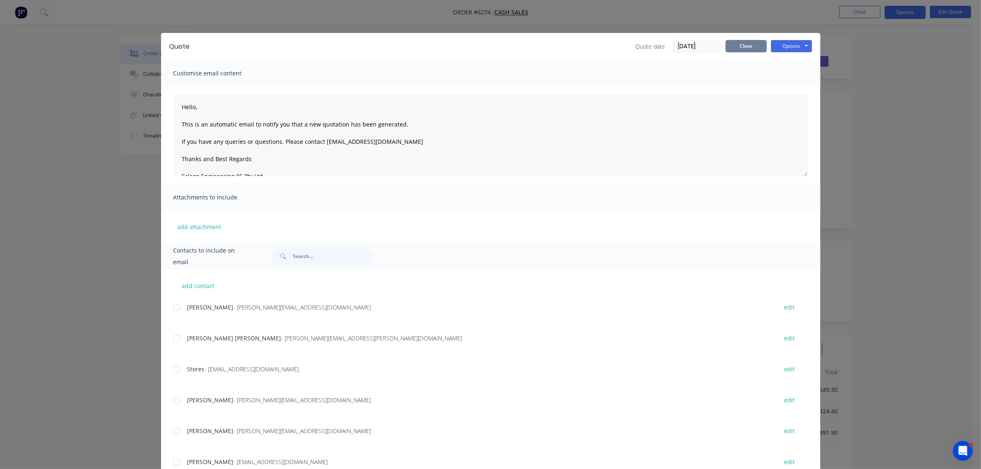
click at [745, 50] on button "Close" at bounding box center [746, 46] width 41 height 12
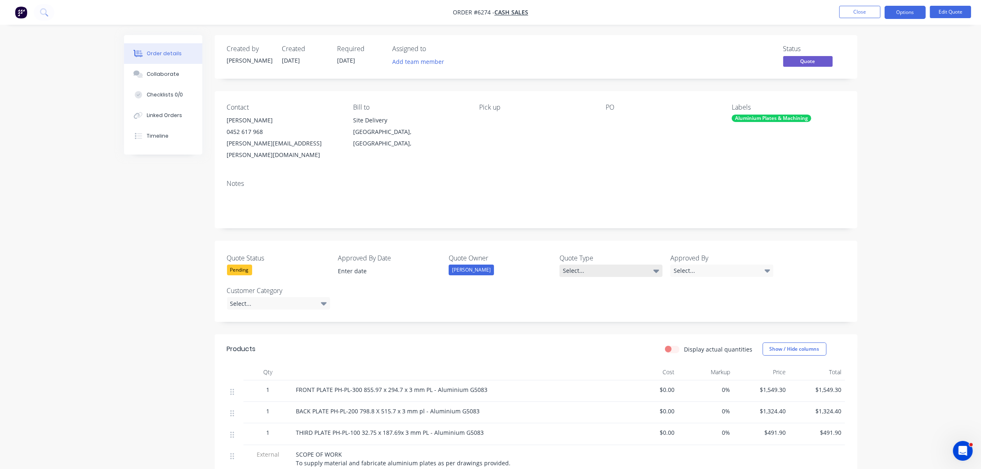
click at [590, 265] on div "Select..." at bounding box center [611, 271] width 103 height 12
click at [585, 324] on div "Quote" at bounding box center [576, 326] width 21 height 11
click at [705, 265] on div "Select..." at bounding box center [722, 271] width 103 height 12
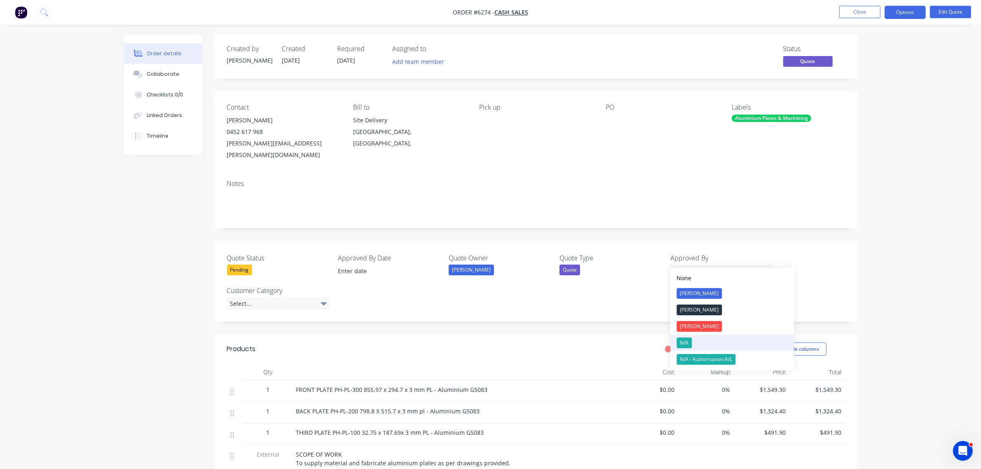
click at [684, 348] on button "N/A" at bounding box center [733, 343] width 124 height 16
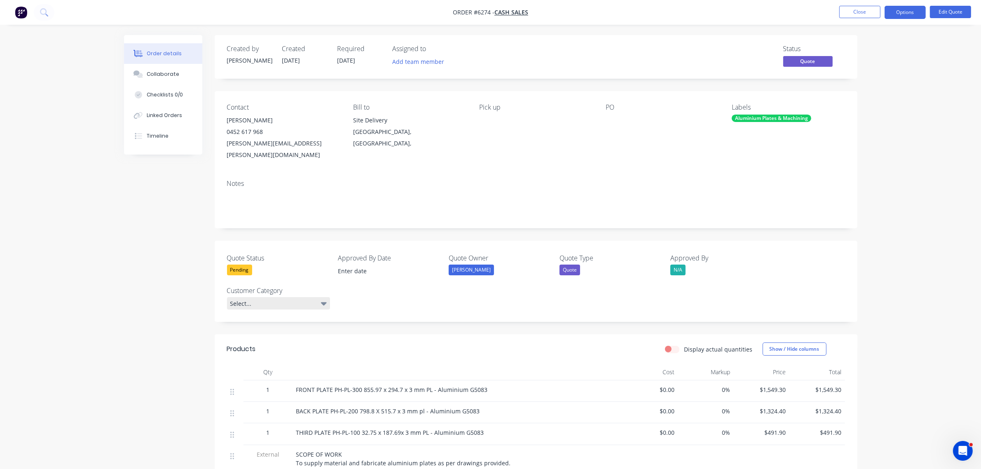
click at [244, 297] on div "Select..." at bounding box center [278, 303] width 103 height 12
click at [246, 330] on button "GE" at bounding box center [289, 326] width 124 height 16
click at [951, 12] on button "Edit Quote" at bounding box center [950, 12] width 41 height 12
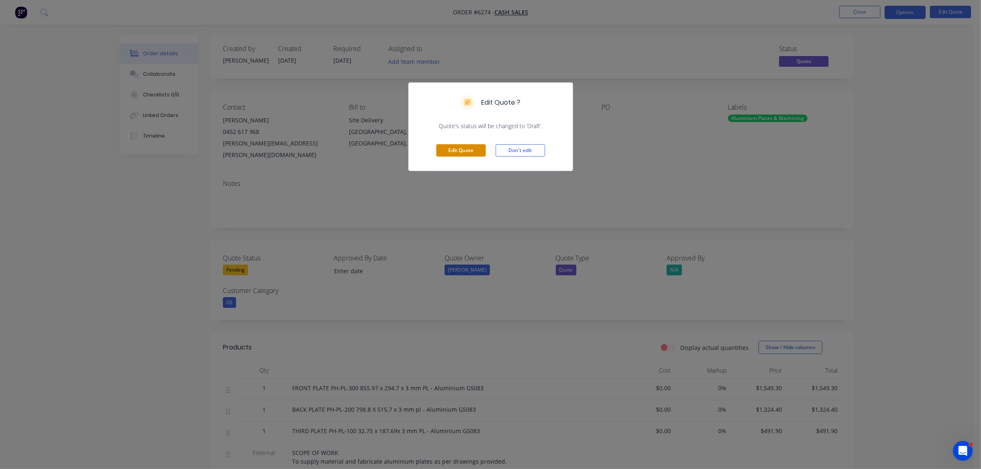
click at [469, 151] on button "Edit Quote" at bounding box center [460, 150] width 49 height 12
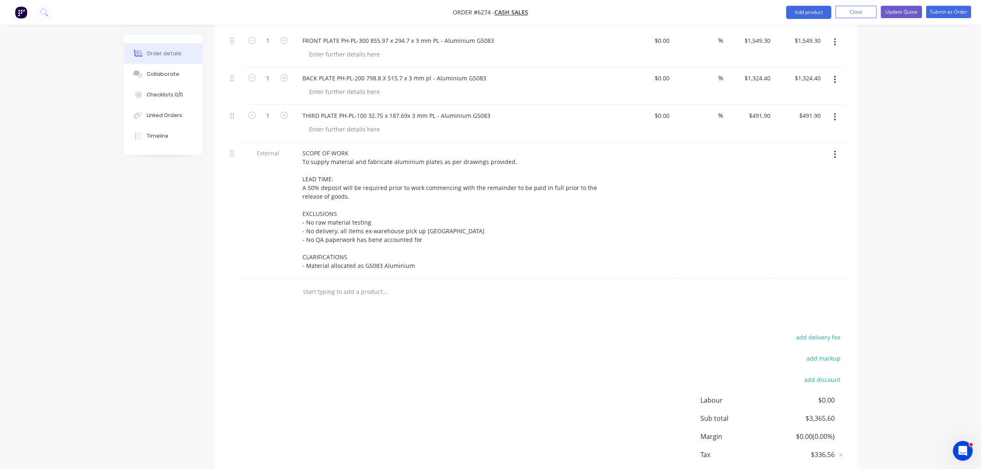
scroll to position [386, 0]
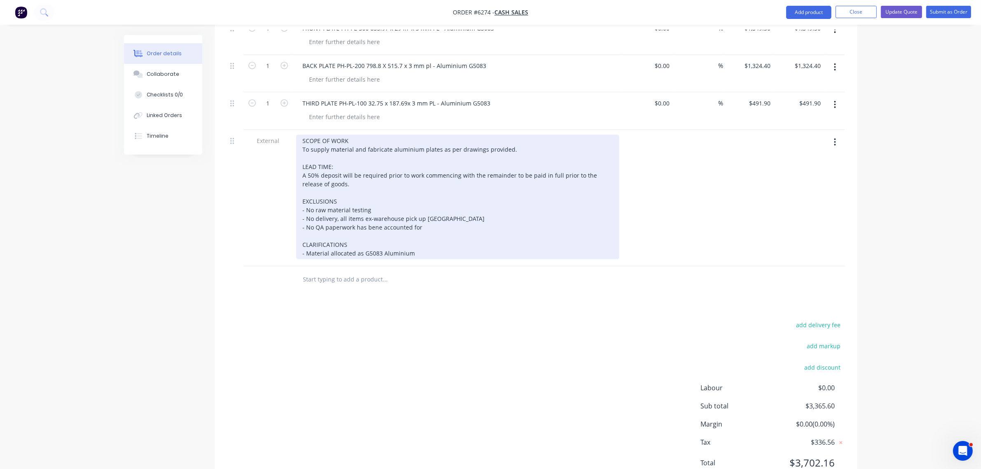
click at [343, 135] on div "SCOPE OF WORK To supply material and fabricate aluminium plates as per drawings…" at bounding box center [457, 197] width 323 height 124
click at [346, 147] on div "SCOPE OF WORK To supply material and fabricate aluminium plates as per drawings…" at bounding box center [457, 197] width 323 height 124
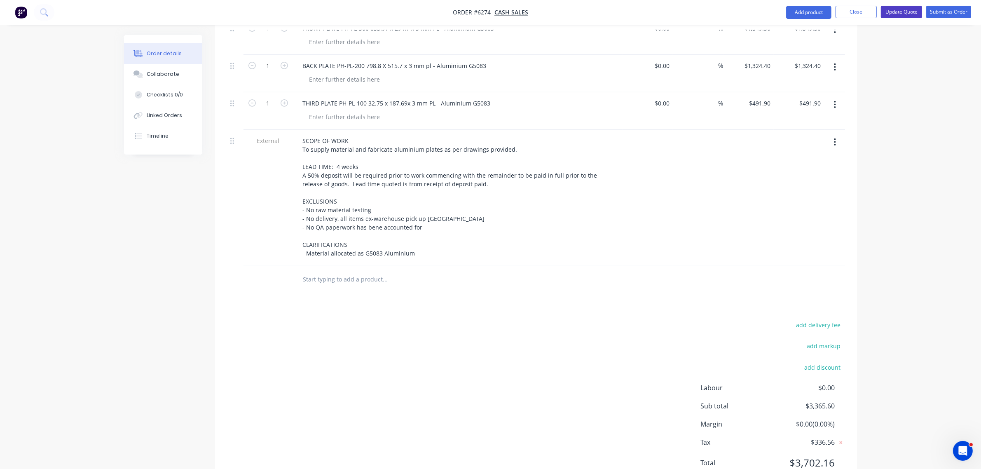
click at [907, 9] on button "Update Quote" at bounding box center [901, 12] width 41 height 12
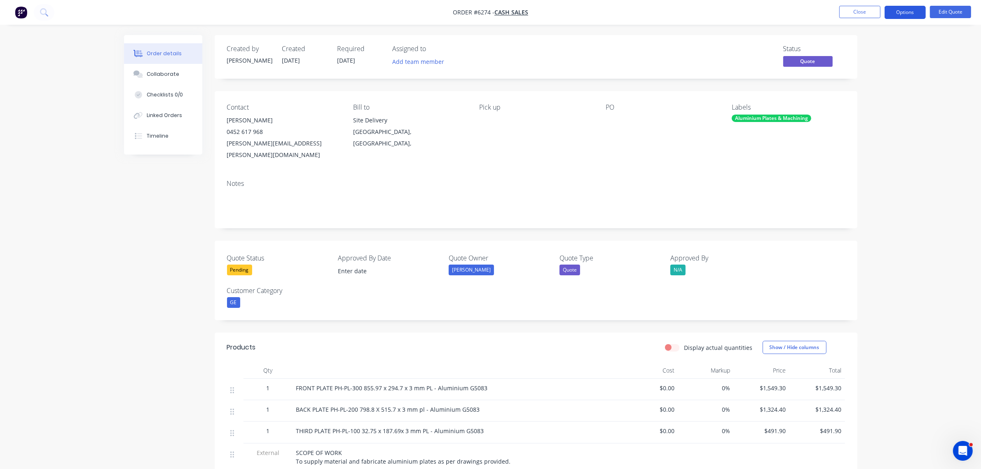
click at [900, 16] on button "Options" at bounding box center [905, 12] width 41 height 13
click at [874, 48] on div "Quote" at bounding box center [881, 50] width 76 height 12
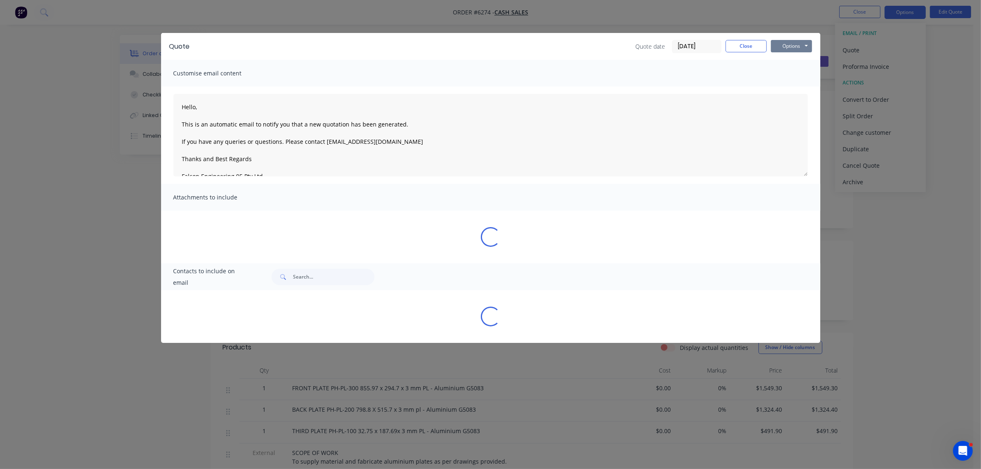
click at [802, 43] on button "Options" at bounding box center [791, 46] width 41 height 12
click at [790, 58] on button "Preview" at bounding box center [797, 61] width 53 height 14
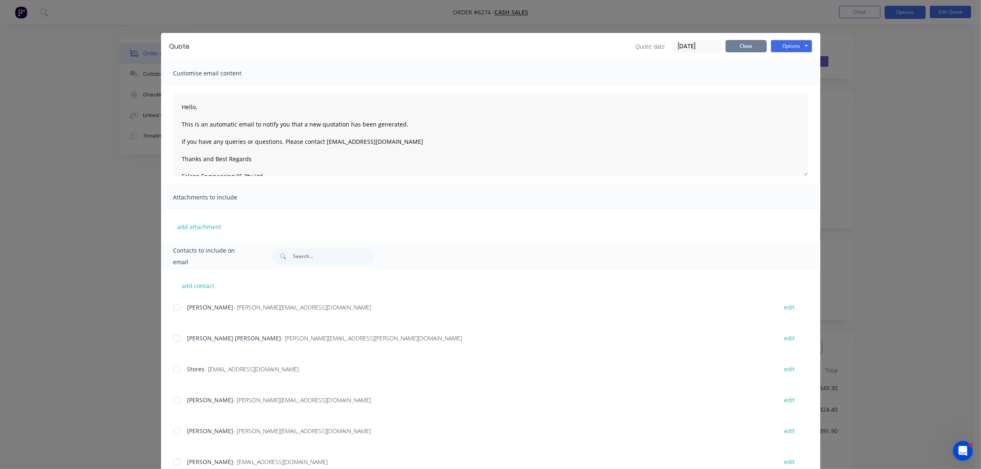
click at [750, 42] on button "Close" at bounding box center [746, 46] width 41 height 12
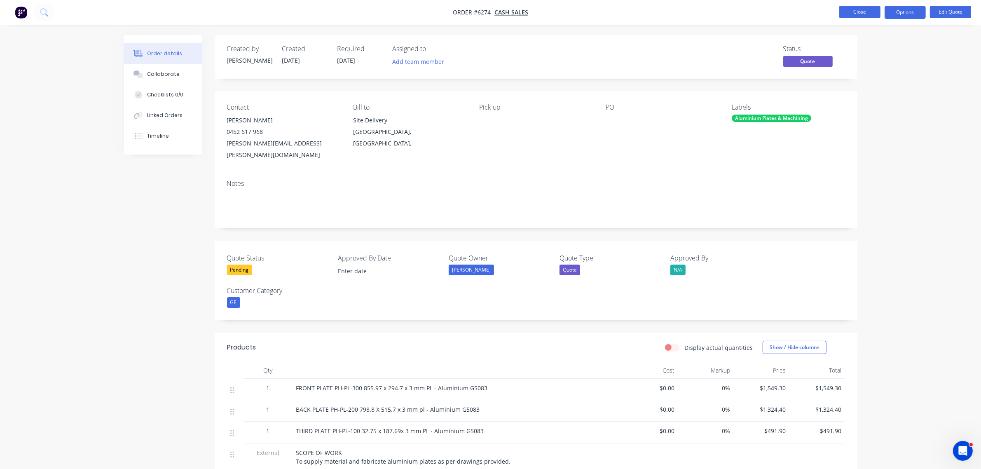
click at [845, 9] on button "Close" at bounding box center [860, 12] width 41 height 12
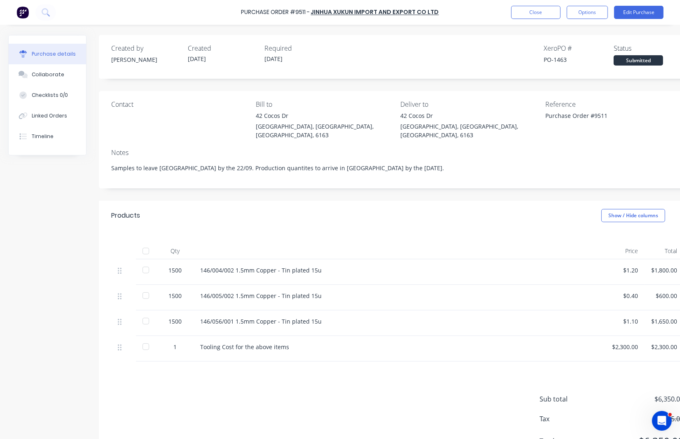
drag, startPoint x: 0, startPoint y: 0, endPoint x: 75, endPoint y: 252, distance: 262.7
click at [75, 252] on div "Created by [PERSON_NAME] Created [DATE] Required [DATE] Xero PO # PO-1463 Statu…" at bounding box center [352, 253] width 688 height 436
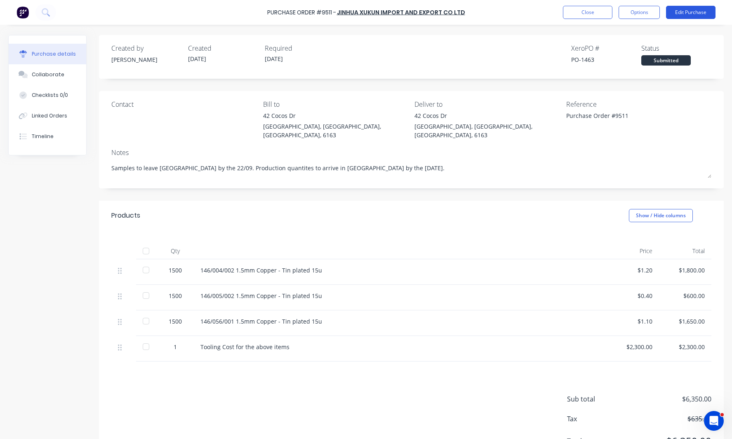
click at [680, 11] on button "Edit Purchase" at bounding box center [690, 12] width 49 height 13
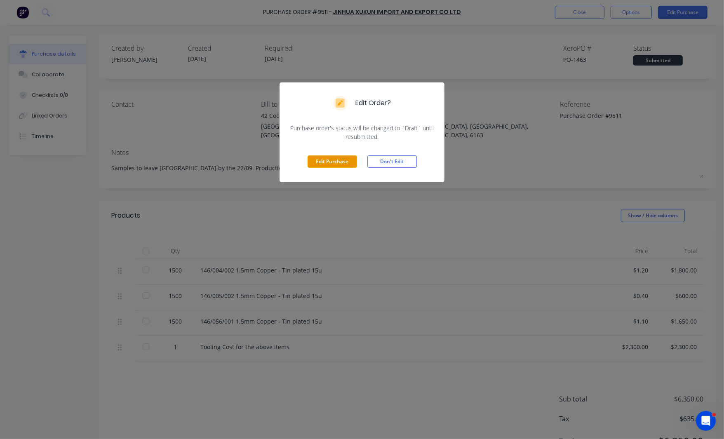
click at [341, 157] on button "Edit Purchase" at bounding box center [331, 161] width 49 height 12
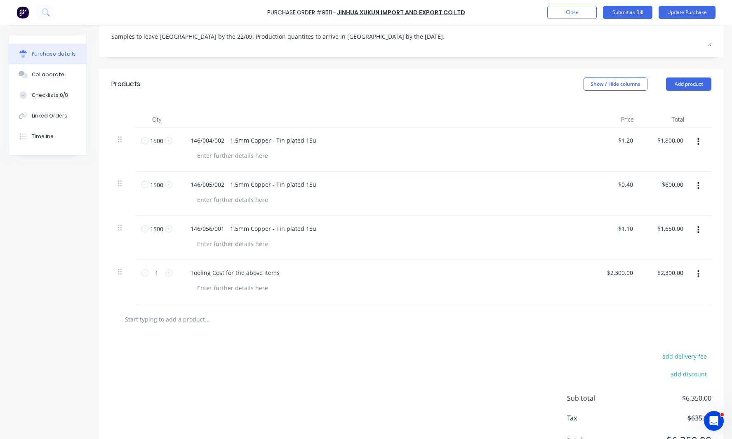
scroll to position [155, 0]
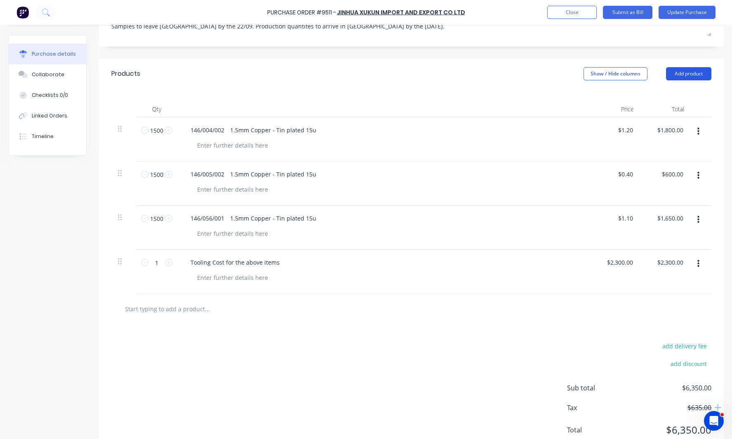
click at [680, 70] on button "Add product" at bounding box center [688, 73] width 45 height 13
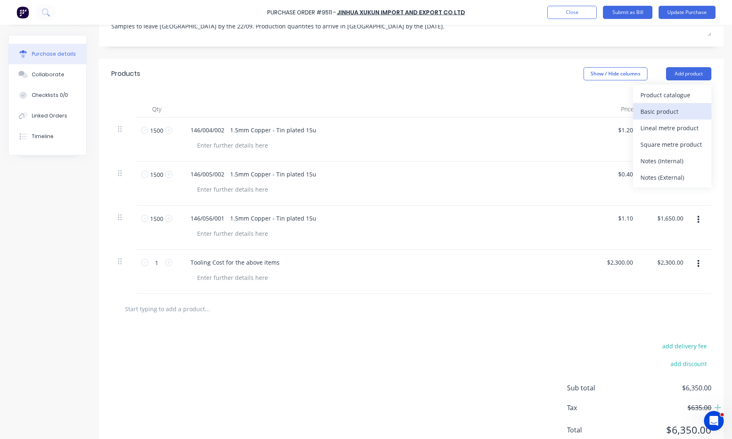
click at [659, 106] on div "Basic product" at bounding box center [671, 112] width 63 height 12
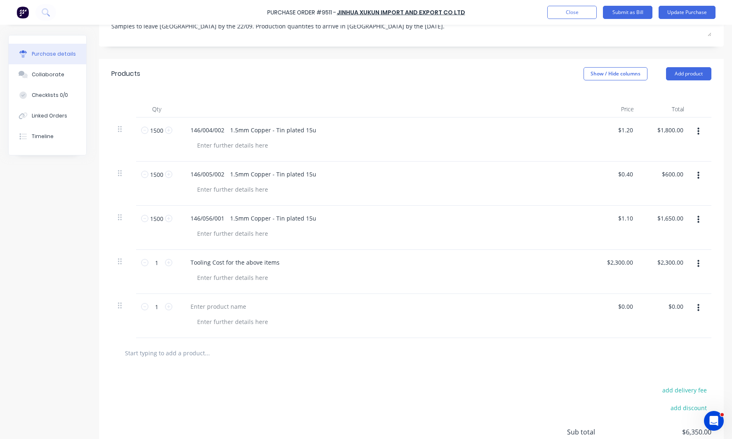
click at [680, 301] on button "button" at bounding box center [697, 307] width 19 height 15
click at [659, 371] on button "Delete" at bounding box center [673, 379] width 70 height 16
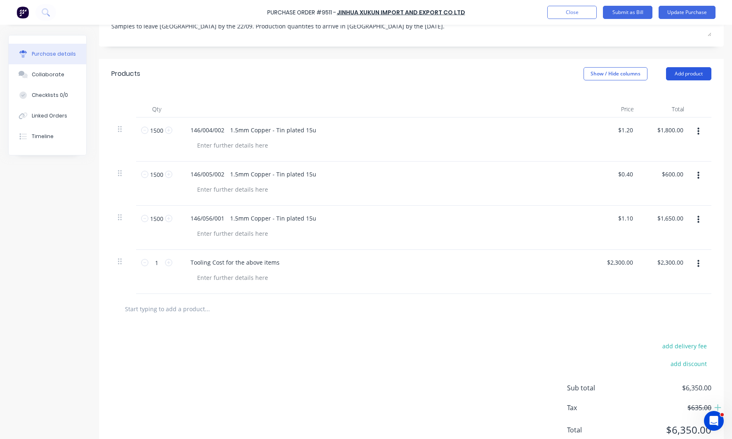
click at [672, 67] on button "Add product" at bounding box center [688, 73] width 45 height 13
click at [188, 305] on input "text" at bounding box center [206, 308] width 165 height 16
type textarea "x"
type input "1"
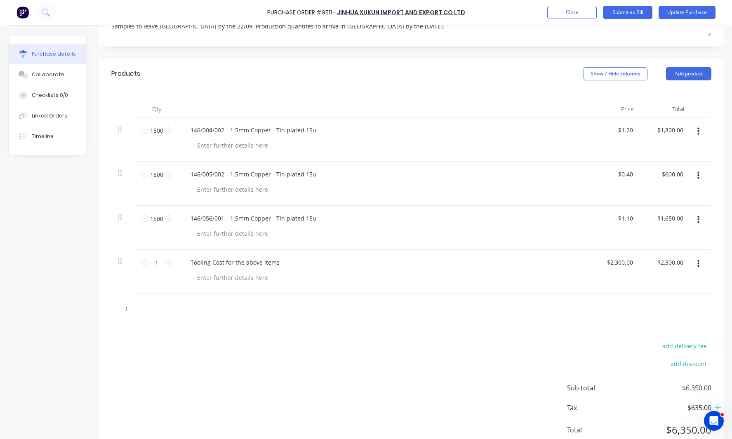
type textarea "x"
type input "14"
type textarea "x"
type input "146"
type textarea "x"
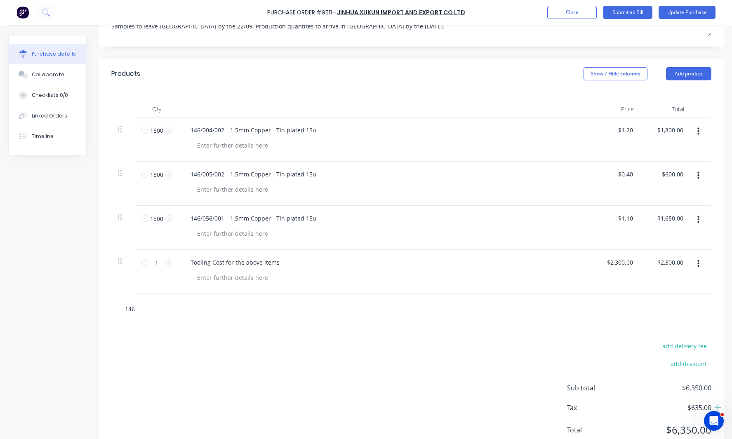
type input "146/"
type textarea "x"
type input "146/0"
type textarea "x"
type input "146/00"
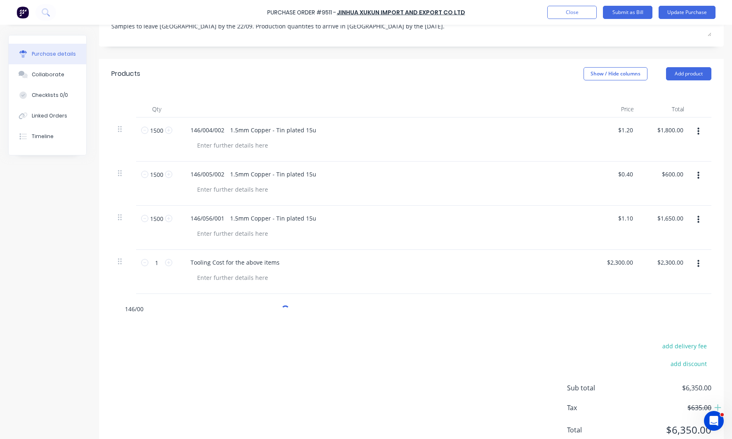
type textarea "x"
type input "146/004/0"
type textarea "x"
type input "146/004/00"
type textarea "x"
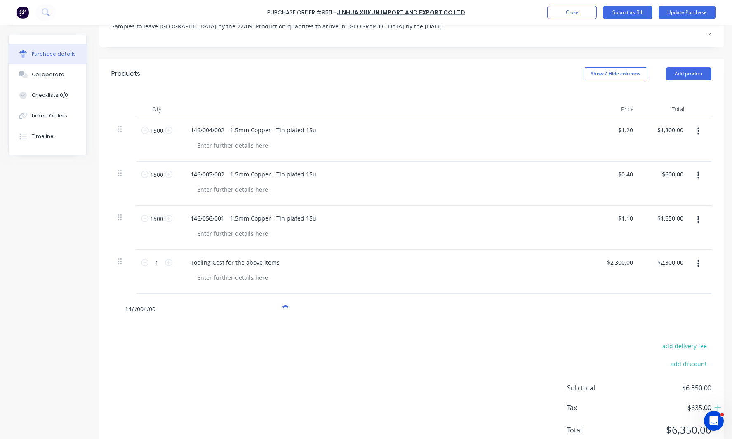
type input "146/004/002"
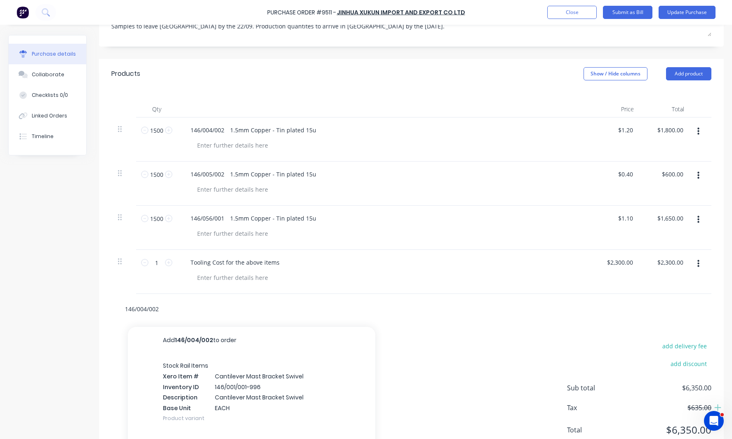
type textarea "x"
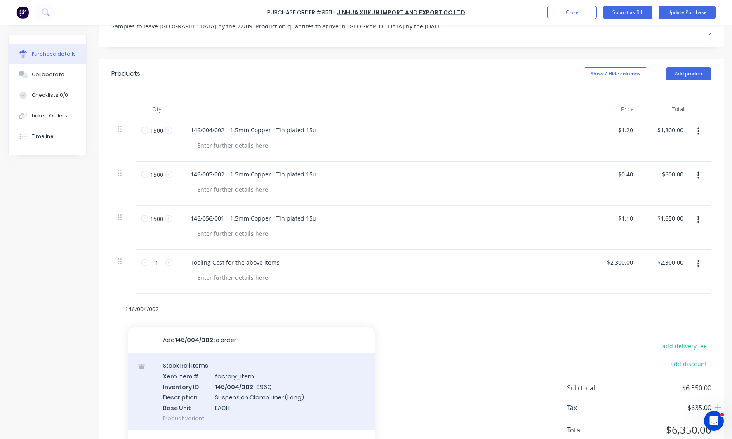
type input "146/004/002"
click at [220, 382] on div "Stock Rail Items Xero Item # factory_item Inventory ID 146/004/002 -996Q Descri…" at bounding box center [251, 391] width 247 height 77
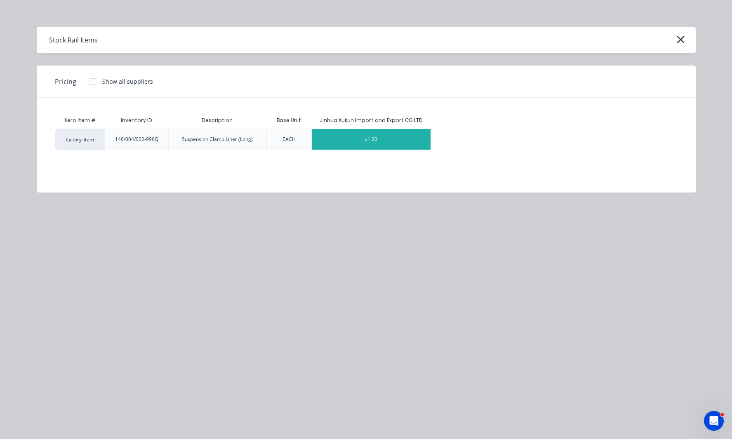
click at [370, 146] on div "$1.20" at bounding box center [371, 139] width 119 height 21
type textarea "x"
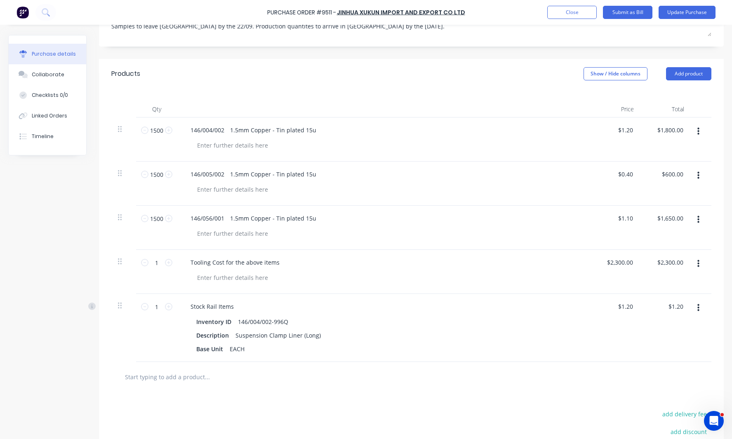
click at [179, 372] on input "text" at bounding box center [206, 376] width 165 height 16
type textarea "x"
type input "1"
type textarea "x"
type input "14"
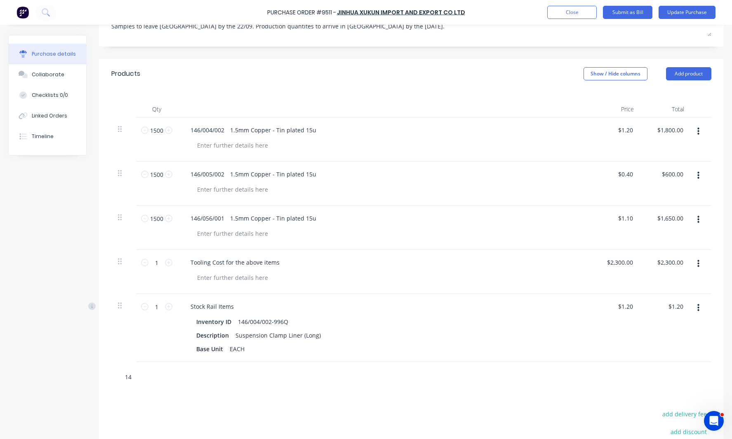
type textarea "x"
type input "146"
type textarea "x"
type input "146/"
type textarea "x"
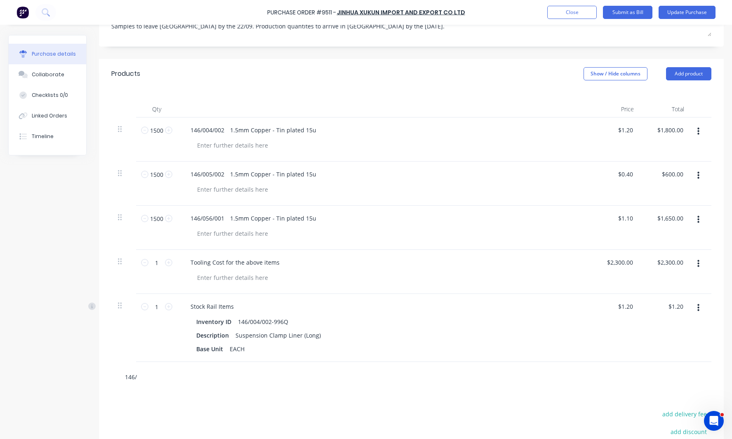
type input "146/0"
type textarea "x"
type input "146/00"
type textarea "x"
type input "146/005"
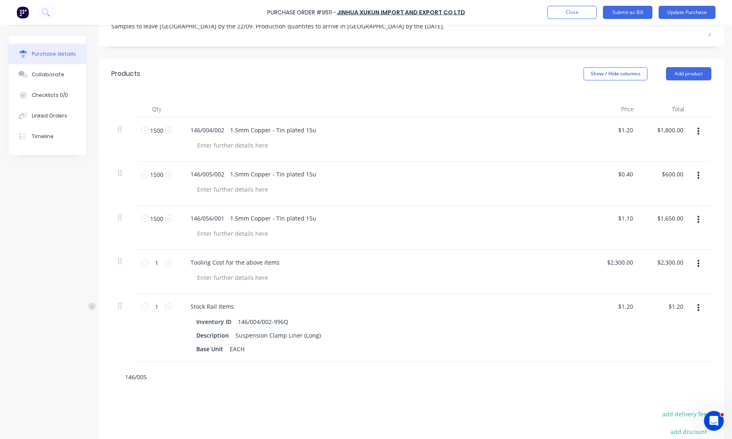
type textarea "x"
type input "146/005/"
type textarea "x"
type input "146/005/0"
type textarea "x"
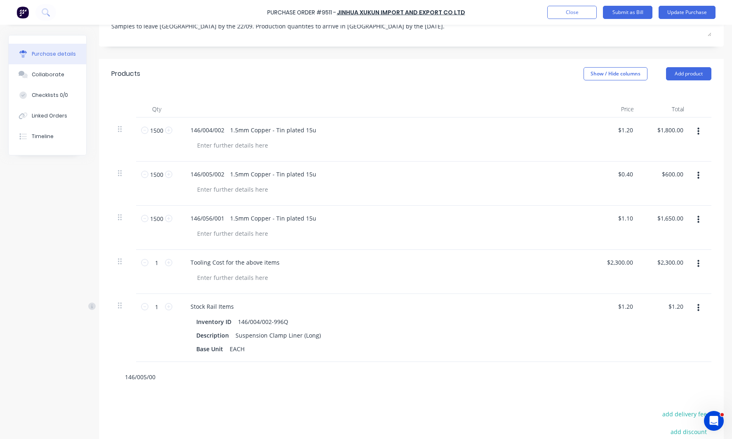
type input "146/005/002"
type textarea "x"
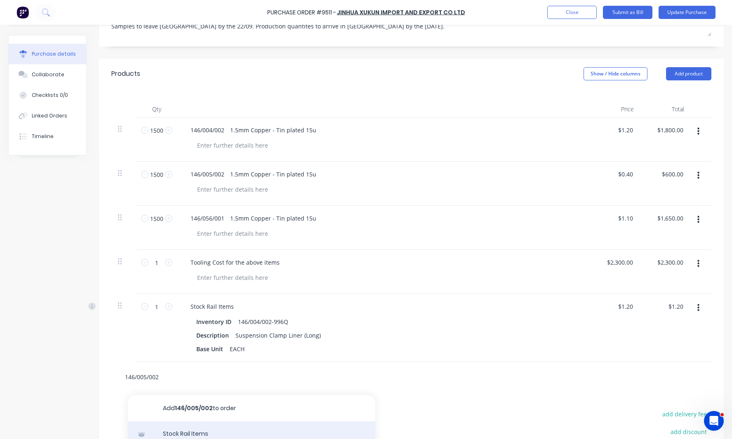
type input "146/005/002"
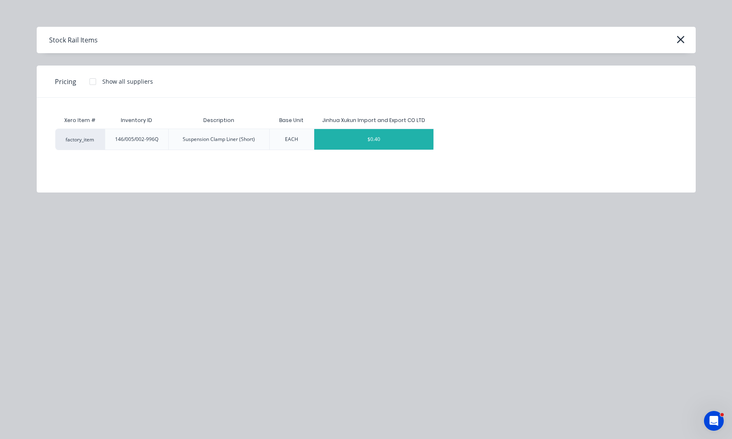
click at [361, 135] on div "$0.40" at bounding box center [373, 139] width 119 height 21
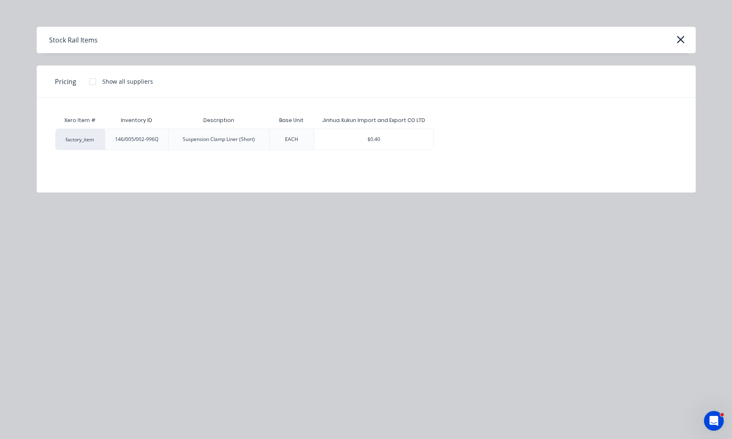
type textarea "x"
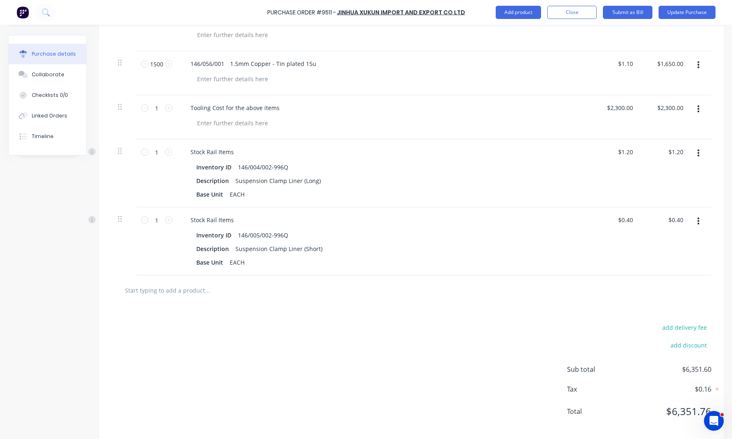
scroll to position [312, 0]
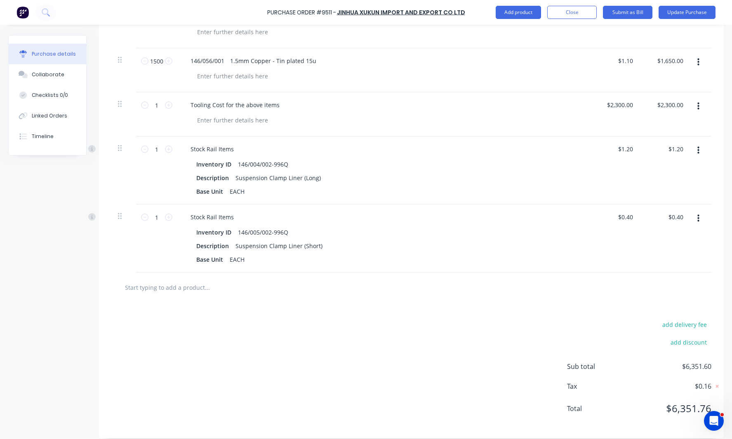
click at [189, 279] on input "text" at bounding box center [206, 287] width 165 height 16
type textarea "x"
type input "1"
type textarea "x"
type input "14"
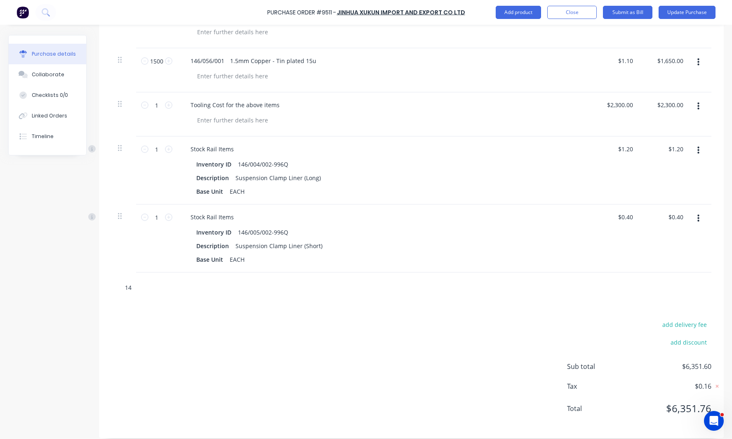
type textarea "x"
type input "146"
type textarea "x"
type input "146/"
type textarea "x"
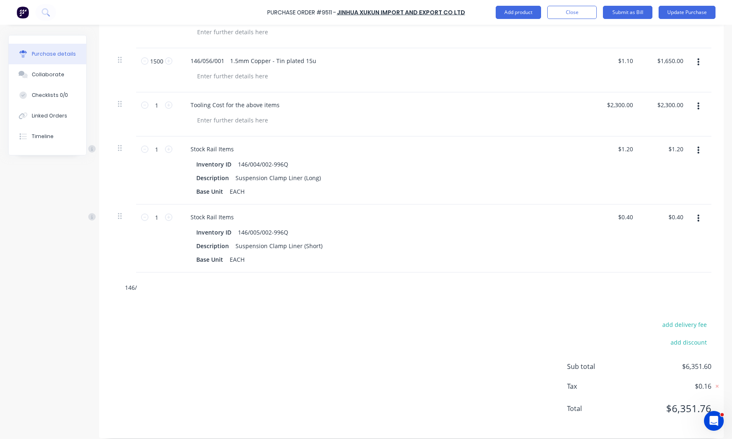
type input "146/0"
type textarea "x"
type input "146/05"
type textarea "x"
type input "146/056"
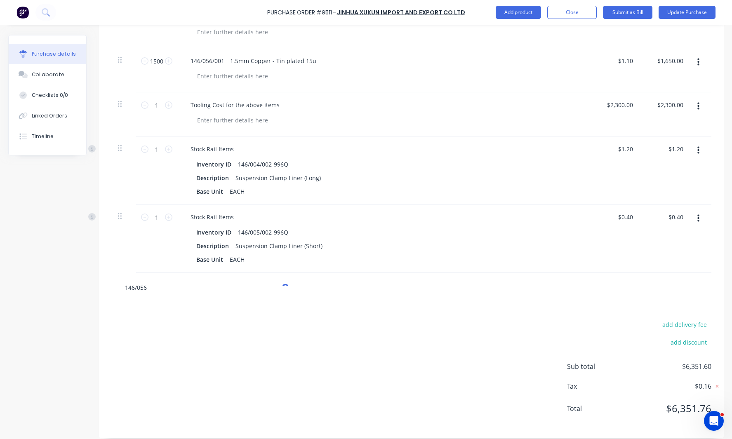
type textarea "x"
type input "146/056/"
type textarea "x"
type input "146/056//"
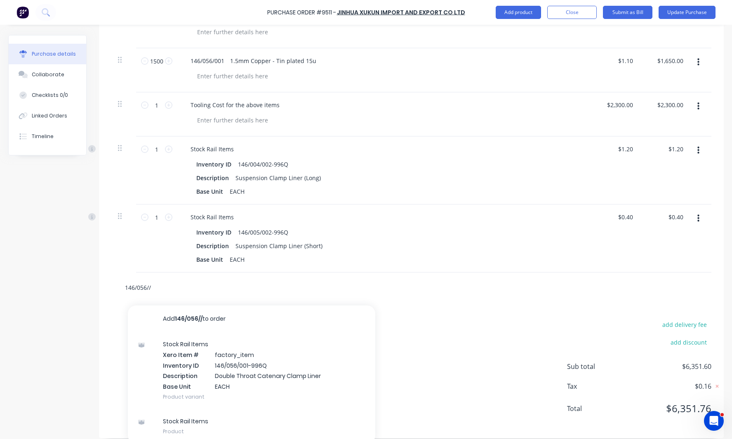
type textarea "x"
type input "146/056/"
type textarea "x"
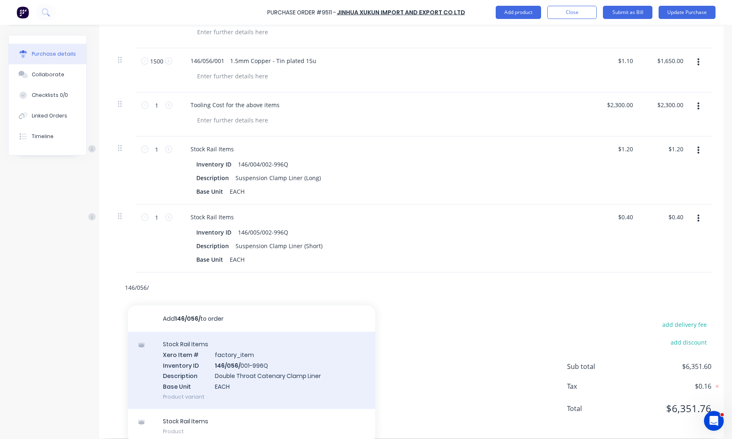
type input "146/056/"
click at [229, 366] on div "Stock Rail Items Xero Item # factory_item Inventory ID 146/056/ 001-996Q Descri…" at bounding box center [251, 370] width 247 height 77
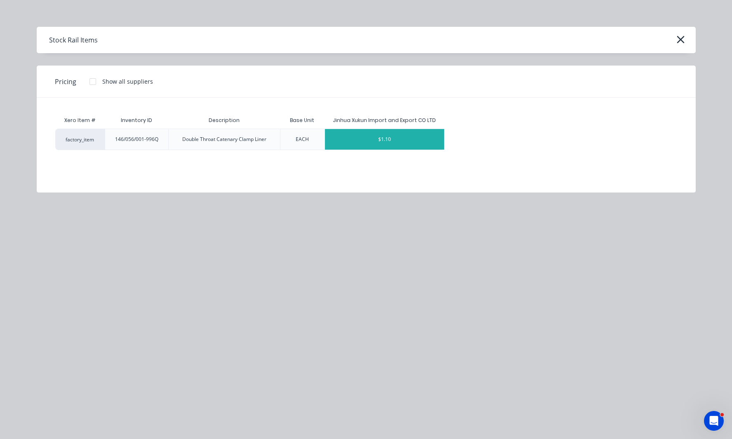
click at [354, 141] on div "$1.10" at bounding box center [384, 139] width 119 height 21
type textarea "x"
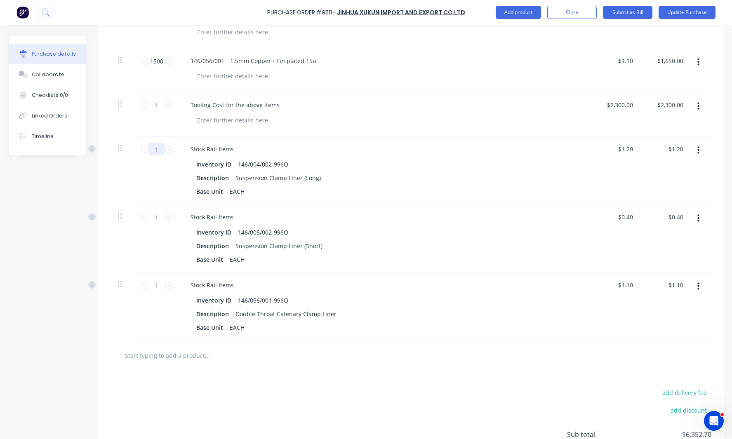
drag, startPoint x: 157, startPoint y: 139, endPoint x: 150, endPoint y: 139, distance: 7.0
click at [150, 143] on input "1" at bounding box center [156, 149] width 16 height 12
type textarea "x"
type input "15"
type input "$18.00"
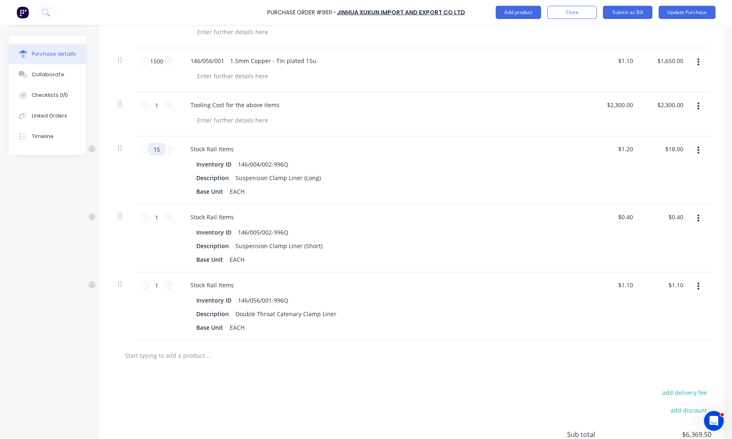
type textarea "x"
type input "150"
type input "$180.00"
type textarea "x"
type input "1500"
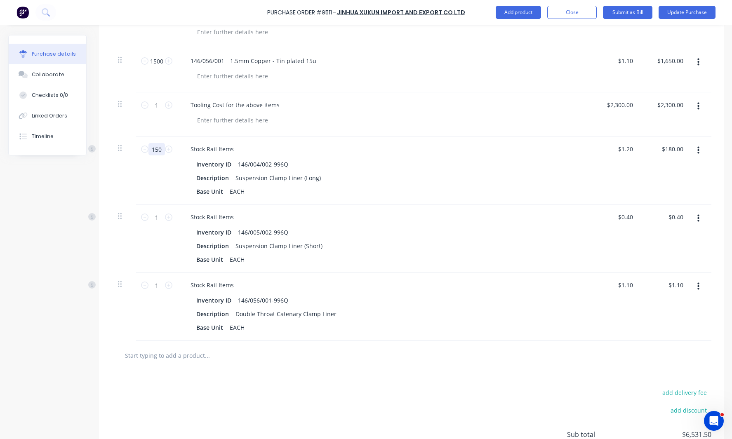
type input "$1,800.00"
type textarea "x"
type input "1500"
click at [159, 211] on input "1" at bounding box center [156, 217] width 16 height 12
type textarea "x"
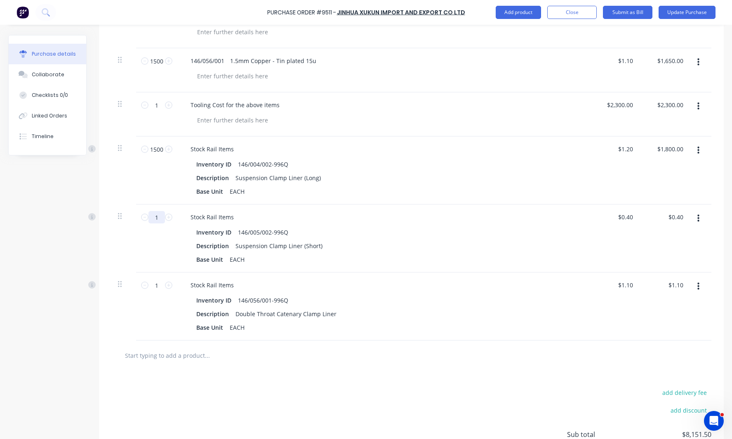
type input "15"
type input "$6.00"
type textarea "x"
type input "150"
type input "$60.00"
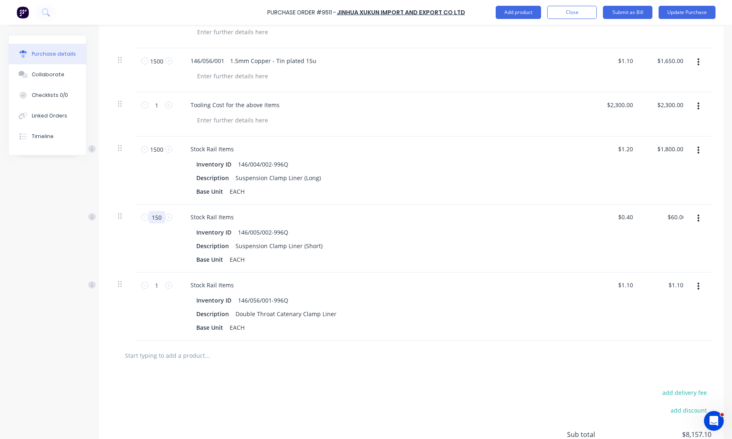
type textarea "x"
type input "1500"
type input "$600.00"
type textarea "x"
type input "1500"
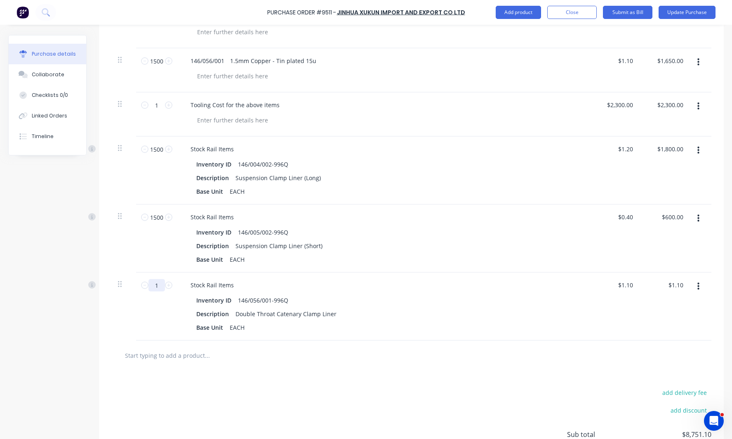
click at [159, 279] on input "1" at bounding box center [156, 285] width 16 height 12
type textarea "x"
type input "15"
type input "$16.50"
type textarea "x"
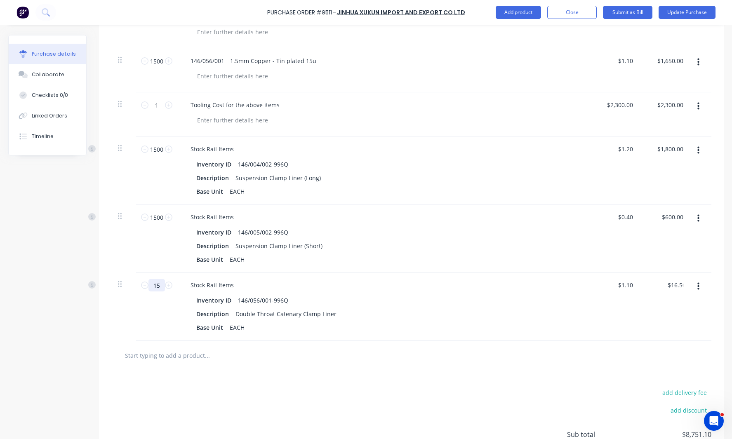
type input "150"
type input "$165.00"
type textarea "x"
type input "1500"
type input "$1,650.00"
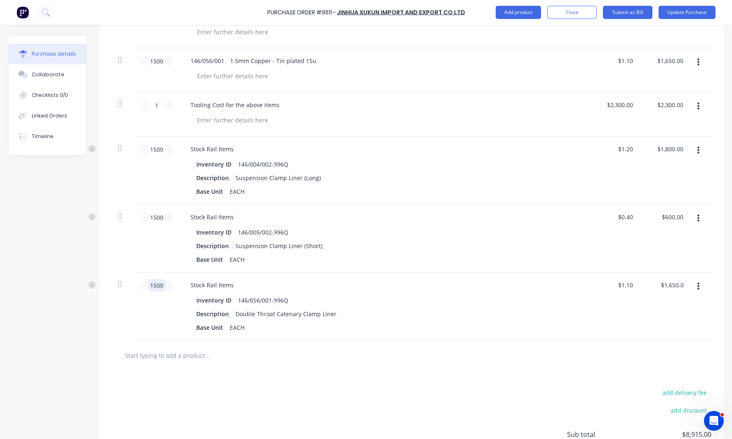
type textarea "x"
type input "1500"
click at [364, 340] on div at bounding box center [411, 355] width 600 height 30
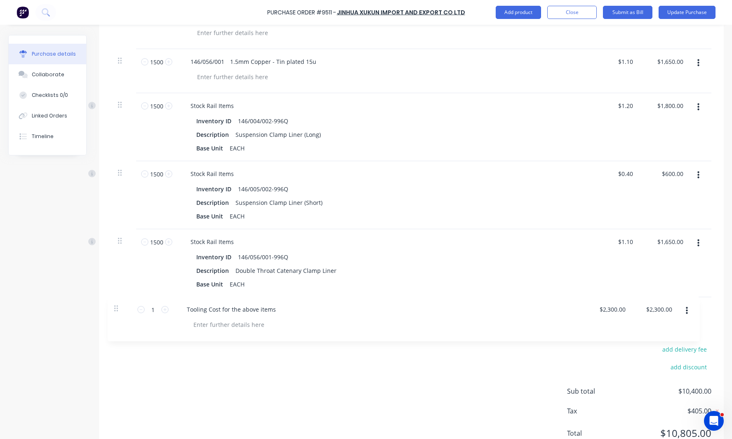
drag, startPoint x: 118, startPoint y: 96, endPoint x: 113, endPoint y: 312, distance: 216.4
click at [113, 312] on div "Products Show / Hide columns Add product Qty Price Total 1500 1500 146/004/002 …" at bounding box center [411, 182] width 624 height 560
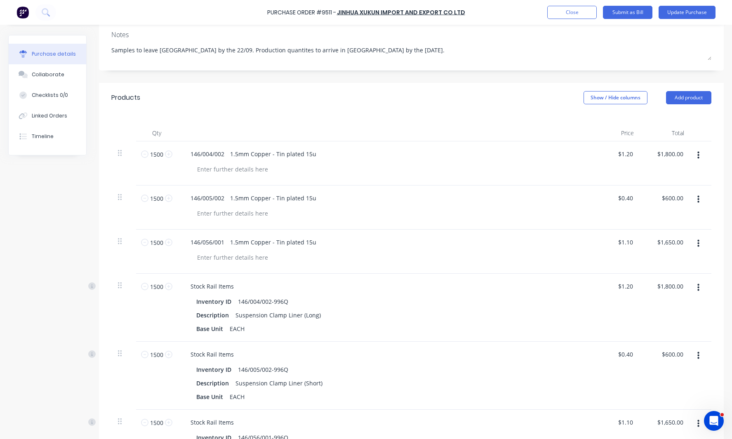
scroll to position [105, 0]
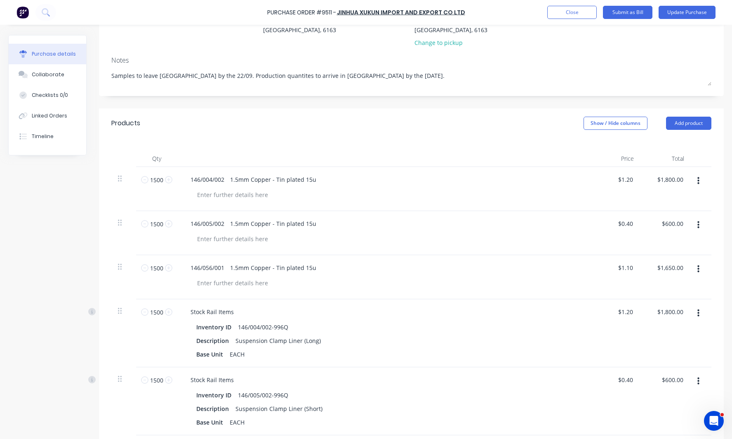
click at [680, 174] on button "button" at bounding box center [697, 181] width 19 height 15
click at [675, 244] on button "Delete" at bounding box center [673, 252] width 70 height 16
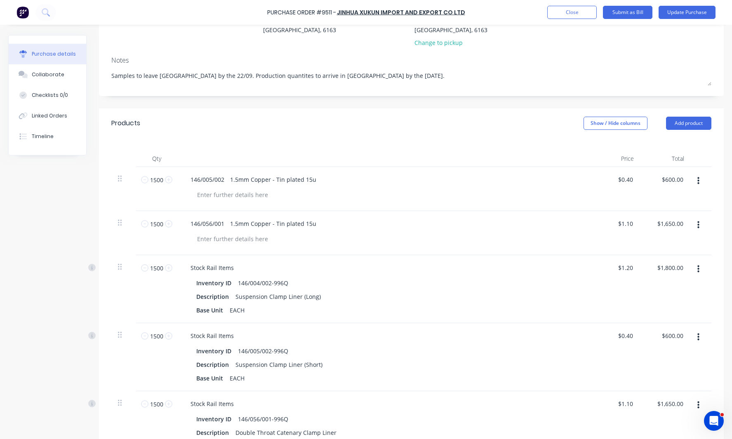
click at [680, 174] on button "button" at bounding box center [697, 181] width 19 height 15
click at [665, 244] on button "Delete" at bounding box center [673, 252] width 70 height 16
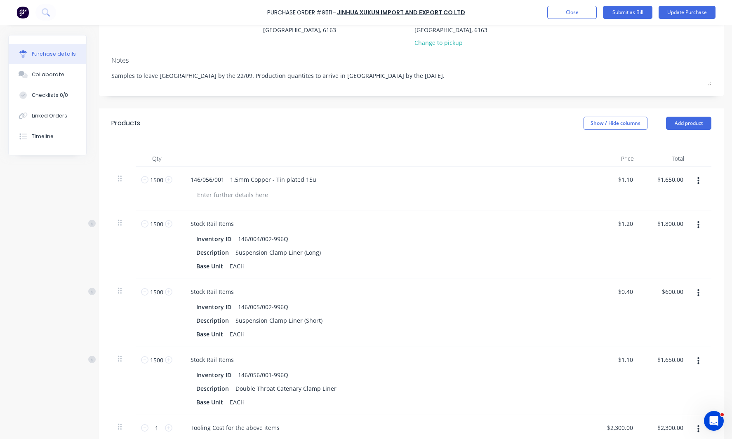
click at [680, 174] on button "button" at bounding box center [697, 181] width 19 height 15
click at [661, 244] on button "Delete" at bounding box center [673, 252] width 70 height 16
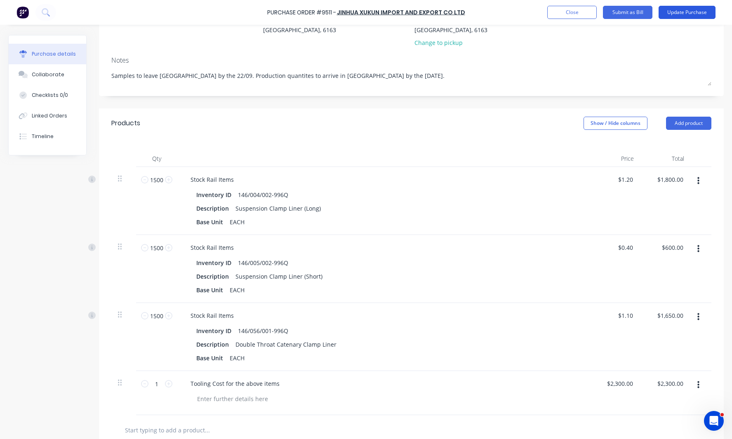
click at [678, 15] on button "Update Purchase" at bounding box center [686, 12] width 57 height 13
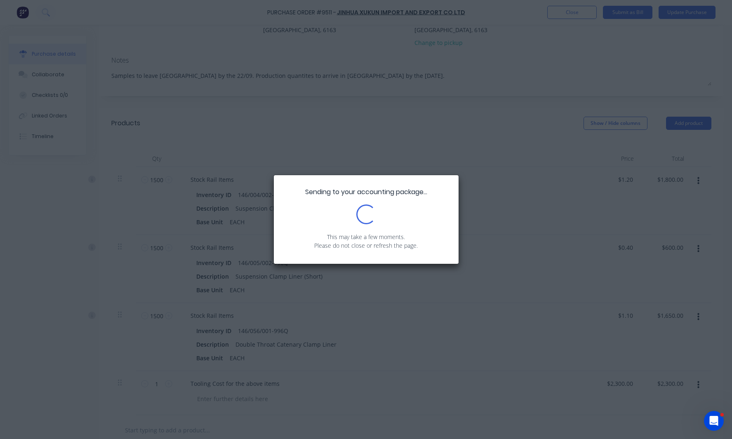
scroll to position [0, 0]
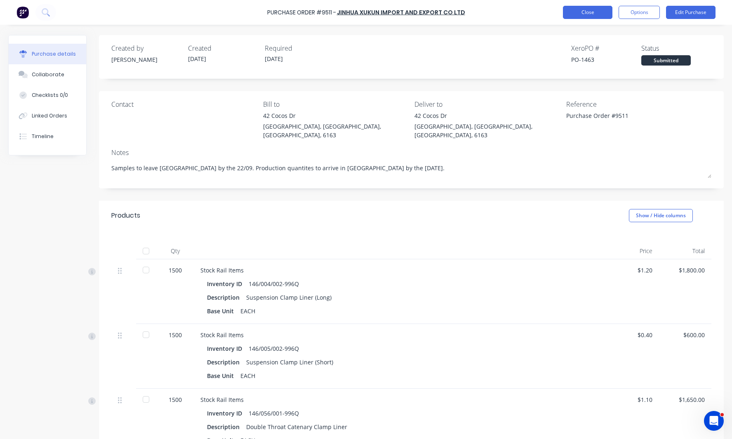
click at [595, 5] on div "Purchase Order #9511 - Jinhua Xukun Import and Export CO LTD Close Options Edit…" at bounding box center [366, 12] width 732 height 25
click at [593, 14] on button "Close" at bounding box center [587, 12] width 49 height 13
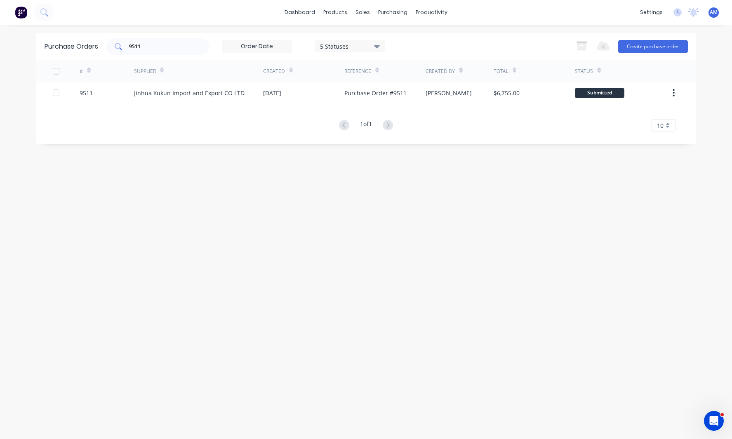
click at [167, 50] on input "9511" at bounding box center [162, 46] width 68 height 8
click at [163, 43] on input "9511" at bounding box center [162, 46] width 68 height 8
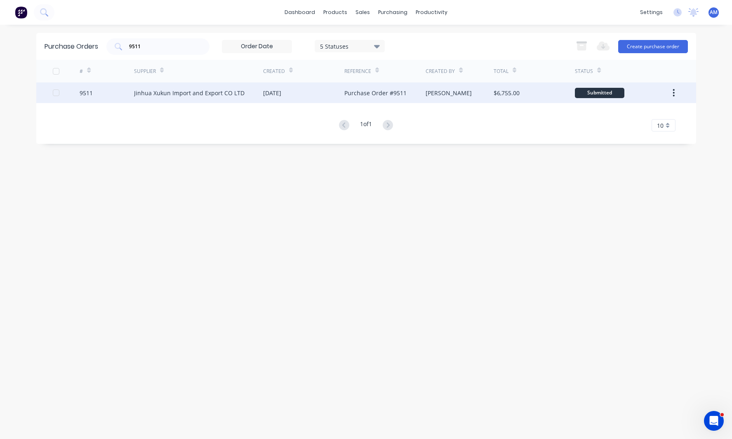
click at [150, 88] on div "Jinhua Xukun Import and Export CO LTD" at bounding box center [198, 92] width 129 height 21
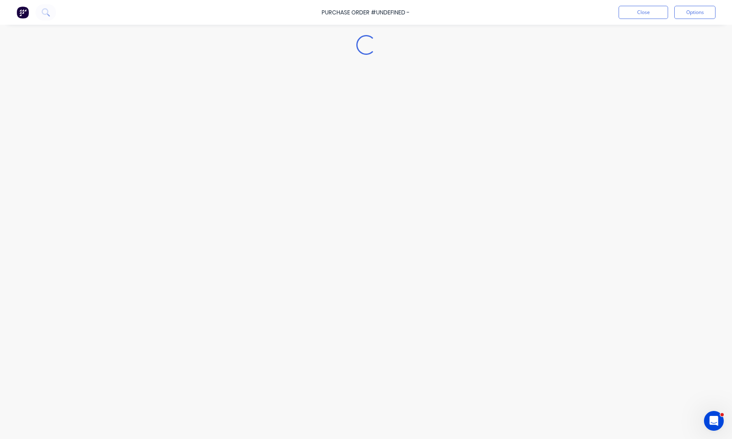
type textarea "x"
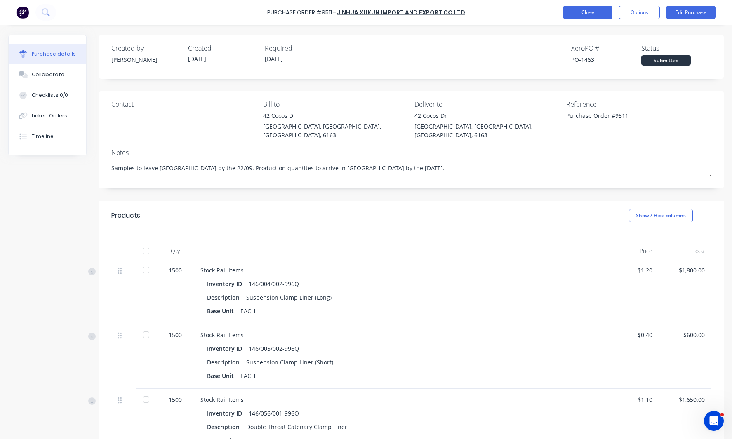
click at [572, 13] on button "Close" at bounding box center [587, 12] width 49 height 13
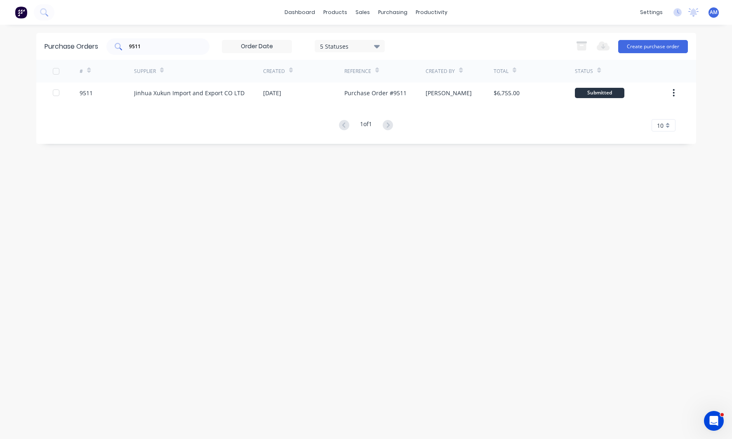
click at [153, 47] on input "9511" at bounding box center [162, 46] width 68 height 8
click at [144, 47] on input "9511" at bounding box center [162, 46] width 68 height 8
drag, startPoint x: 140, startPoint y: 43, endPoint x: 86, endPoint y: 40, distance: 54.5
click at [95, 44] on div "Purchase Orders 9511 5 Statuses 5 Statuses Export to Excel (XLSX) Create purcha…" at bounding box center [365, 46] width 659 height 27
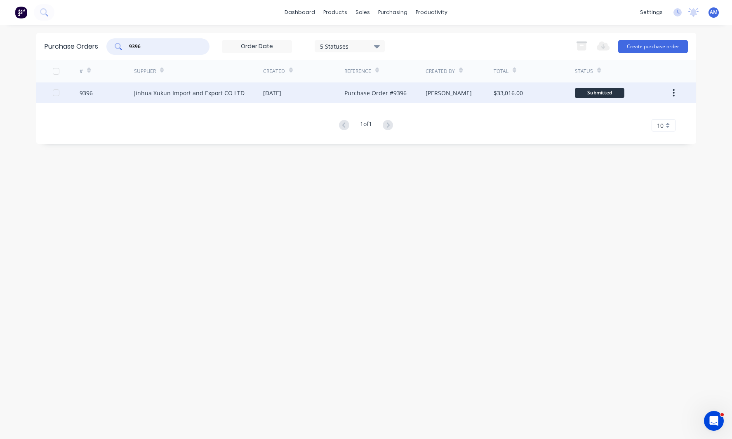
type input "9396"
click at [110, 92] on div "9396" at bounding box center [107, 92] width 54 height 21
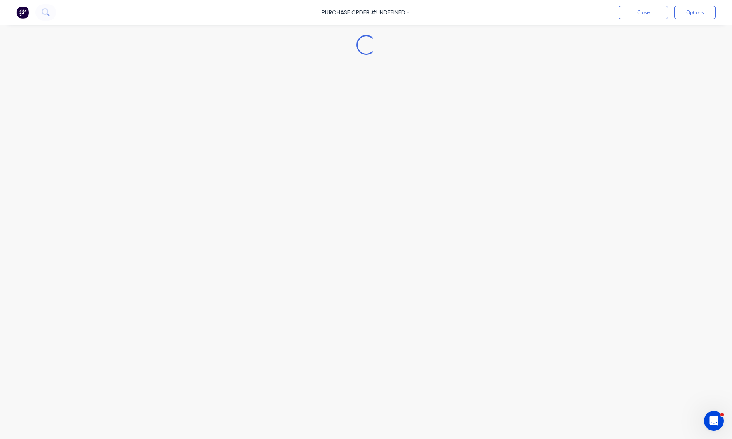
type textarea "x"
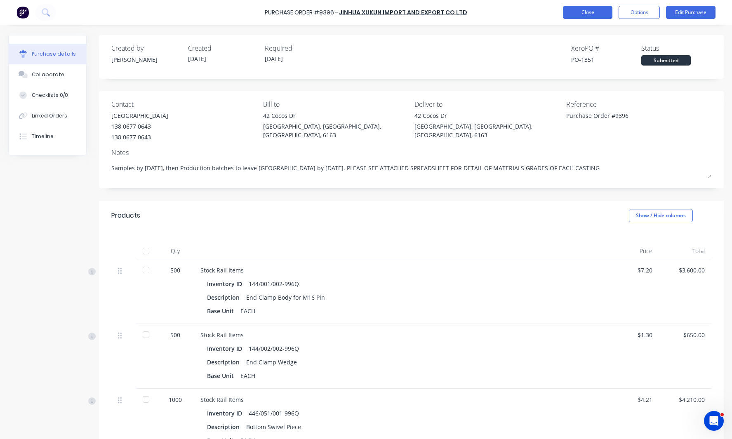
click at [596, 14] on button "Close" at bounding box center [587, 12] width 49 height 13
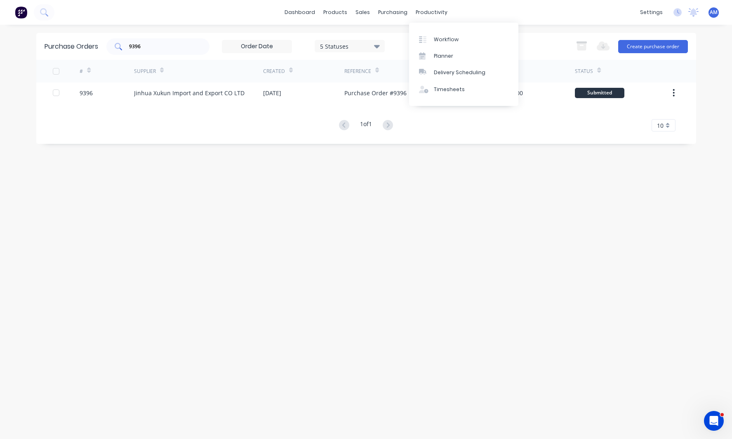
click at [171, 45] on input "9396" at bounding box center [162, 46] width 68 height 8
drag, startPoint x: 120, startPoint y: 47, endPoint x: 79, endPoint y: 47, distance: 41.6
click at [79, 47] on div "Purchase Orders 9396 5 Statuses 5 Statuses Export to Excel (XLSX) Create purcha…" at bounding box center [365, 46] width 659 height 27
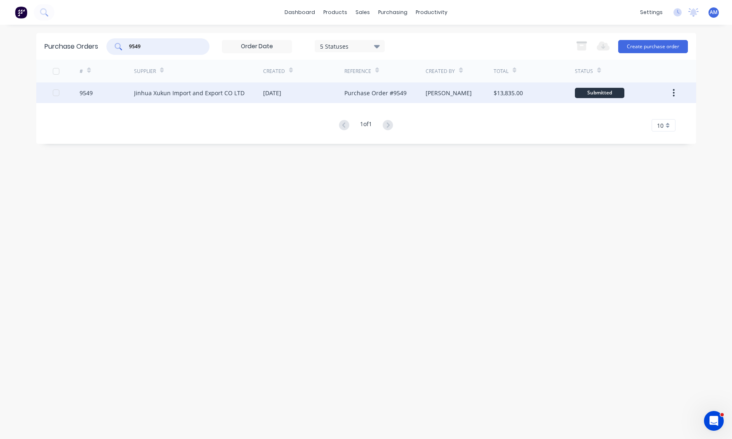
type input "9549"
click at [108, 92] on div "9549" at bounding box center [107, 92] width 54 height 21
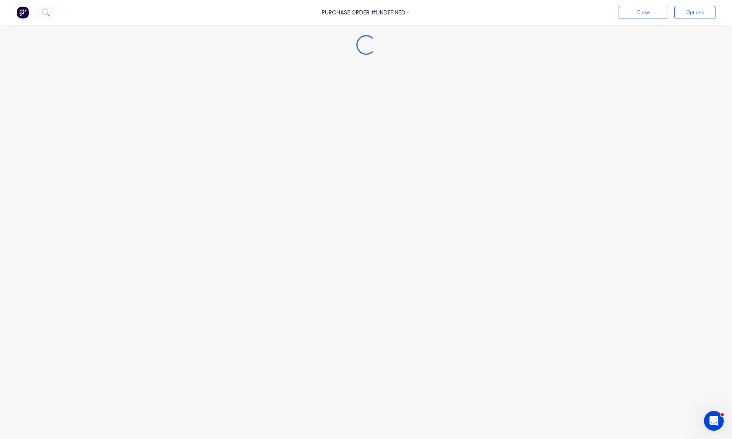
type textarea "x"
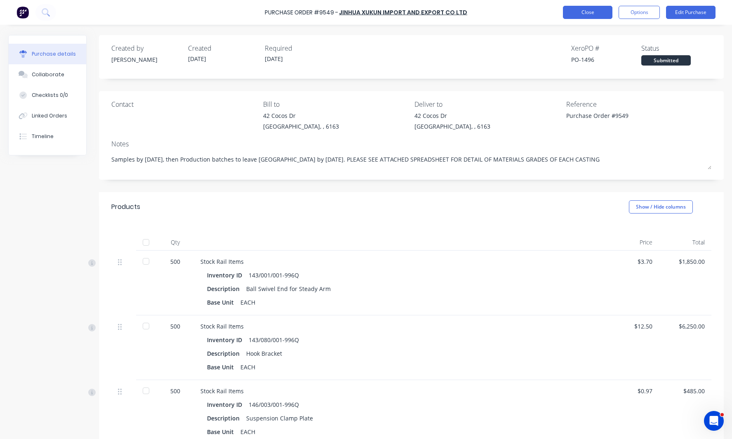
click at [582, 11] on button "Close" at bounding box center [587, 12] width 49 height 13
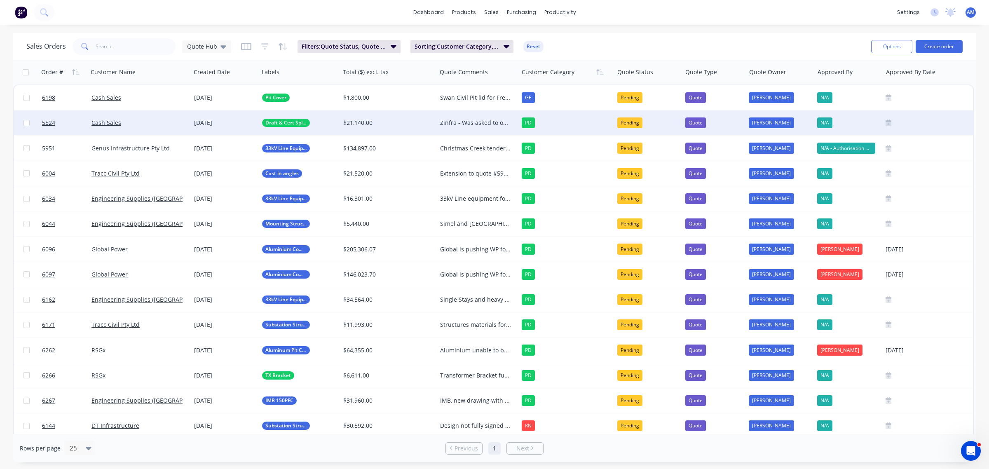
click at [453, 118] on div "Zinfra - Was asked to offer best pricing, start is drafting and cert for cable …" at bounding box center [478, 122] width 82 height 25
click at [471, 115] on div "Zinfra - Was asked to offer best pricing, start is drafting and cert for cable …" at bounding box center [478, 122] width 82 height 25
click at [469, 165] on div "Zinfra - Was asked to offer best pricing, start is drafting and cert for cable …" at bounding box center [478, 154] width 80 height 86
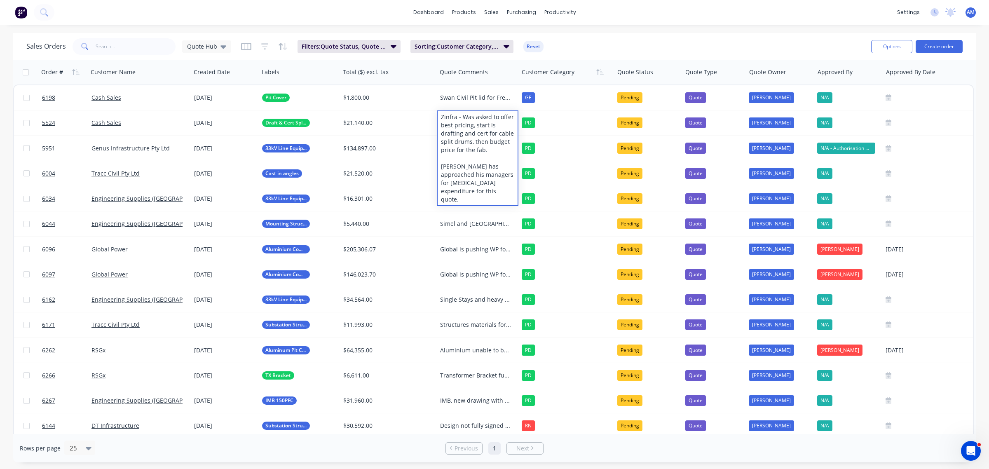
click at [606, 40] on div "Sales Orders Quote Hub Filters: Quote Status, Quote Type Sorting: Customer Cate…" at bounding box center [445, 46] width 838 height 20
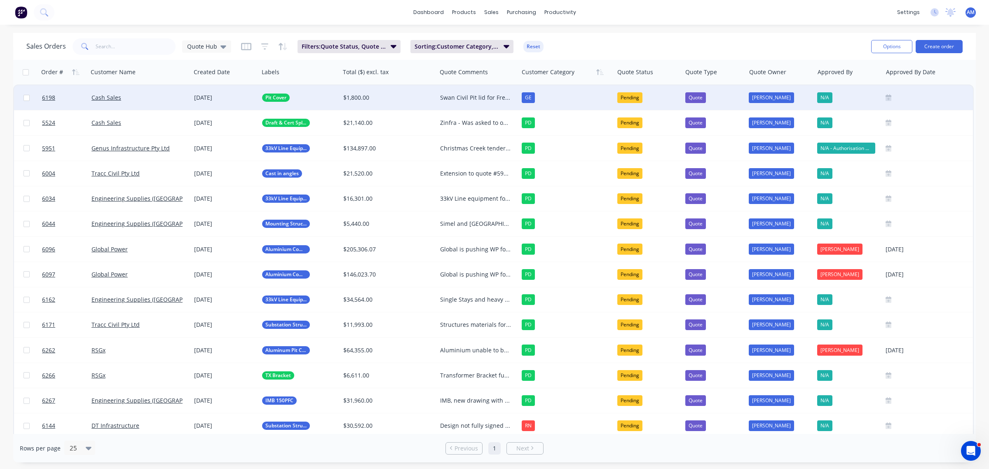
click at [453, 94] on div "Swan Civil Pit lid for Freo Prison - Awaiting structural Engineer sign off" at bounding box center [475, 98] width 71 height 8
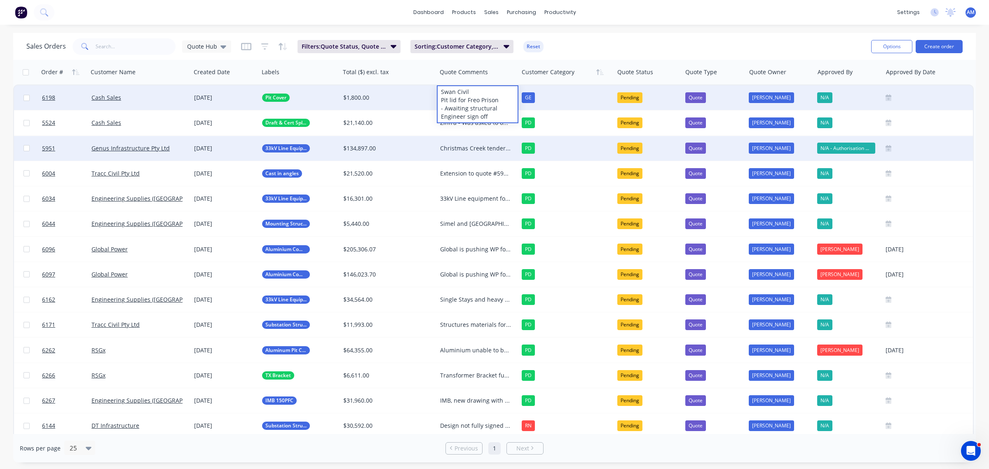
click at [456, 146] on div "Christmas Creek tendered items. Feedback received that the pricing was competit…" at bounding box center [475, 148] width 71 height 8
click at [473, 152] on div "Christmas Creek tendered items. Feedback received that the pricing was competit…" at bounding box center [478, 148] width 82 height 25
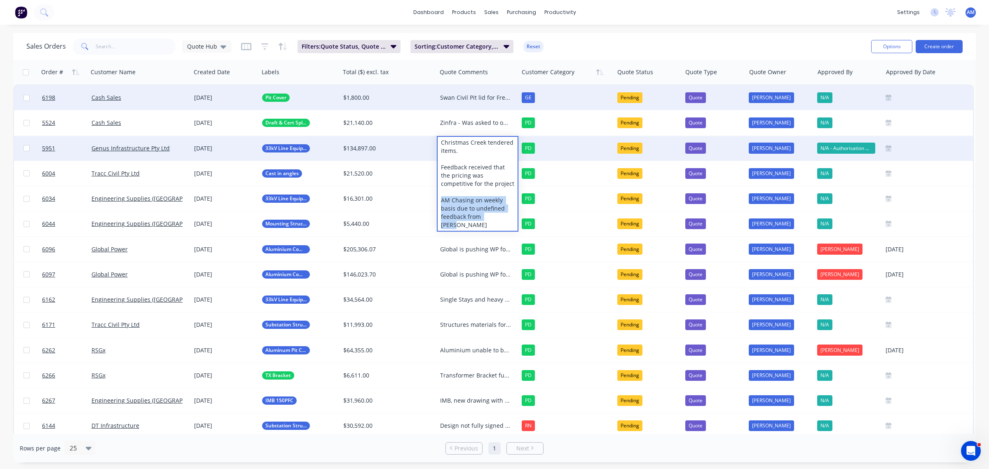
drag, startPoint x: 506, startPoint y: 213, endPoint x: 441, endPoint y: 201, distance: 65.9
click at [441, 201] on div "Christmas Creek tendered items. Feedback received that the pricing was competit…" at bounding box center [478, 184] width 80 height 94
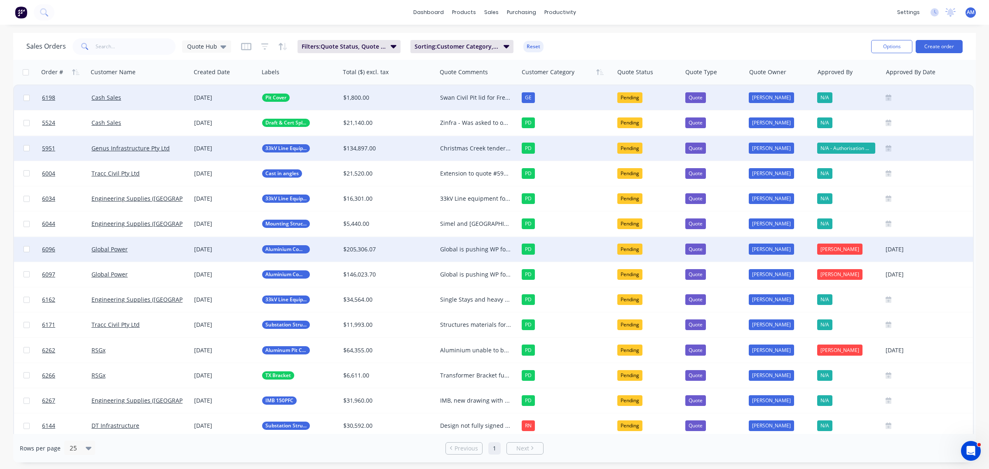
click at [460, 251] on div "Global is pushing WP for a decision on the job. PLP lead times are too long. Fa…" at bounding box center [475, 249] width 71 height 8
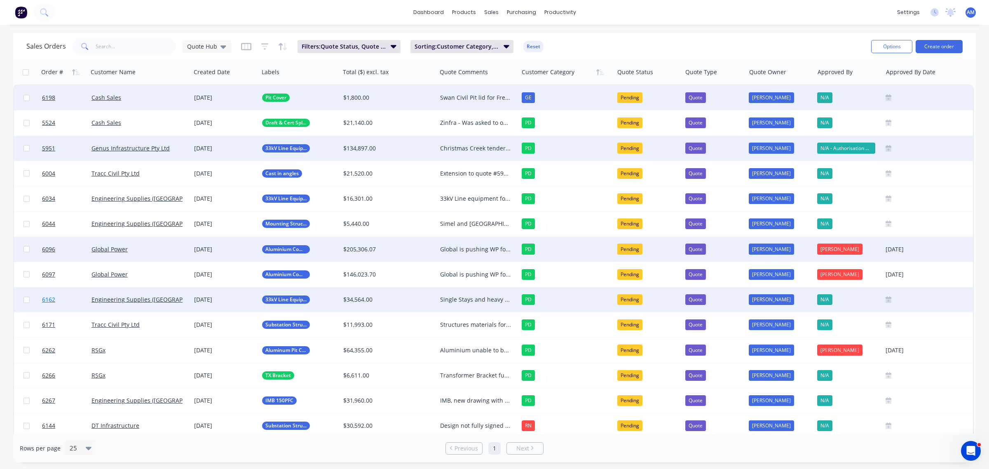
click at [59, 303] on link "6162" at bounding box center [66, 299] width 49 height 25
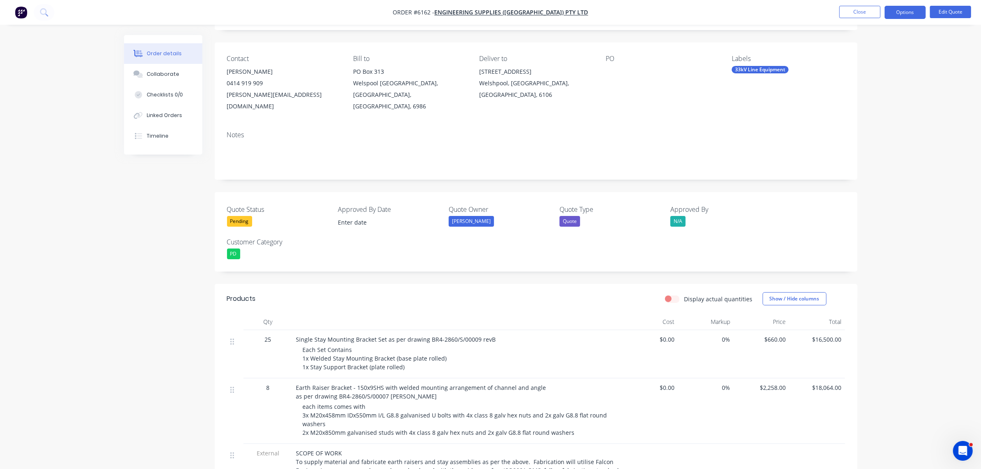
scroll to position [52, 0]
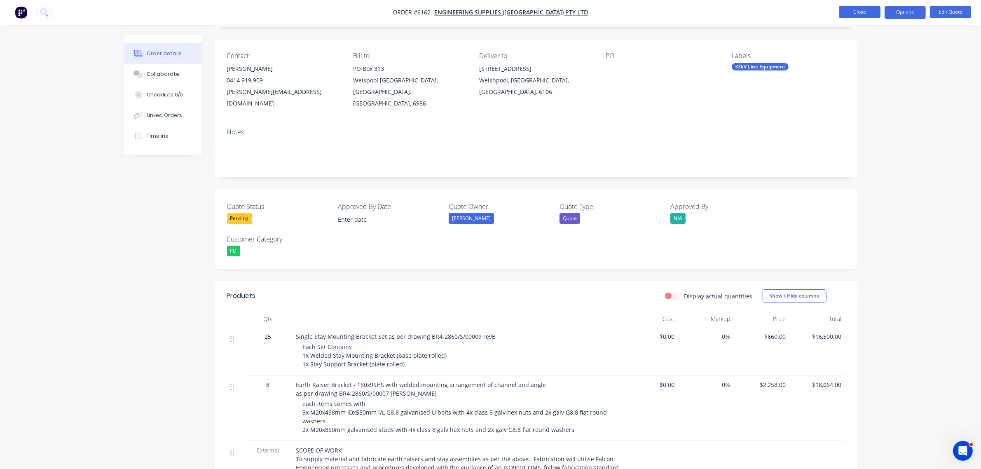
click at [865, 12] on button "Close" at bounding box center [860, 12] width 41 height 12
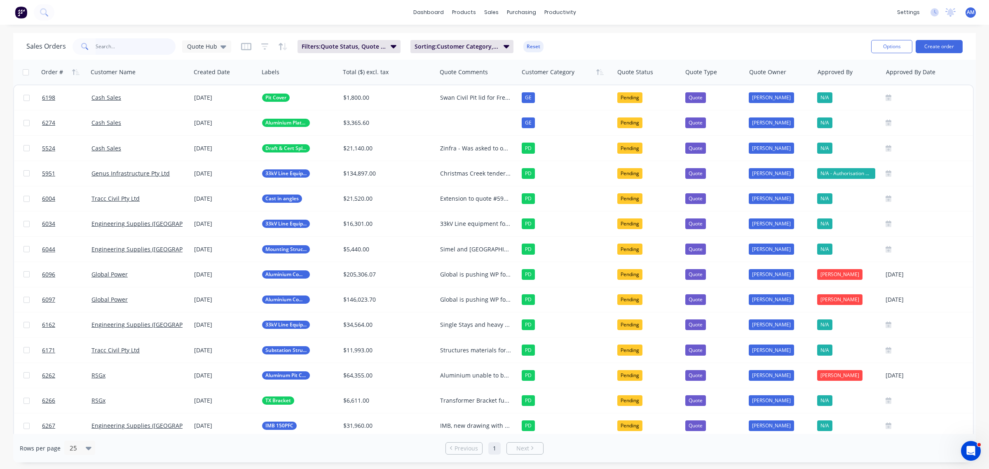
click at [124, 49] on input "text" at bounding box center [136, 46] width 80 height 16
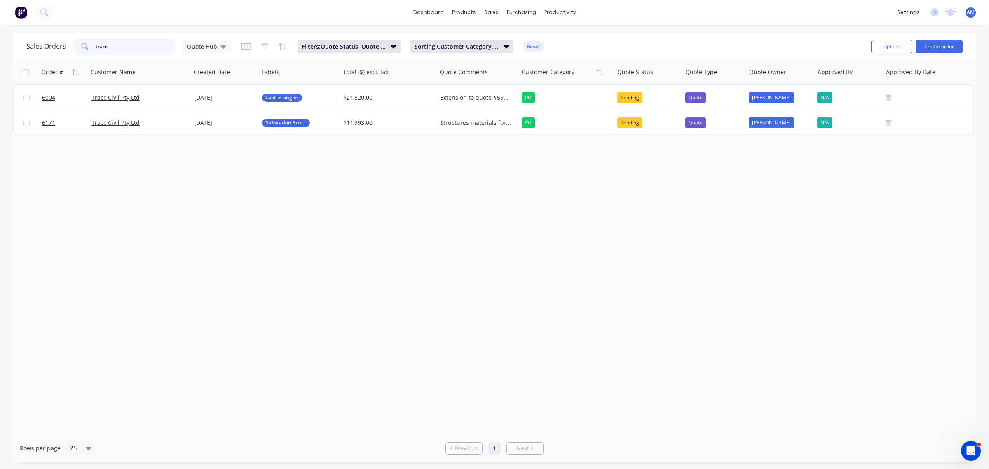
type input "tracc"
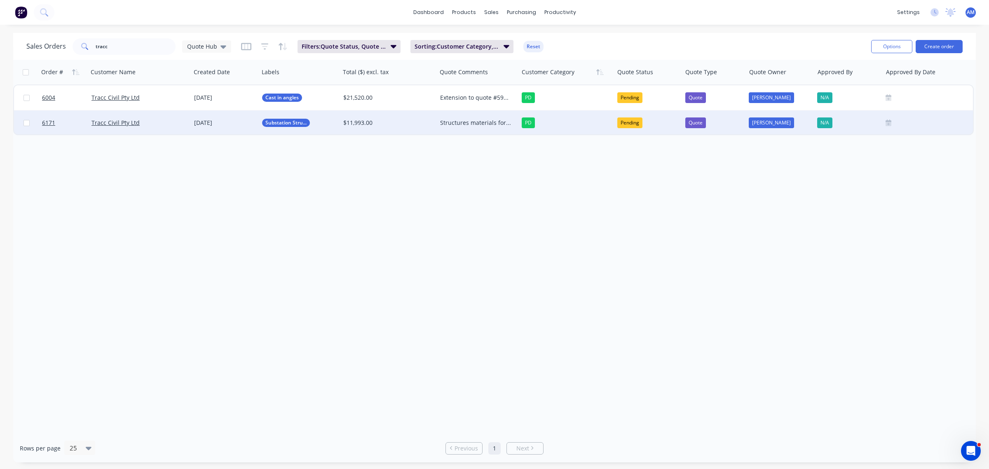
click at [470, 124] on div "Structures materials for 2x substation items for Yanchep substation Work still …" at bounding box center [475, 123] width 71 height 8
drag, startPoint x: 112, startPoint y: 48, endPoint x: 108, endPoint y: 48, distance: 4.1
click at [108, 48] on input "tracc" at bounding box center [136, 46] width 80 height 16
drag, startPoint x: 112, startPoint y: 46, endPoint x: 60, endPoint y: 52, distance: 52.3
click at [60, 51] on div "Sales Orders tracc Quote Hub" at bounding box center [128, 46] width 205 height 16
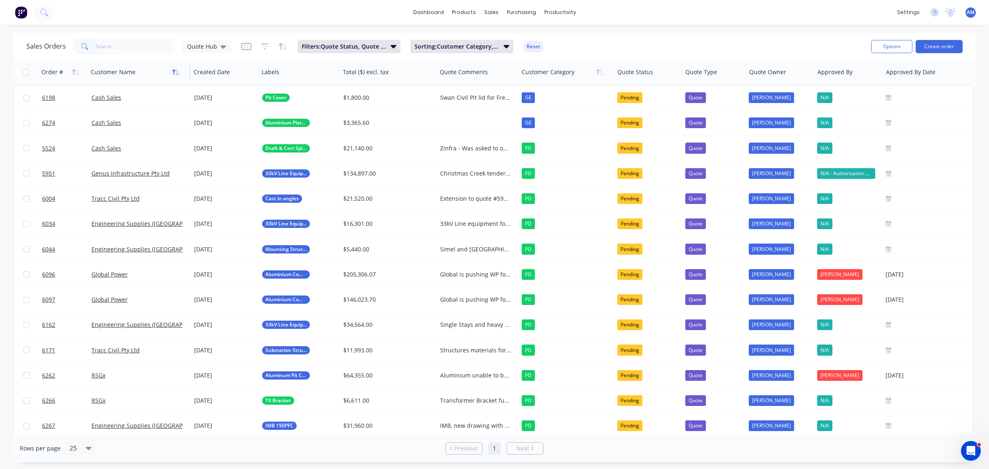
click at [176, 69] on icon "button" at bounding box center [175, 72] width 7 height 7
click at [174, 69] on icon "button" at bounding box center [175, 72] width 7 height 7
click at [218, 47] on div "Quote Hub" at bounding box center [206, 46] width 39 height 7
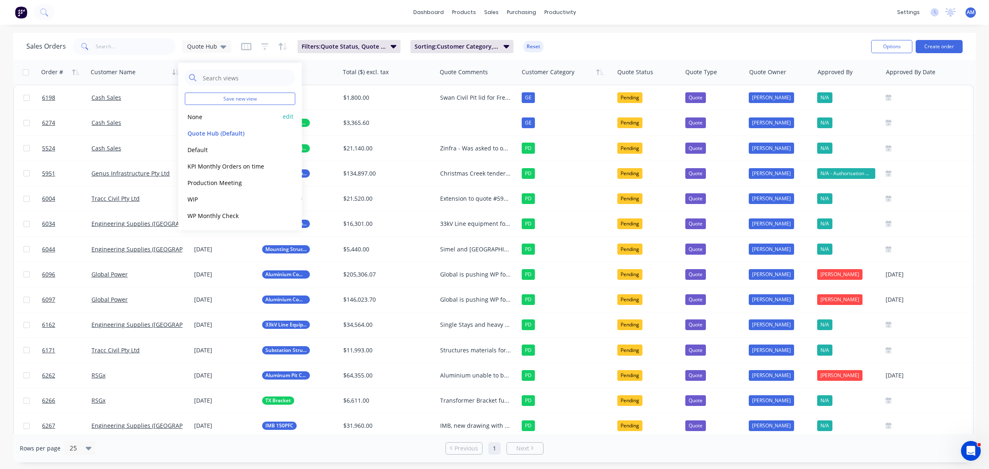
click at [201, 113] on button "None" at bounding box center [232, 116] width 94 height 9
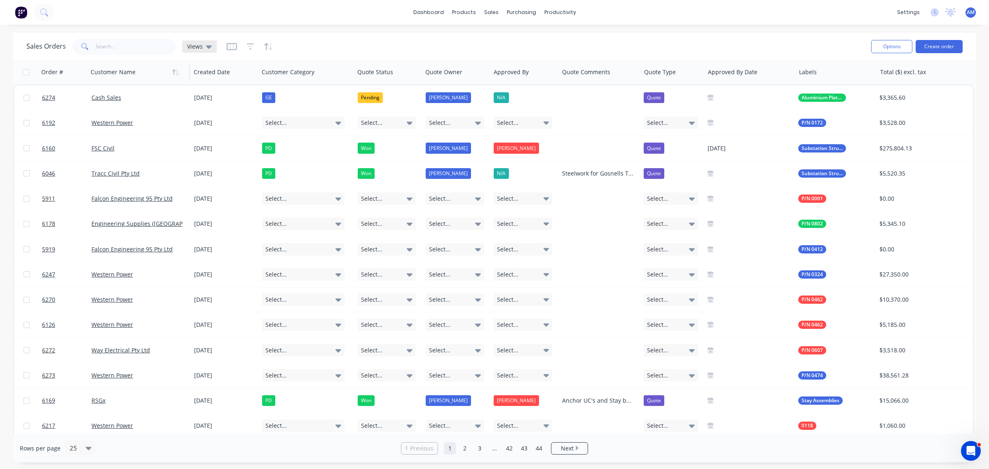
click at [211, 48] on div "Views" at bounding box center [199, 46] width 35 height 12
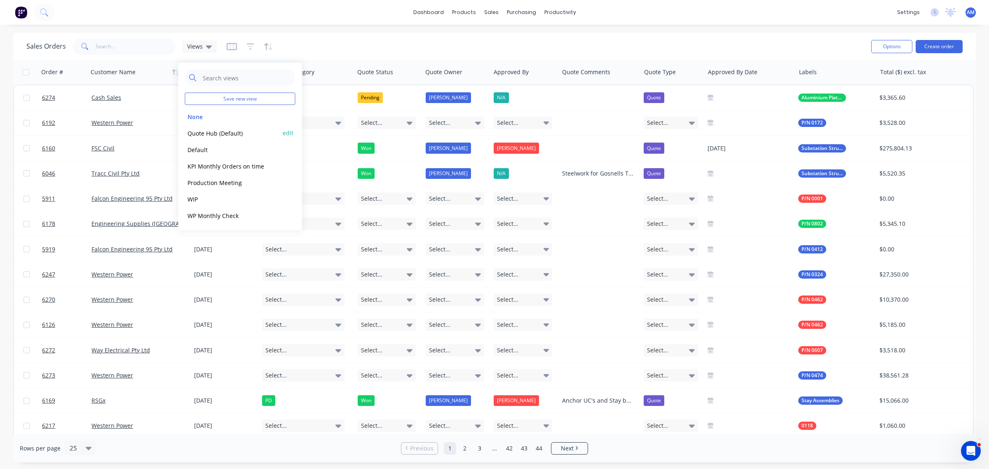
click at [201, 130] on button "Quote Hub (Default)" at bounding box center [232, 132] width 94 height 9
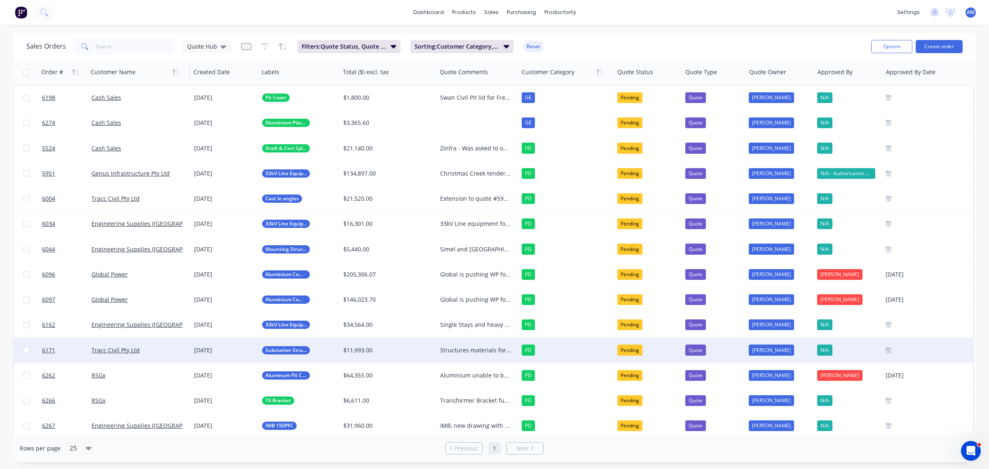
click at [459, 346] on div "Structures materials for 2x substation items for Yanchep substation Work still …" at bounding box center [475, 350] width 71 height 8
click at [462, 401] on div "Structures materials for 2x substation items for Yanchep substation Work still …" at bounding box center [478, 373] width 80 height 69
click at [484, 383] on div "Structures materials for 2x substation items for Yanchep substation Work still …" at bounding box center [478, 373] width 80 height 69
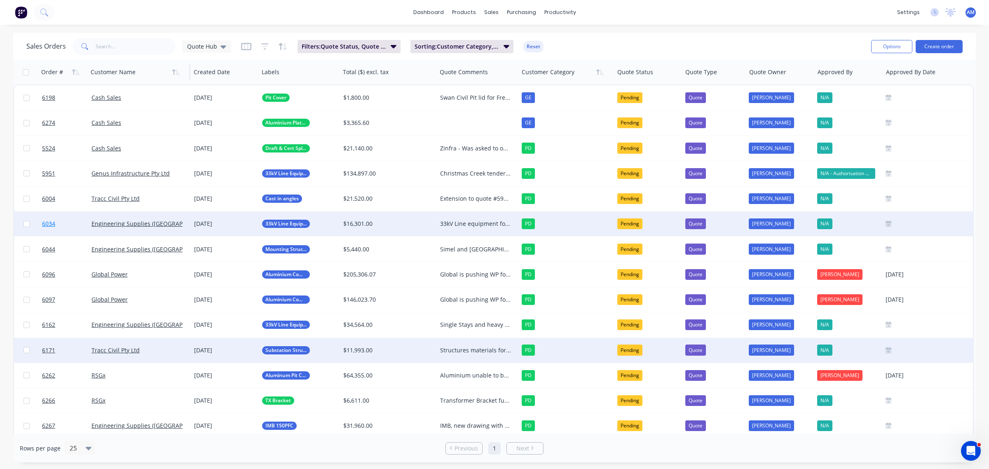
click at [68, 224] on link "6034" at bounding box center [66, 223] width 49 height 25
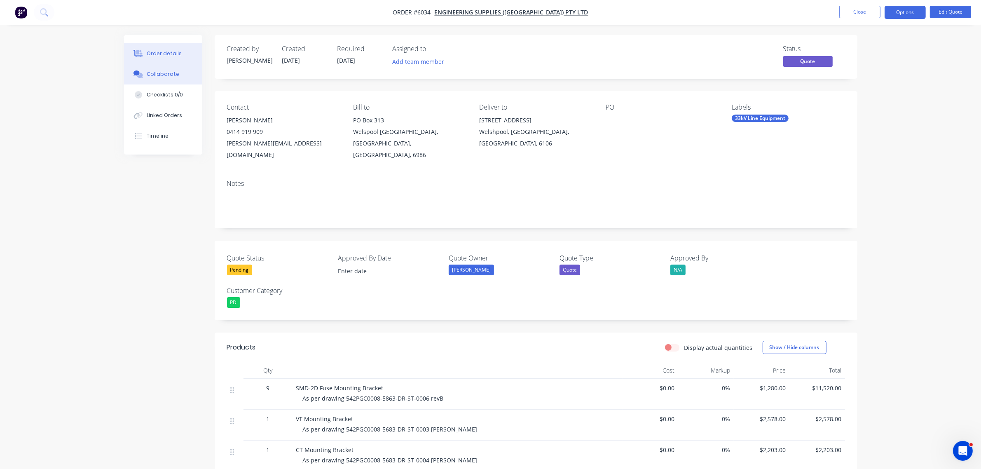
click at [179, 75] on button "Collaborate" at bounding box center [163, 74] width 78 height 21
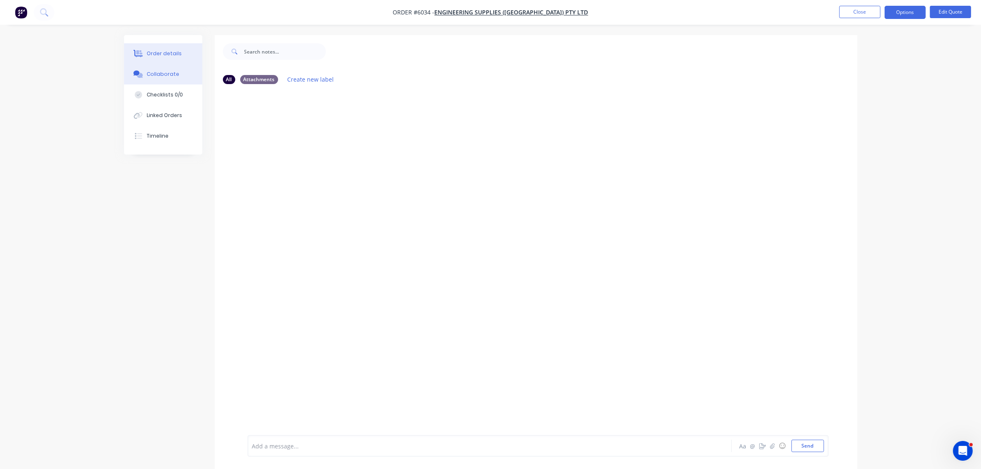
click at [159, 50] on div "Order details" at bounding box center [164, 53] width 35 height 7
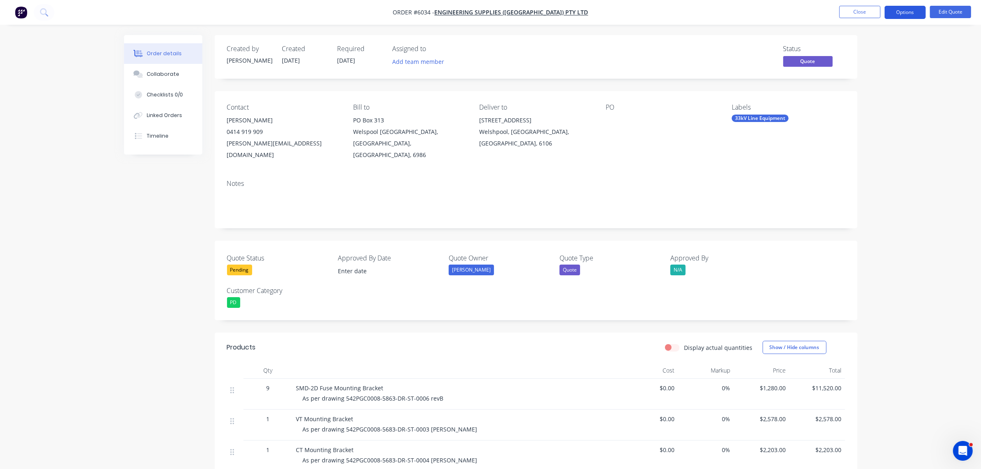
click at [903, 12] on button "Options" at bounding box center [905, 12] width 41 height 13
click at [902, 15] on button "Options" at bounding box center [905, 12] width 41 height 13
click at [246, 265] on div "Pending" at bounding box center [239, 270] width 25 height 11
click at [246, 341] on div "Not Going Ahead" at bounding box center [256, 341] width 46 height 11
click at [908, 13] on button "Options" at bounding box center [905, 12] width 41 height 13
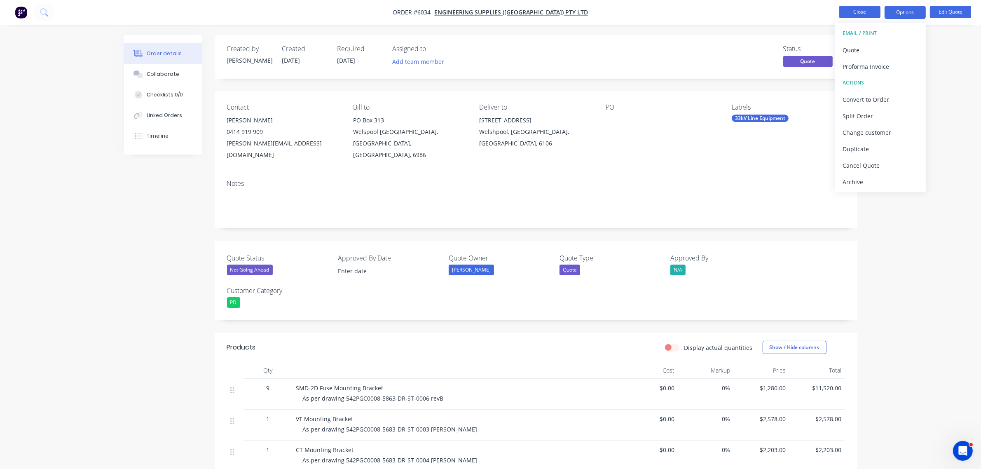
click at [863, 14] on button "Close" at bounding box center [860, 12] width 41 height 12
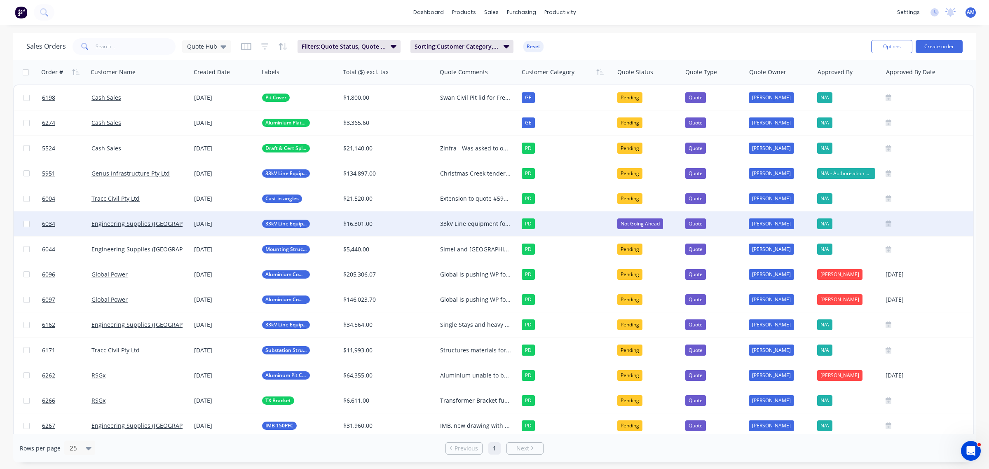
click at [452, 224] on div "33kV Line equipment for BESS NSJ 33kV project These items were amongst the quot…" at bounding box center [475, 224] width 71 height 8
click at [69, 221] on link "6034" at bounding box center [66, 223] width 49 height 25
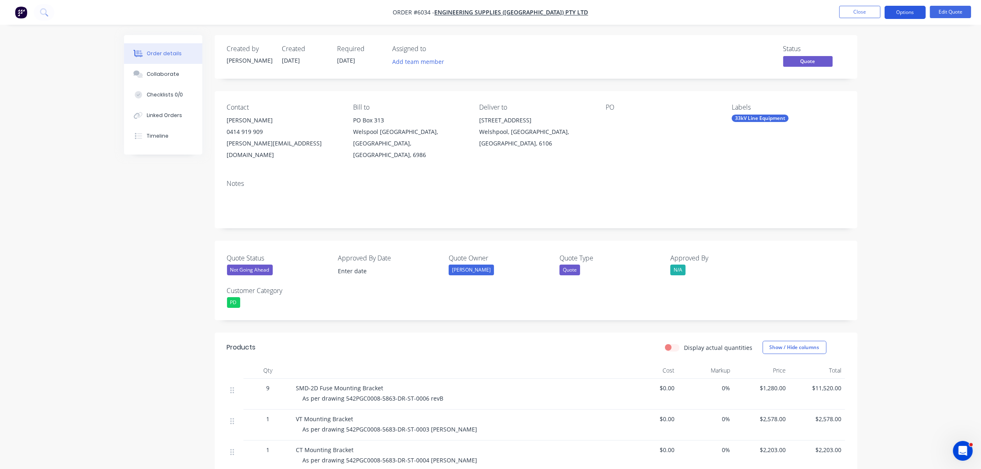
click at [897, 13] on button "Options" at bounding box center [905, 12] width 41 height 13
click at [876, 180] on div "Archive" at bounding box center [881, 182] width 76 height 12
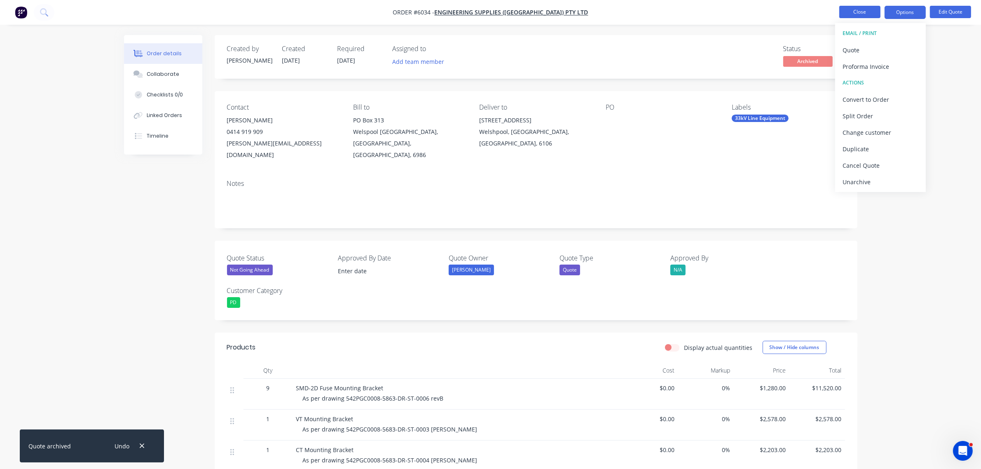
click at [867, 9] on button "Close" at bounding box center [860, 12] width 41 height 12
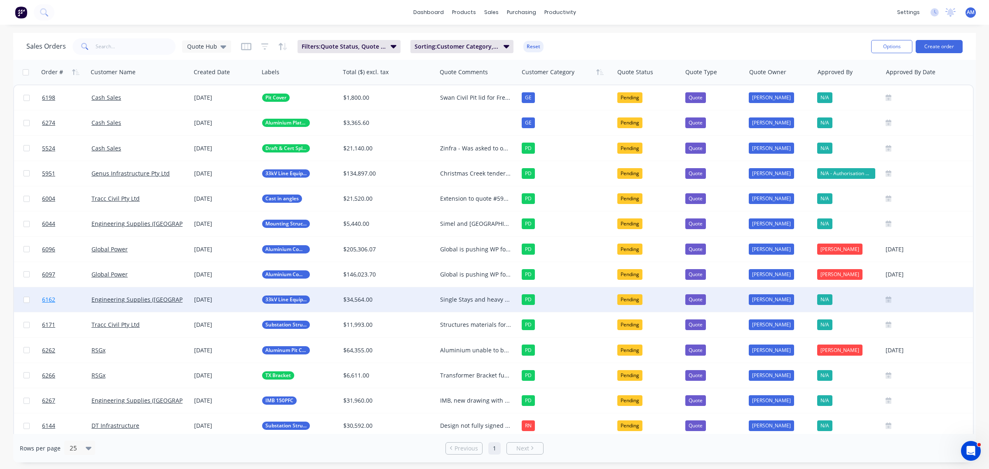
click at [76, 300] on link "6162" at bounding box center [66, 299] width 49 height 25
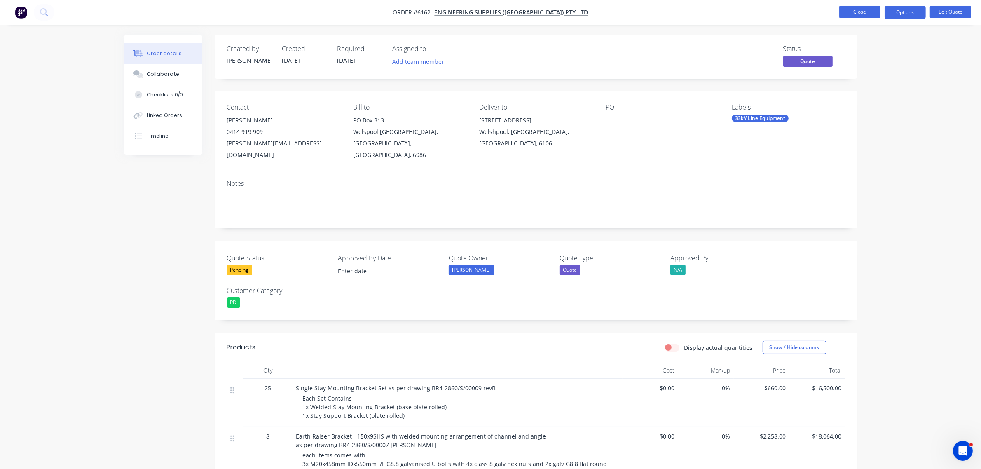
click at [872, 9] on button "Close" at bounding box center [860, 12] width 41 height 12
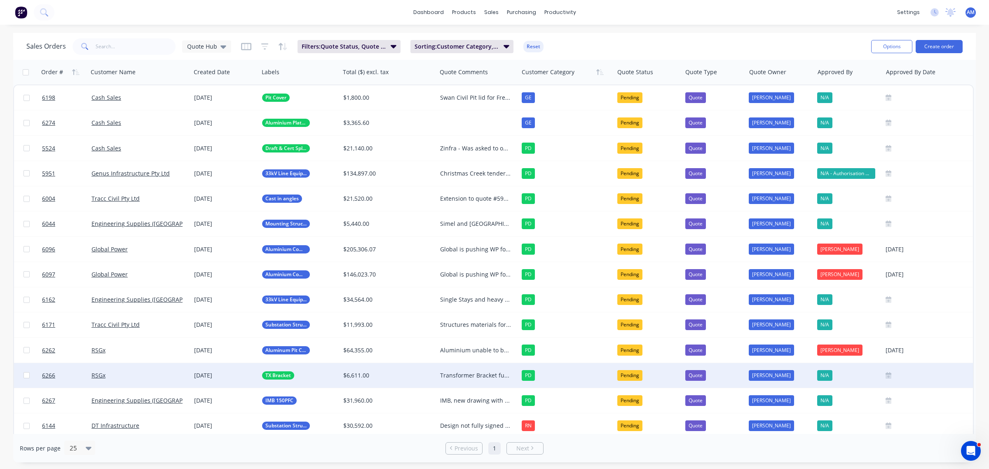
scroll to position [33, 0]
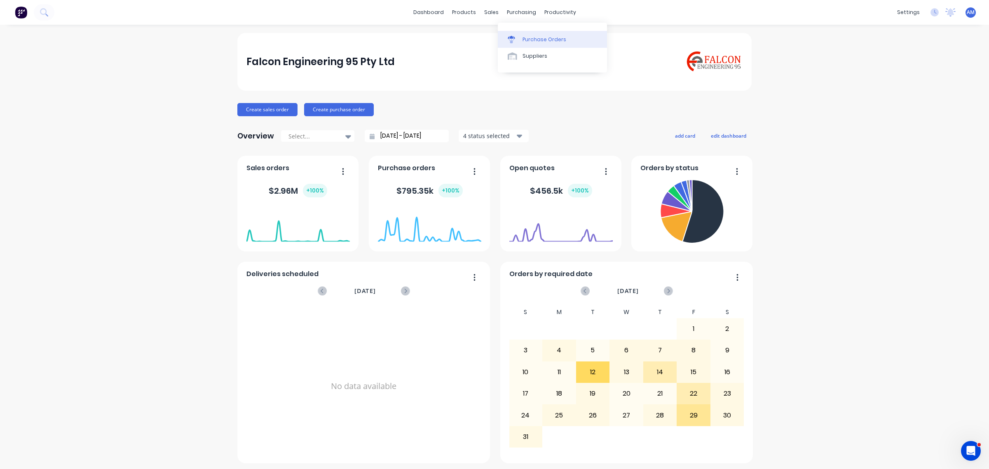
click at [527, 40] on div "Purchase Orders" at bounding box center [545, 39] width 44 height 7
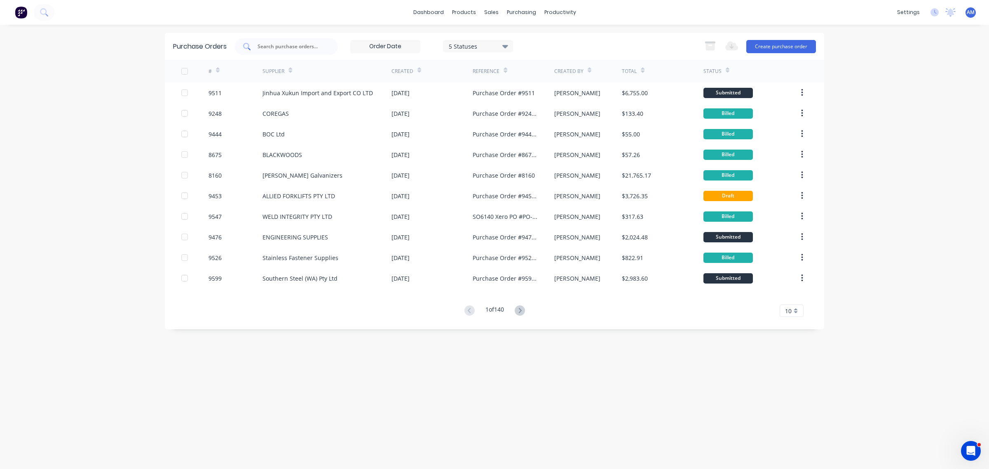
click at [293, 48] on input "text" at bounding box center [291, 46] width 68 height 8
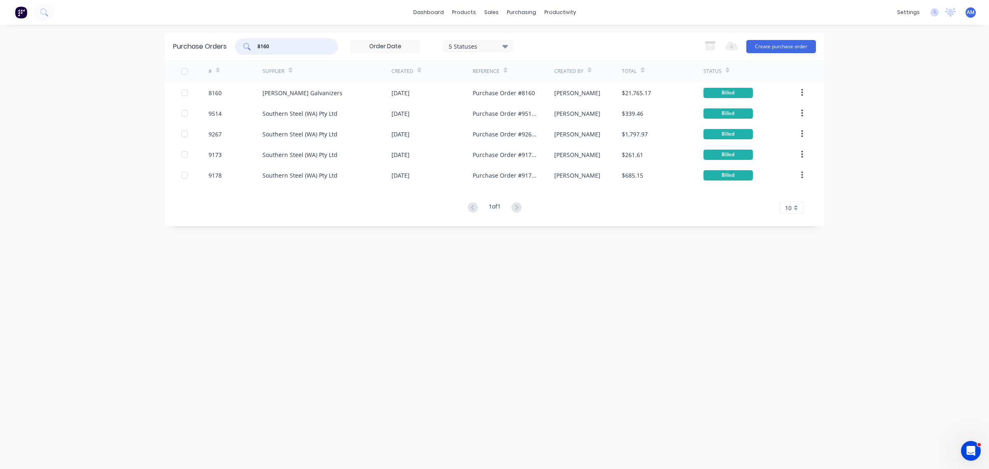
drag, startPoint x: 257, startPoint y: 46, endPoint x: 235, endPoint y: 46, distance: 21.4
click at [235, 46] on div "Purchase Orders 8160 5 Statuses 5 Statuses Export to Excel (XLSX) Create purcha…" at bounding box center [494, 46] width 659 height 27
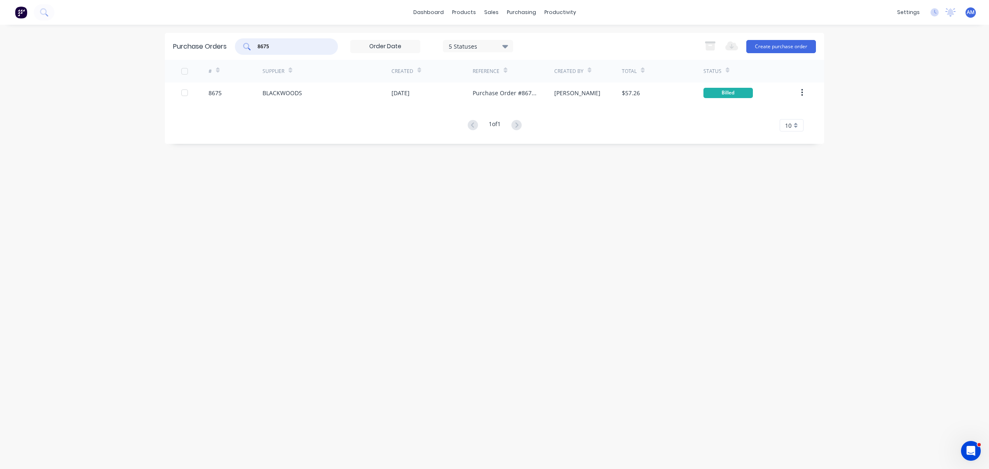
drag, startPoint x: 275, startPoint y: 46, endPoint x: 242, endPoint y: 44, distance: 33.4
click at [242, 44] on div "8675" at bounding box center [286, 46] width 103 height 16
type input "9"
drag, startPoint x: 278, startPoint y: 44, endPoint x: 196, endPoint y: 54, distance: 83.1
click at [213, 48] on div "Purchase Orders 9444 5 Statuses 5 Statuses Export to Excel (XLSX) Create purcha…" at bounding box center [494, 46] width 659 height 27
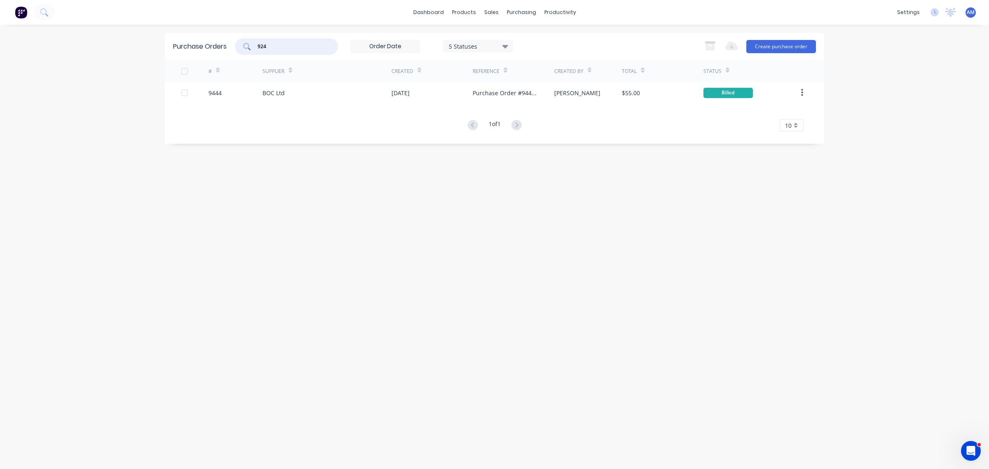
type input "9248"
